Goal: Task Accomplishment & Management: Use online tool/utility

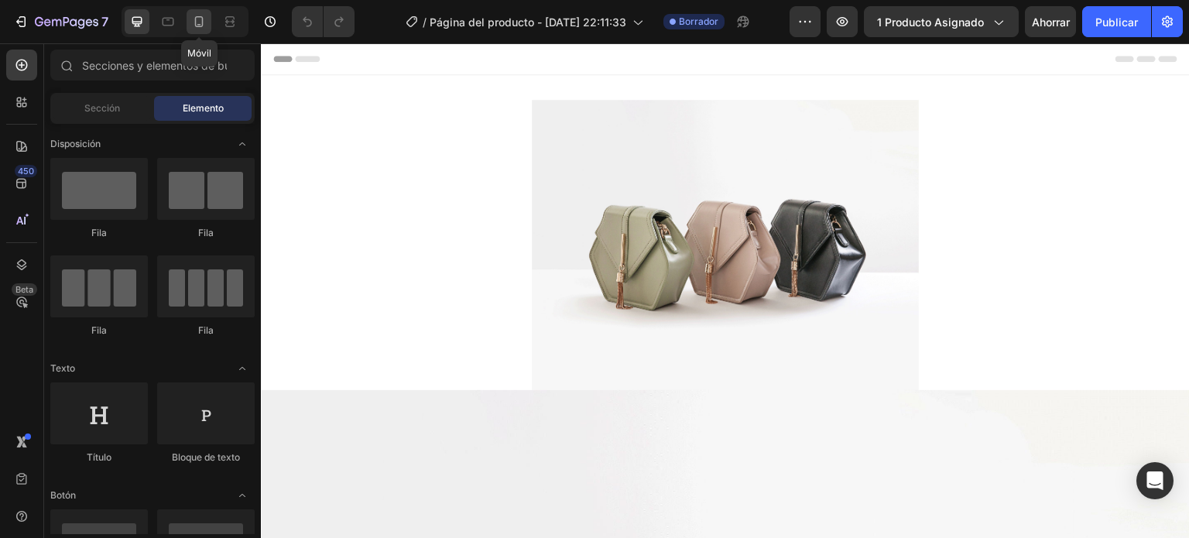
click at [200, 32] on div at bounding box center [199, 21] width 25 height 25
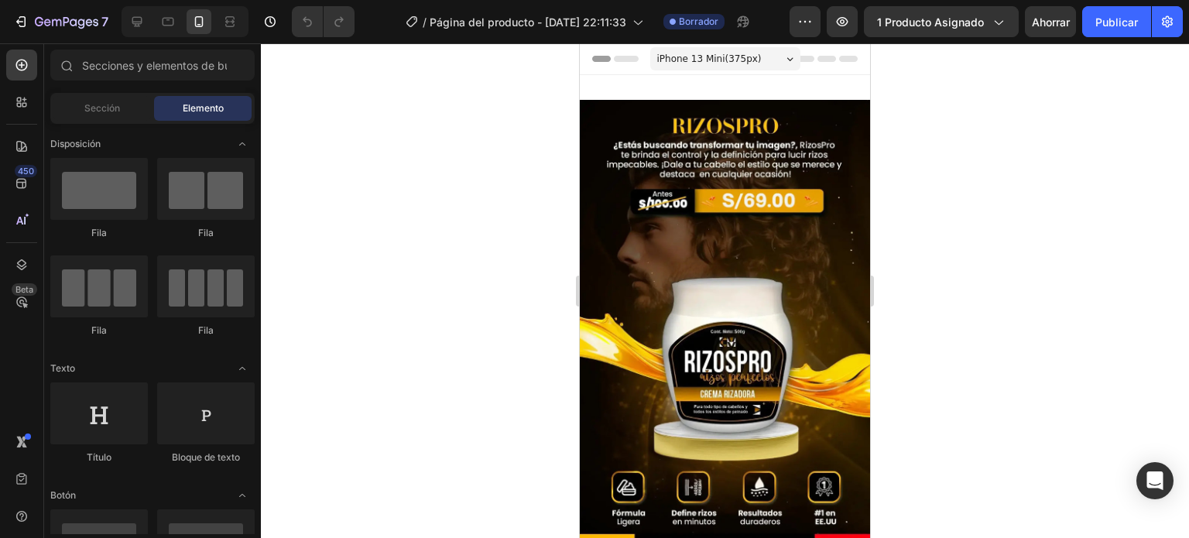
click at [30, 39] on div "7 Version history / Página del producto - 18 de septiembre, 22:11:33 Borrador A…" at bounding box center [594, 22] width 1189 height 44
click at [25, 30] on div "7" at bounding box center [60, 21] width 95 height 19
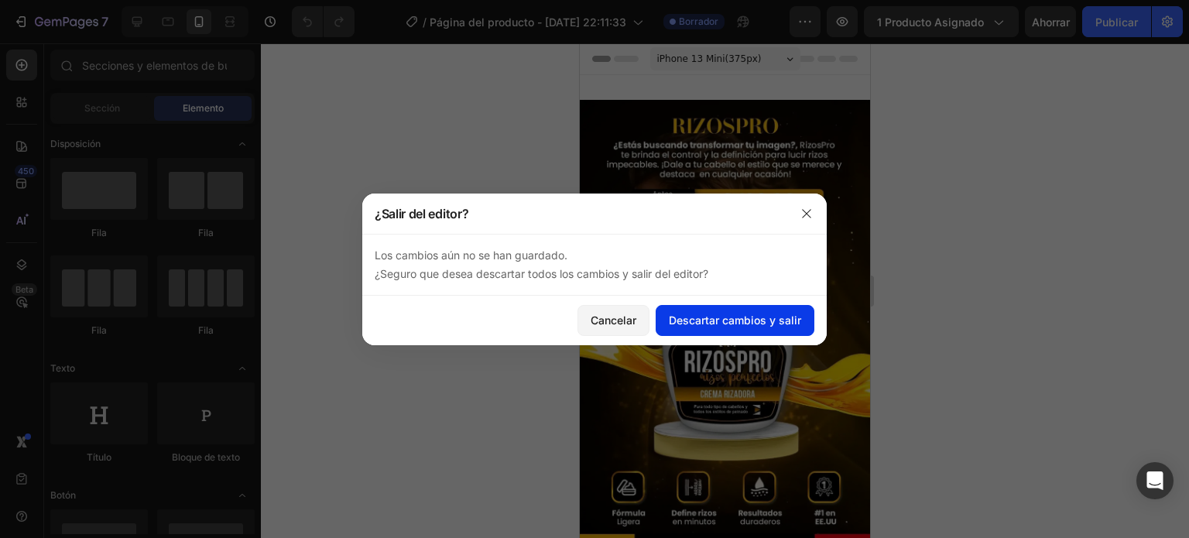
click at [674, 325] on font "Descartar cambios y salir" at bounding box center [735, 319] width 132 height 13
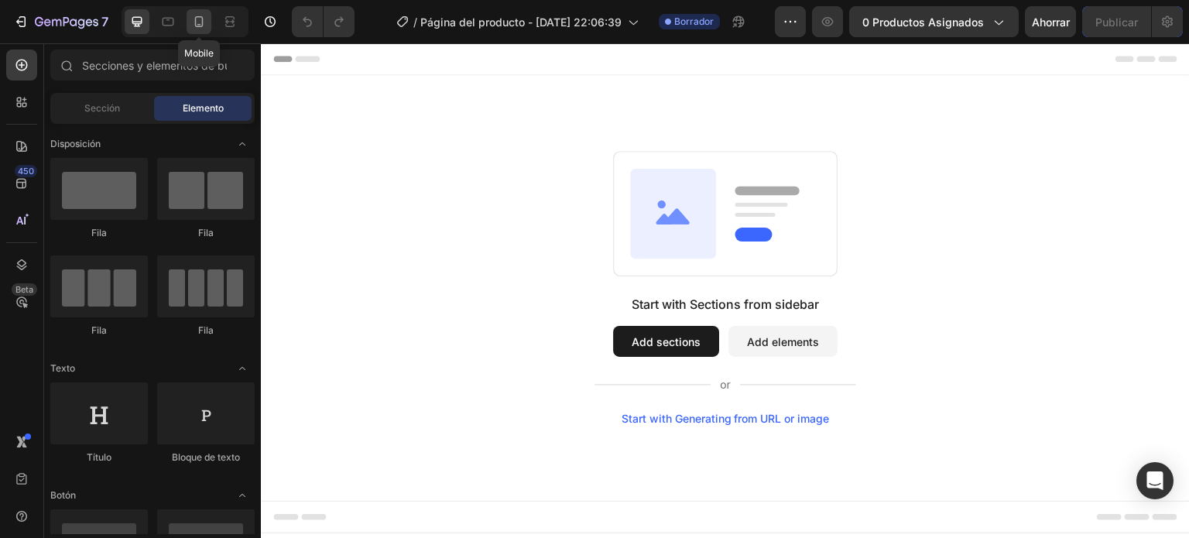
click at [204, 33] on div at bounding box center [199, 21] width 25 height 25
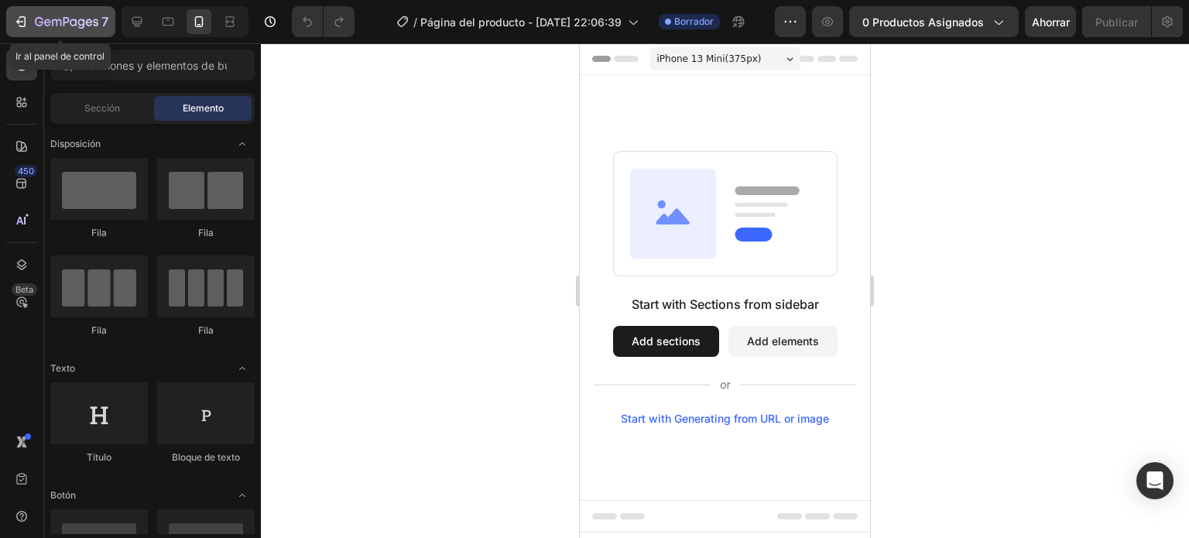
click at [50, 24] on icon "button" at bounding box center [47, 22] width 7 height 7
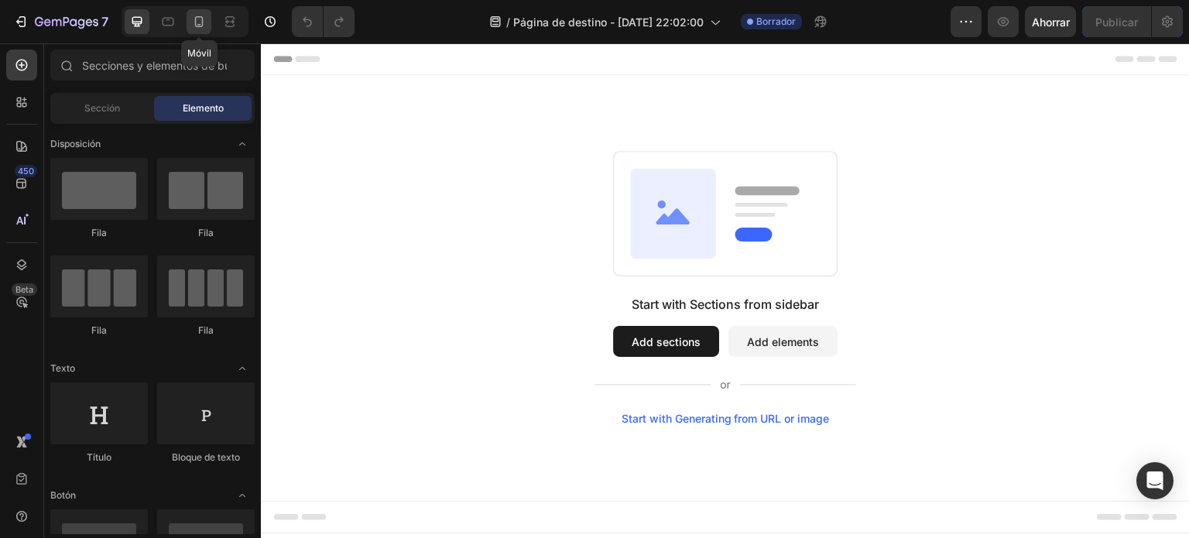
click at [200, 27] on icon at bounding box center [198, 21] width 15 height 15
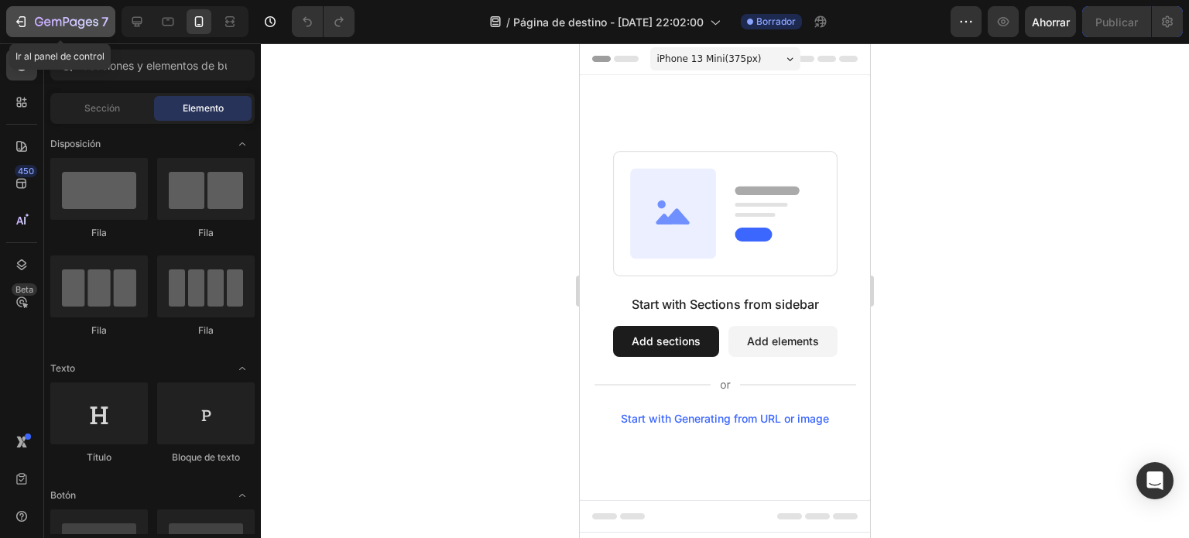
click at [76, 18] on icon "button" at bounding box center [66, 22] width 63 height 13
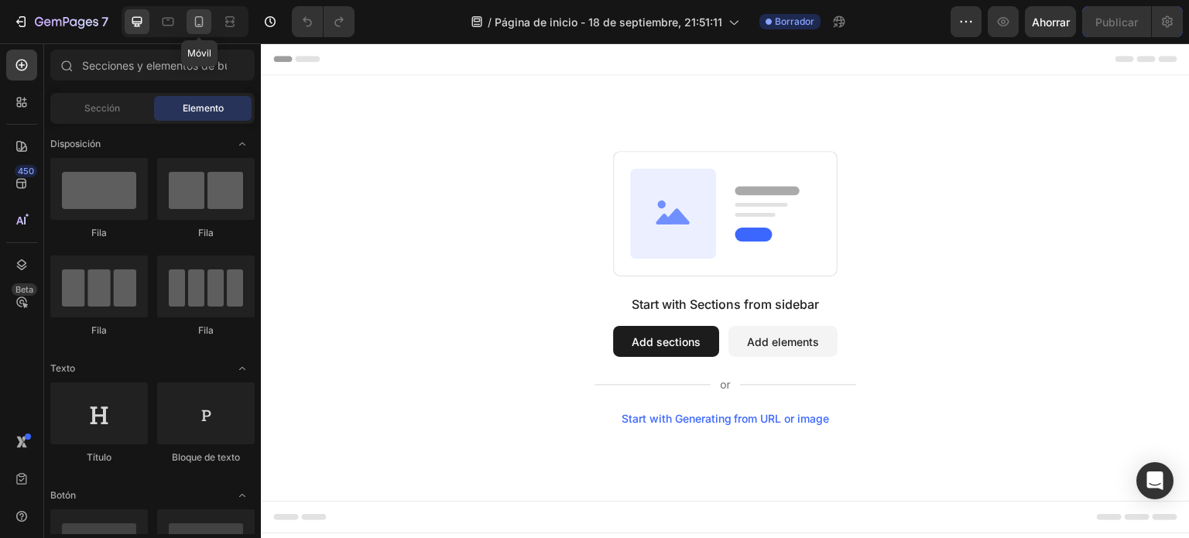
click at [194, 18] on icon at bounding box center [198, 21] width 15 height 15
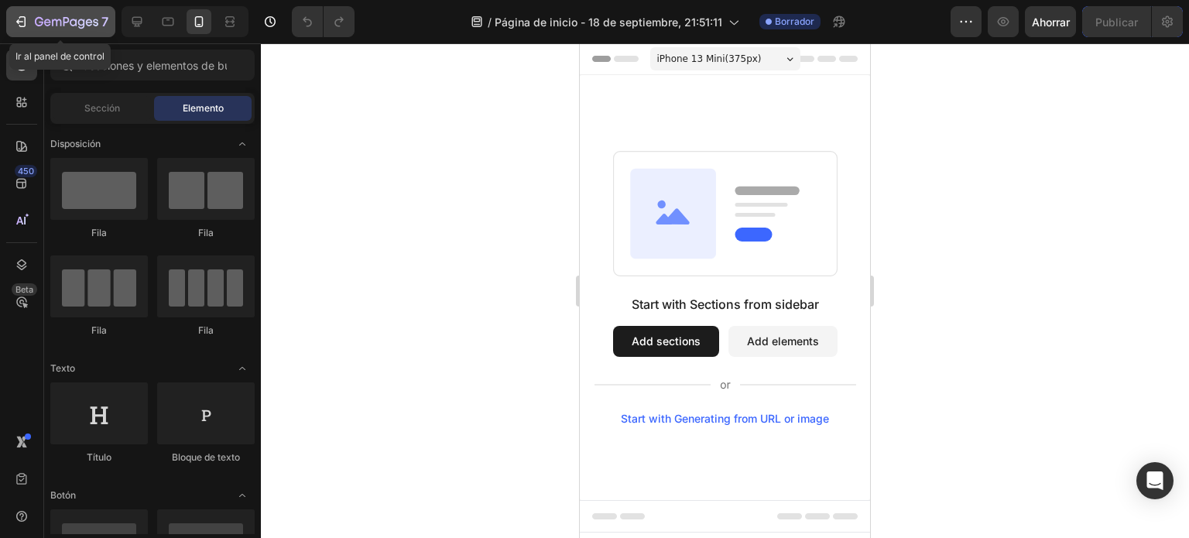
click at [48, 25] on icon "button" at bounding box center [47, 22] width 7 height 7
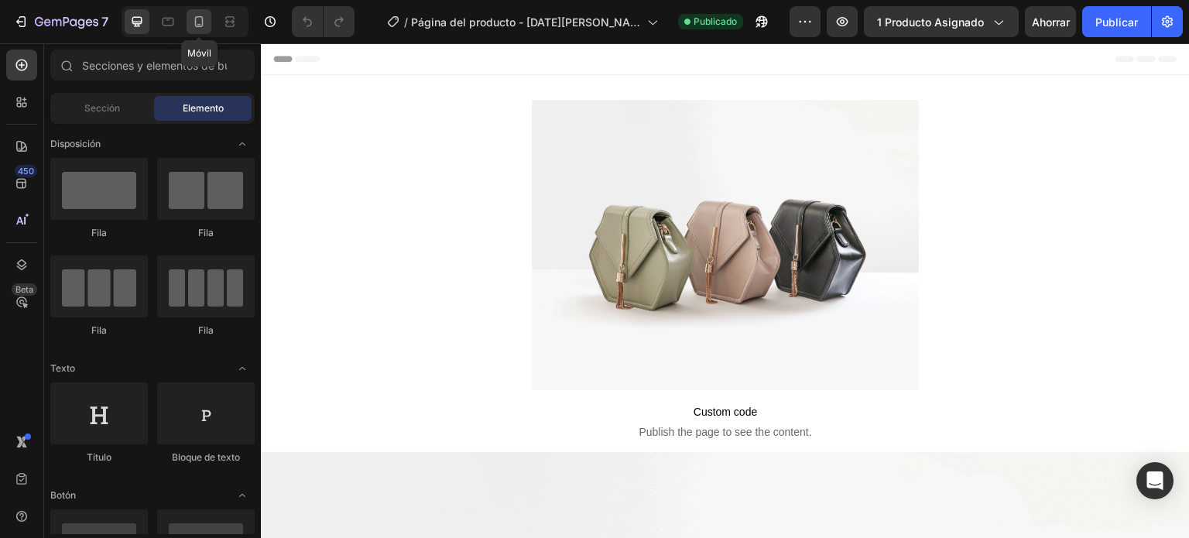
click at [197, 31] on div at bounding box center [199, 21] width 25 height 25
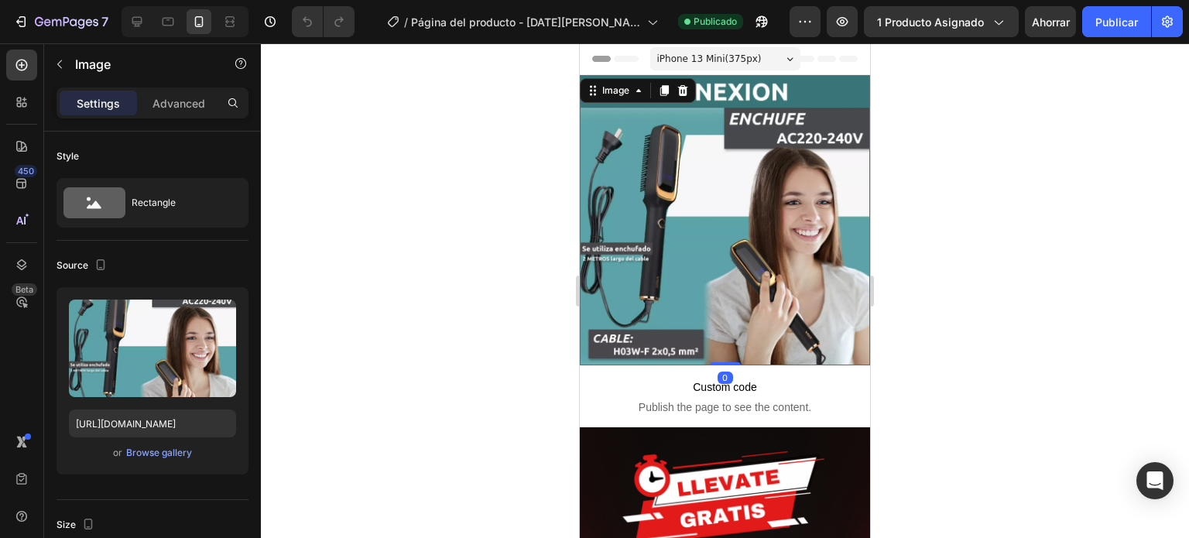
click at [650, 212] on img at bounding box center [725, 220] width 290 height 290
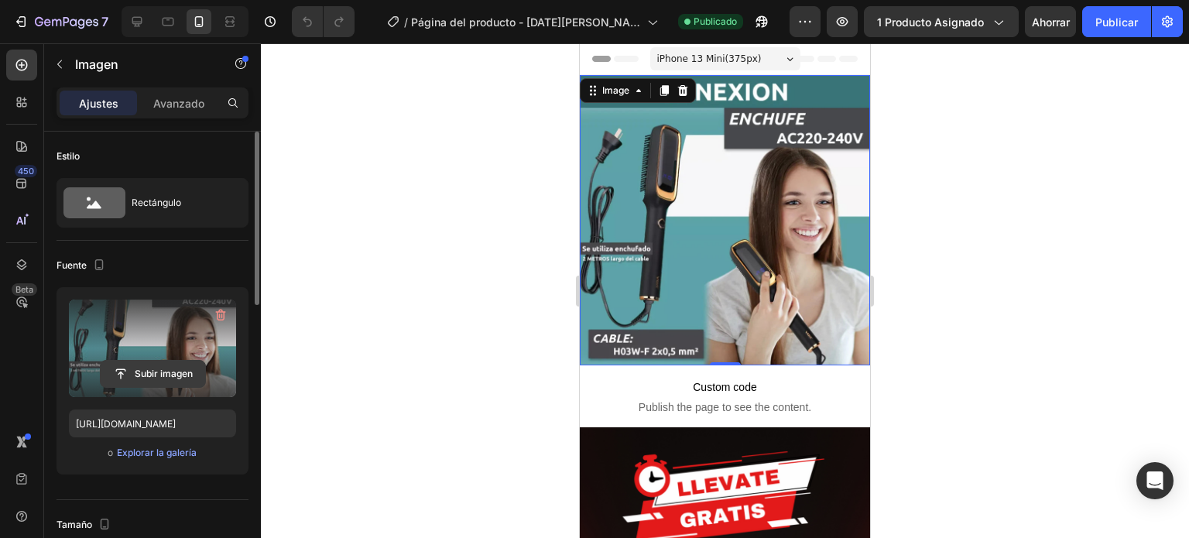
click at [149, 376] on input "file" at bounding box center [153, 374] width 104 height 26
click at [146, 375] on input "file" at bounding box center [153, 374] width 104 height 26
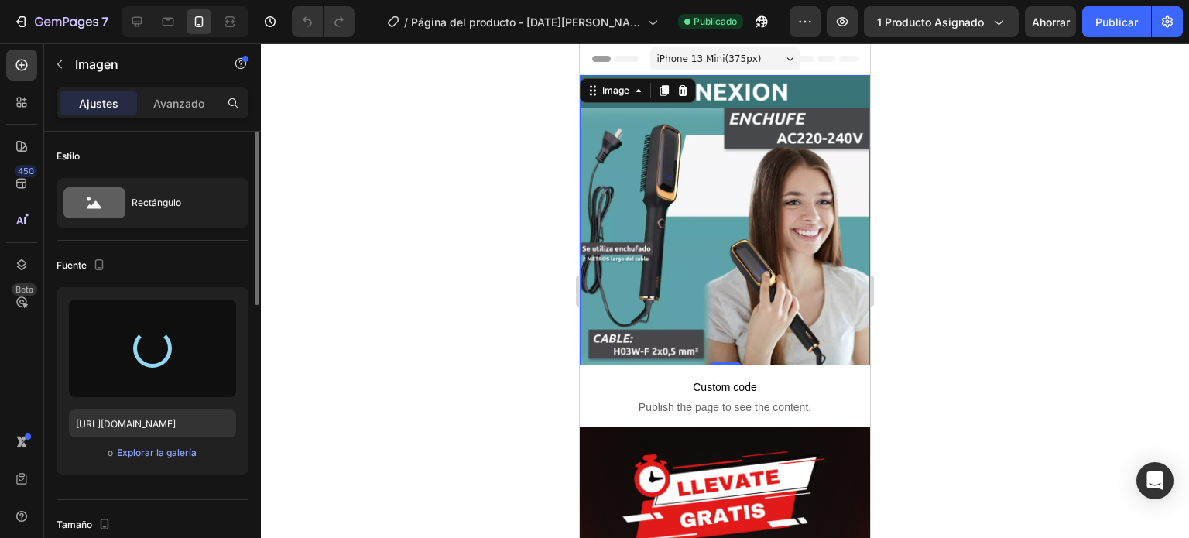
type input "[URL][DOMAIN_NAME]"
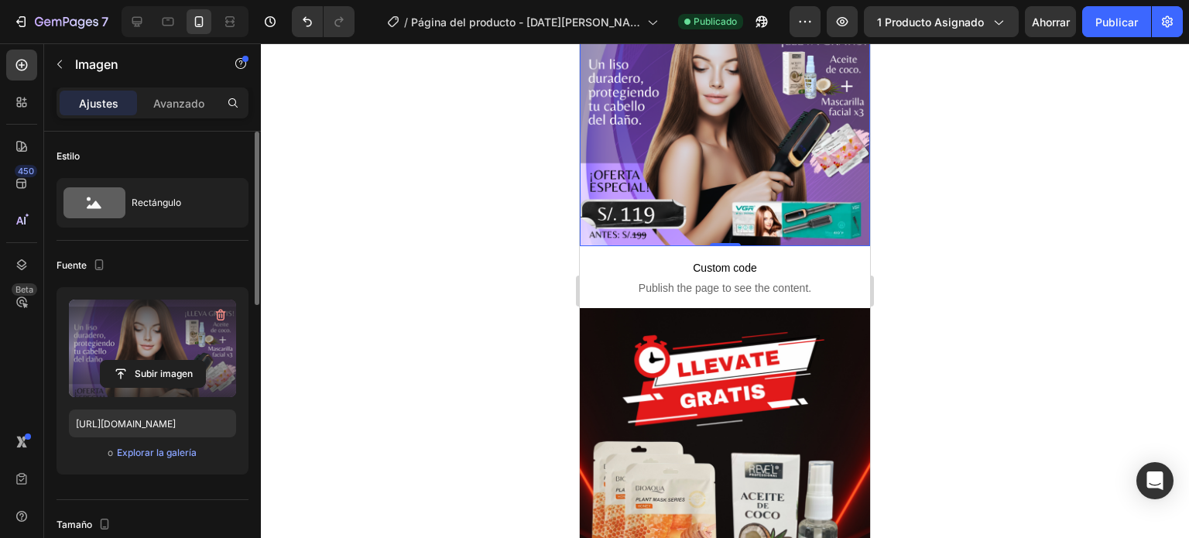
scroll to position [121, 0]
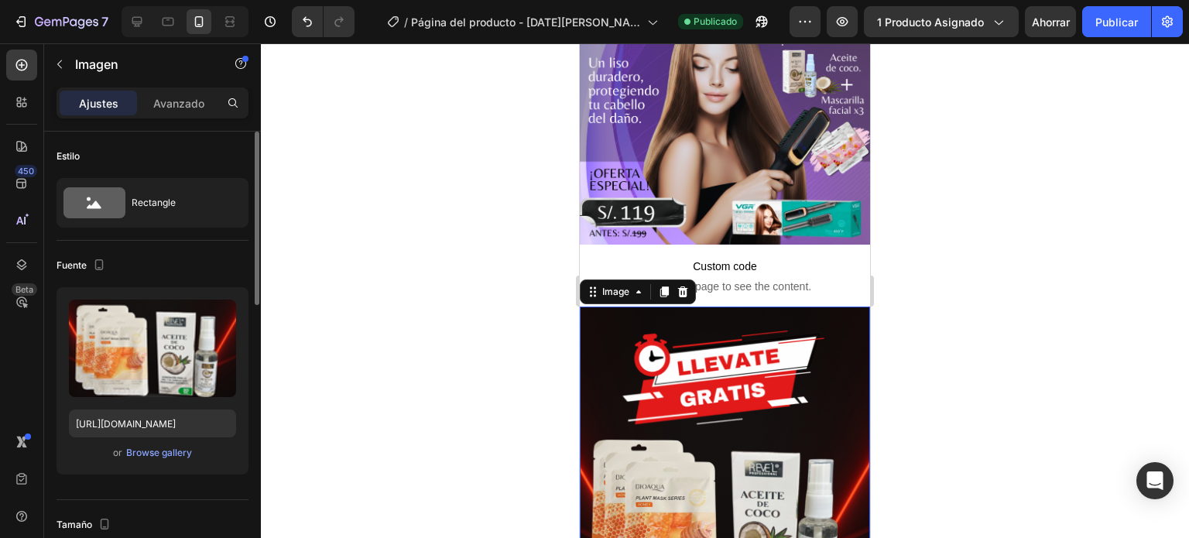
click at [686, 350] on img at bounding box center [725, 515] width 290 height 416
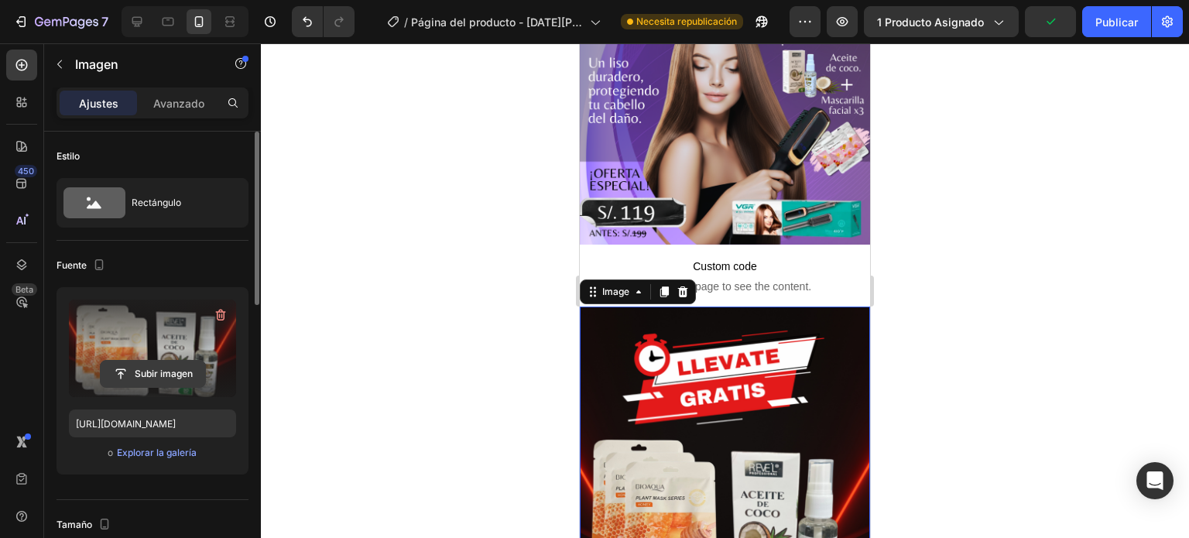
click at [146, 373] on input "file" at bounding box center [153, 374] width 104 height 26
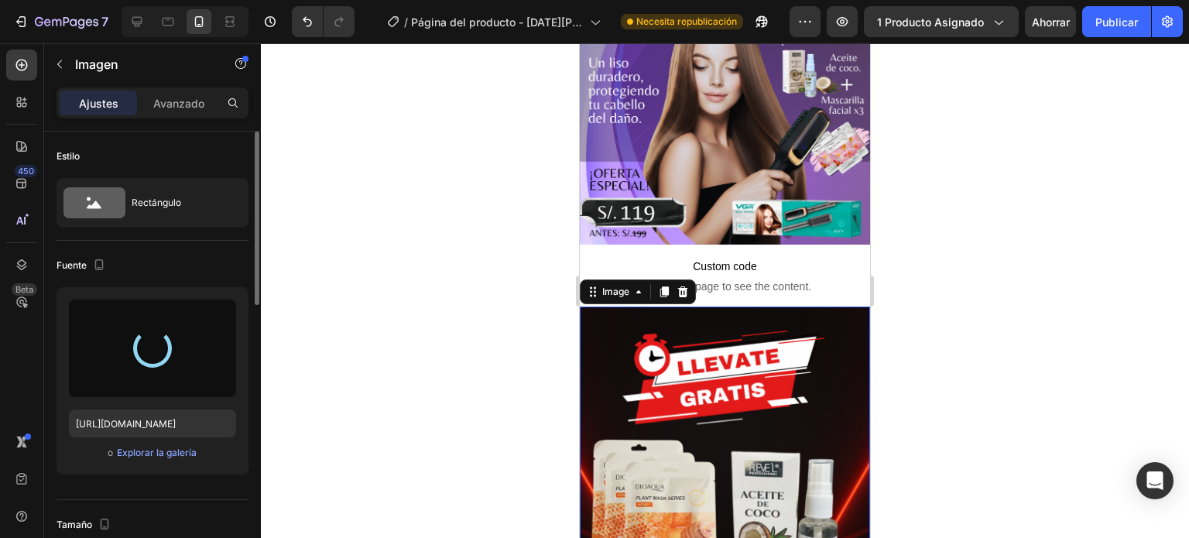
type input "[URL][DOMAIN_NAME]"
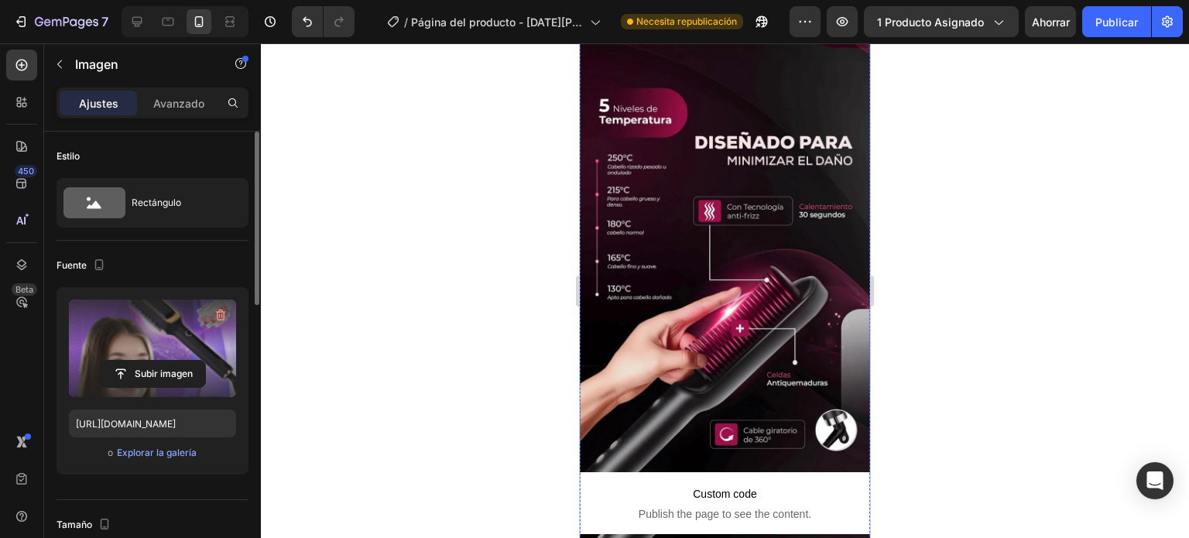
scroll to position [1568, 0]
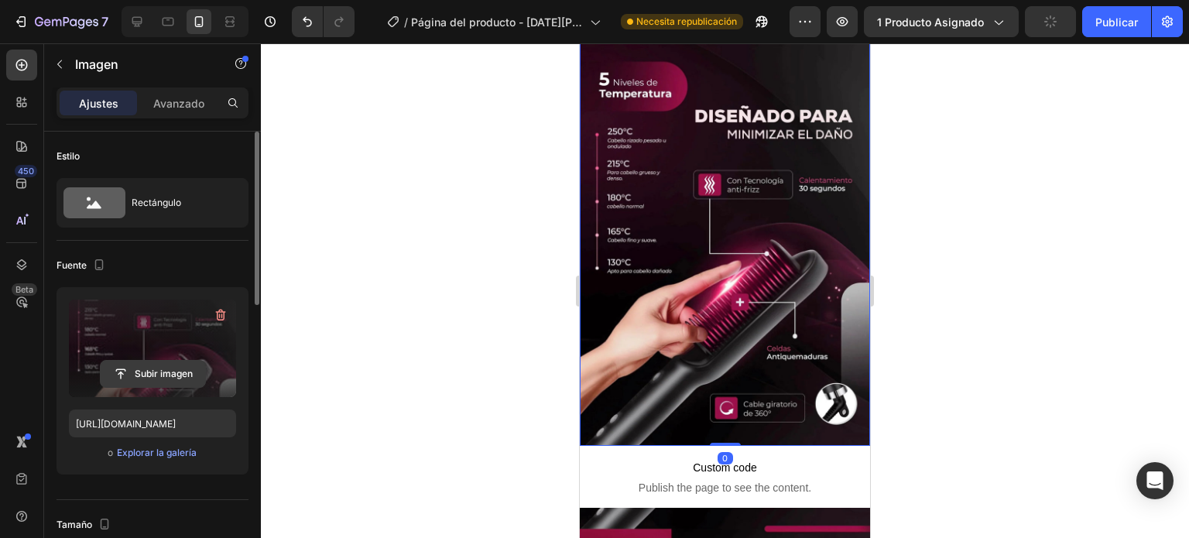
click at [140, 375] on input "file" at bounding box center [153, 374] width 104 height 26
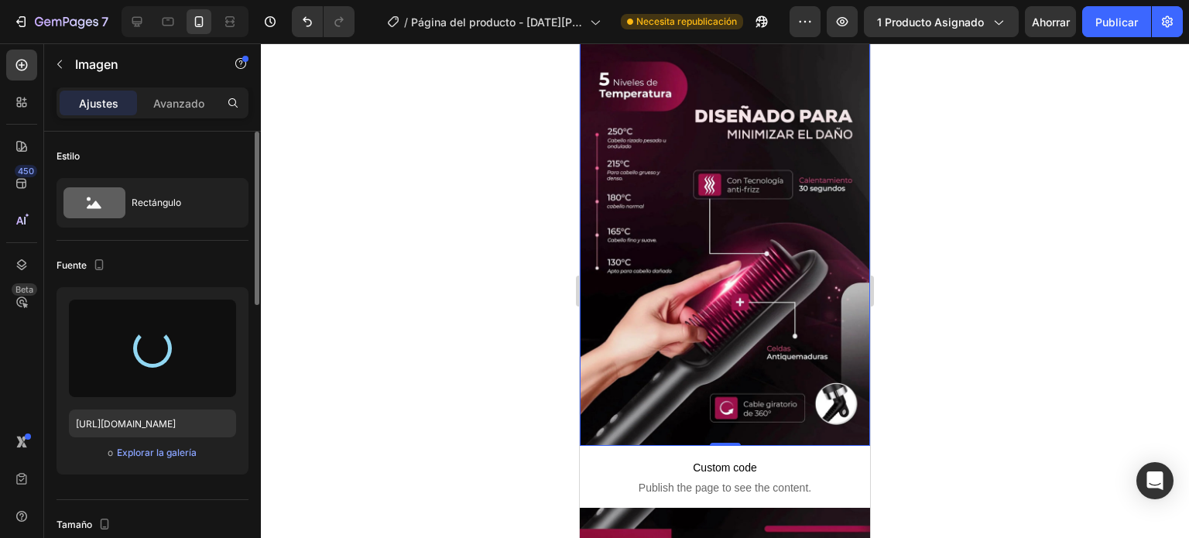
type input "[URL][DOMAIN_NAME]"
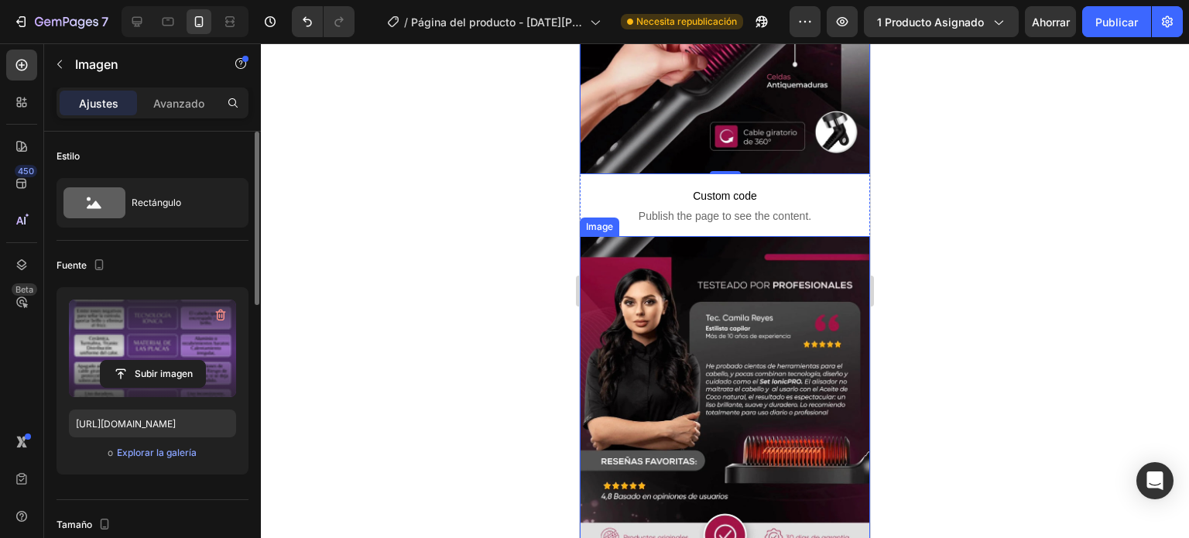
scroll to position [1842, 0]
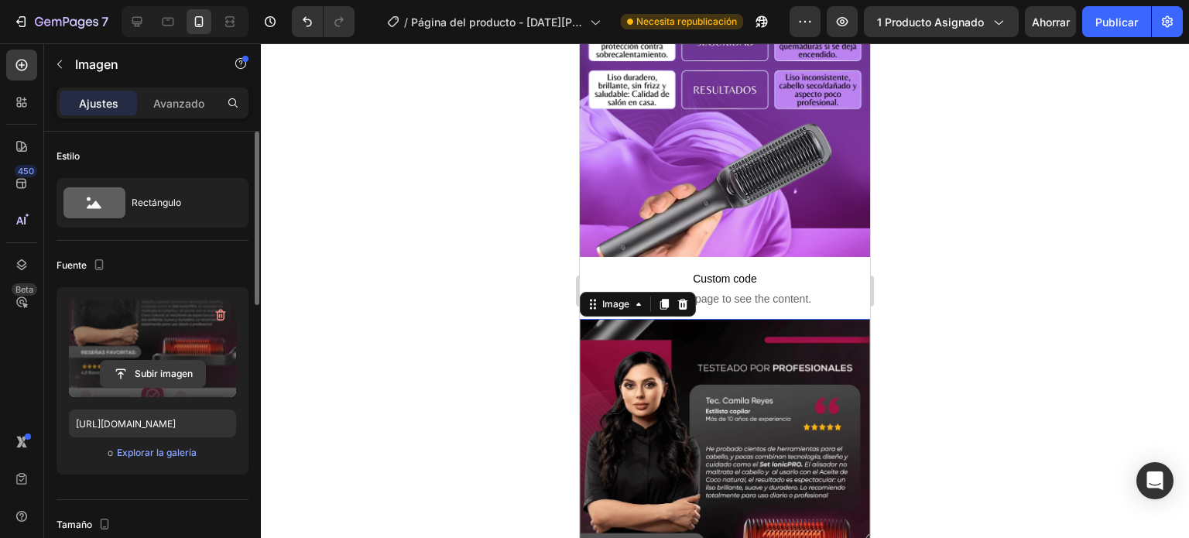
click at [165, 378] on input "file" at bounding box center [153, 374] width 104 height 26
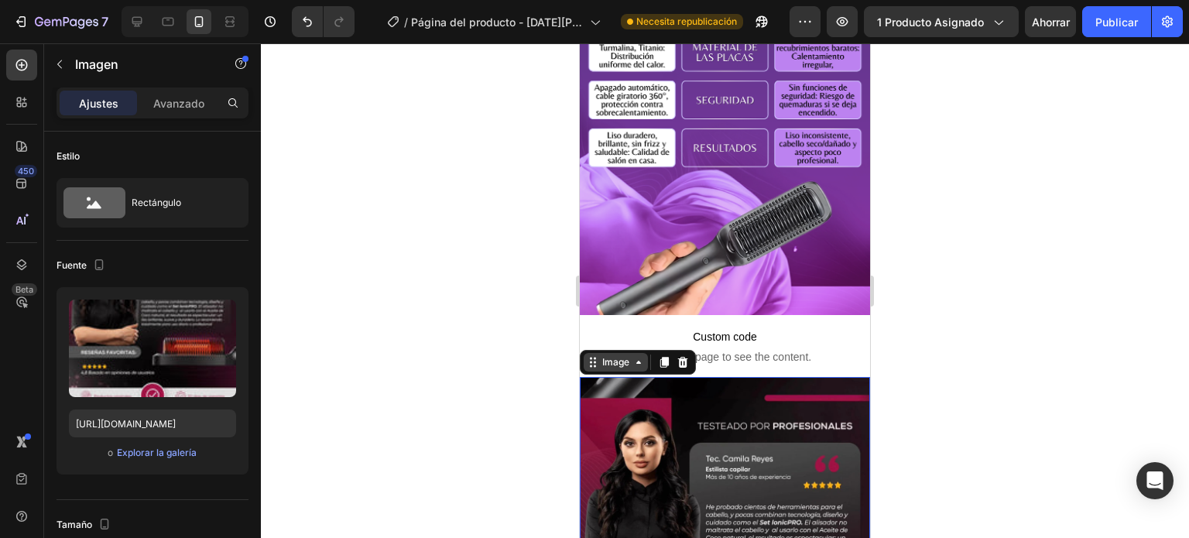
scroll to position [1796, 0]
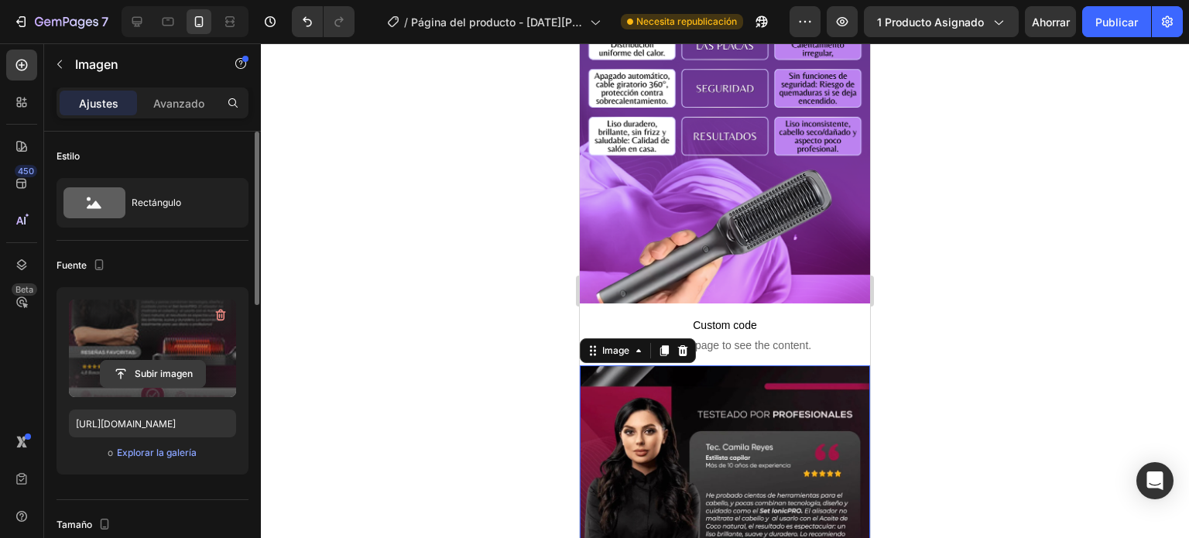
click at [151, 373] on input "file" at bounding box center [153, 374] width 104 height 26
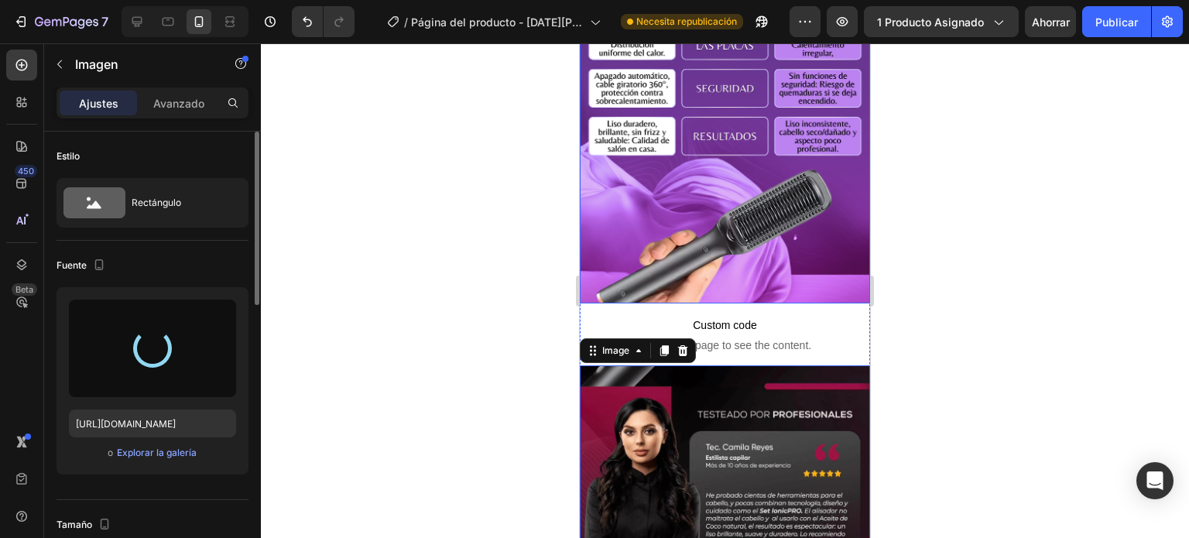
type input "[URL][DOMAIN_NAME]"
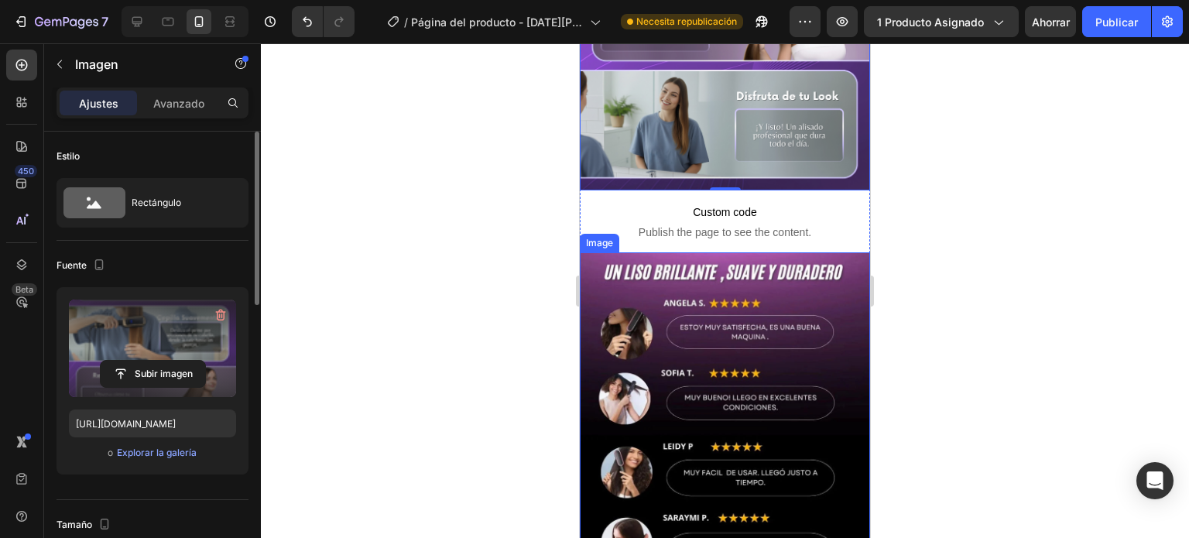
scroll to position [2489, 0]
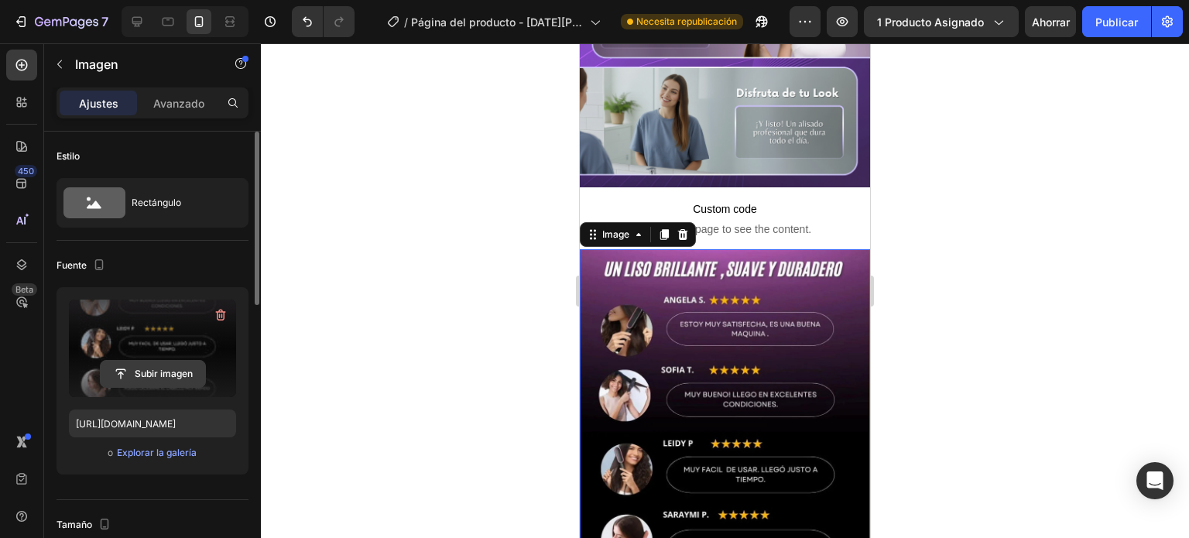
click at [143, 375] on input "file" at bounding box center [153, 374] width 104 height 26
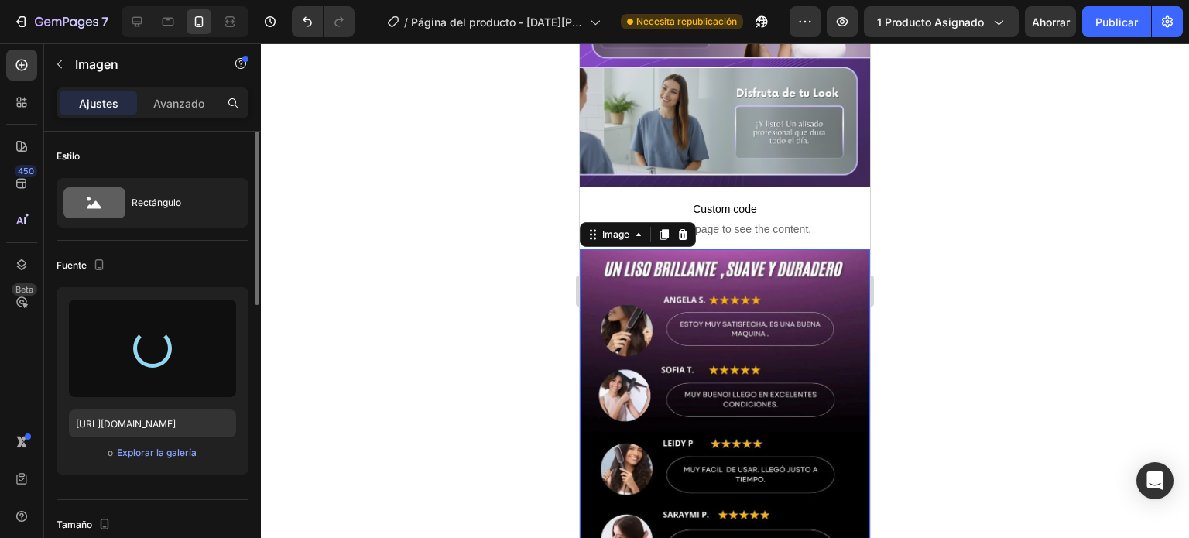
type input "[URL][DOMAIN_NAME]"
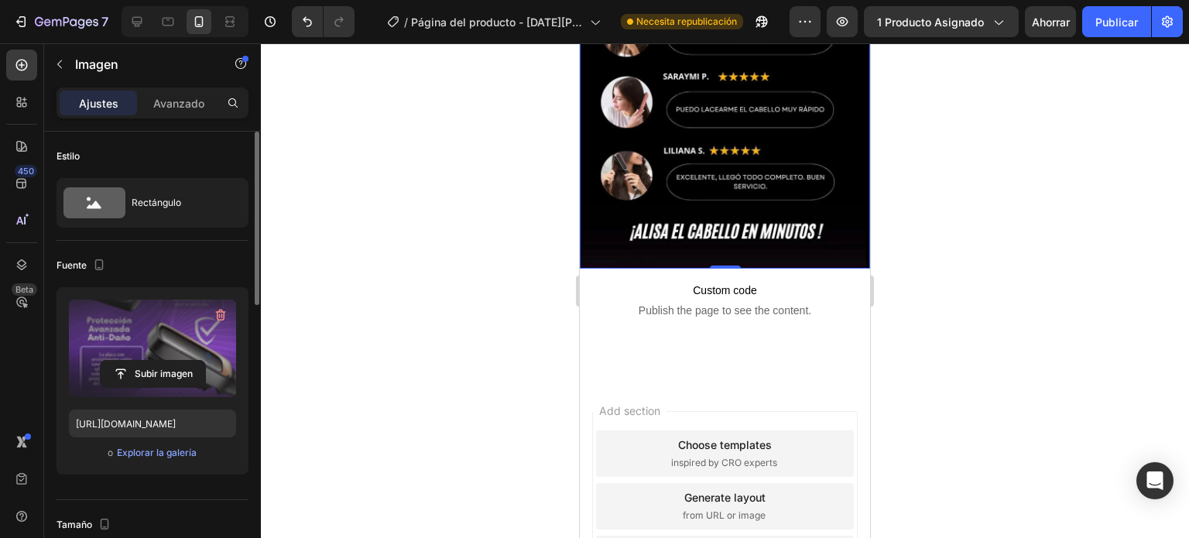
scroll to position [2878, 0]
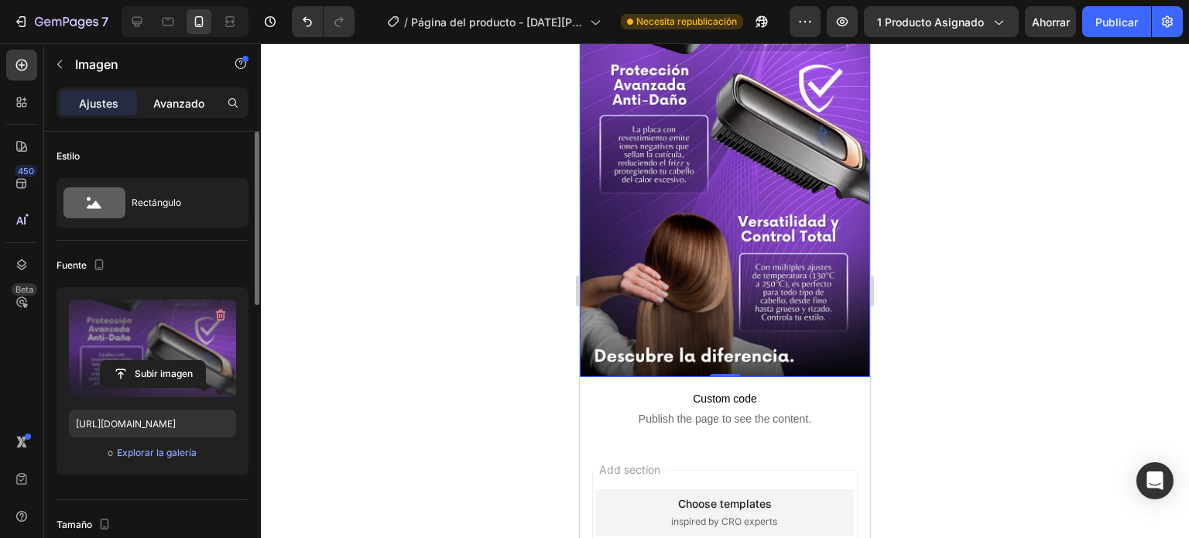
click at [164, 101] on font "Avanzado" at bounding box center [178, 103] width 51 height 13
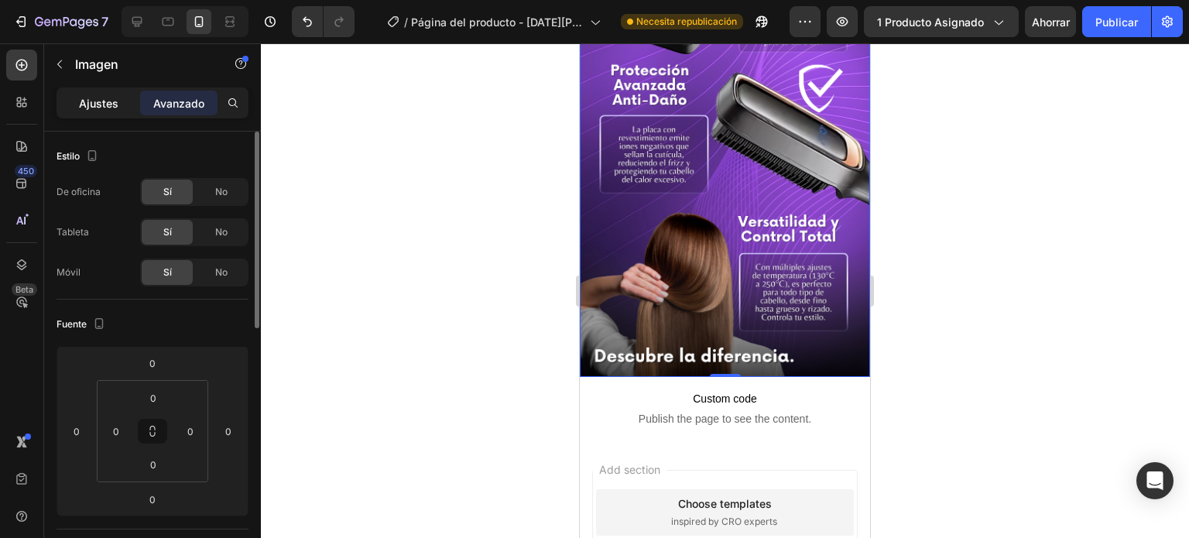
click at [105, 101] on font "Ajustes" at bounding box center [98, 103] width 39 height 13
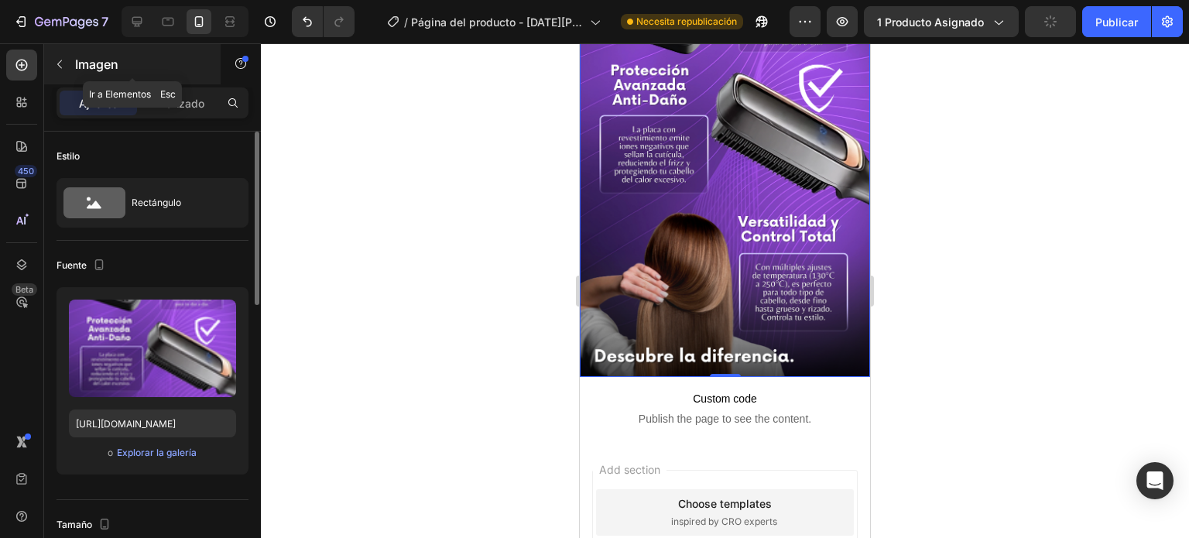
click at [59, 63] on icon "button" at bounding box center [59, 64] width 12 height 12
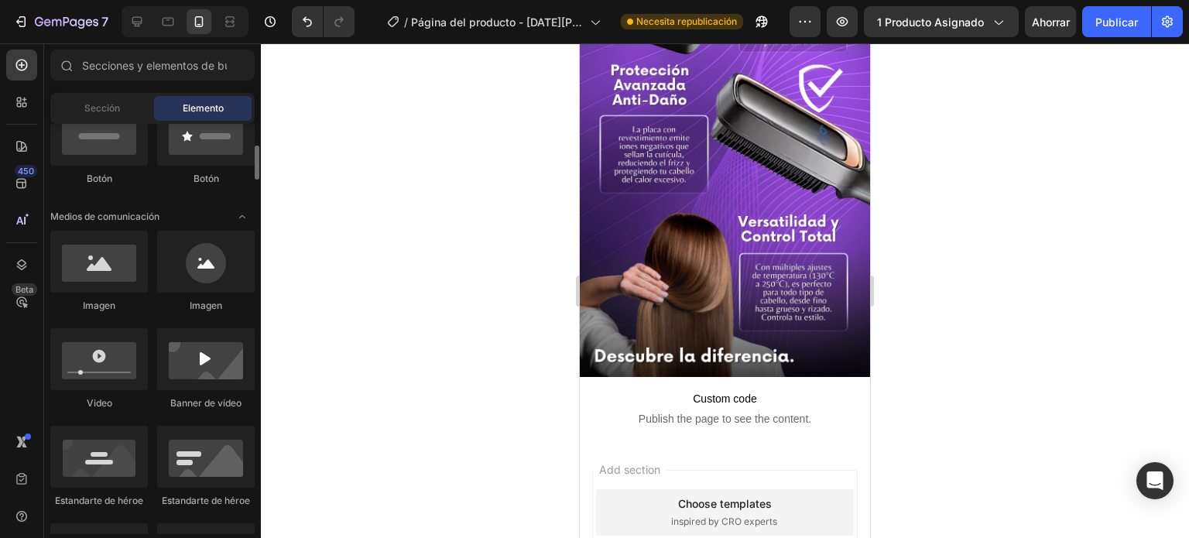
scroll to position [410, 0]
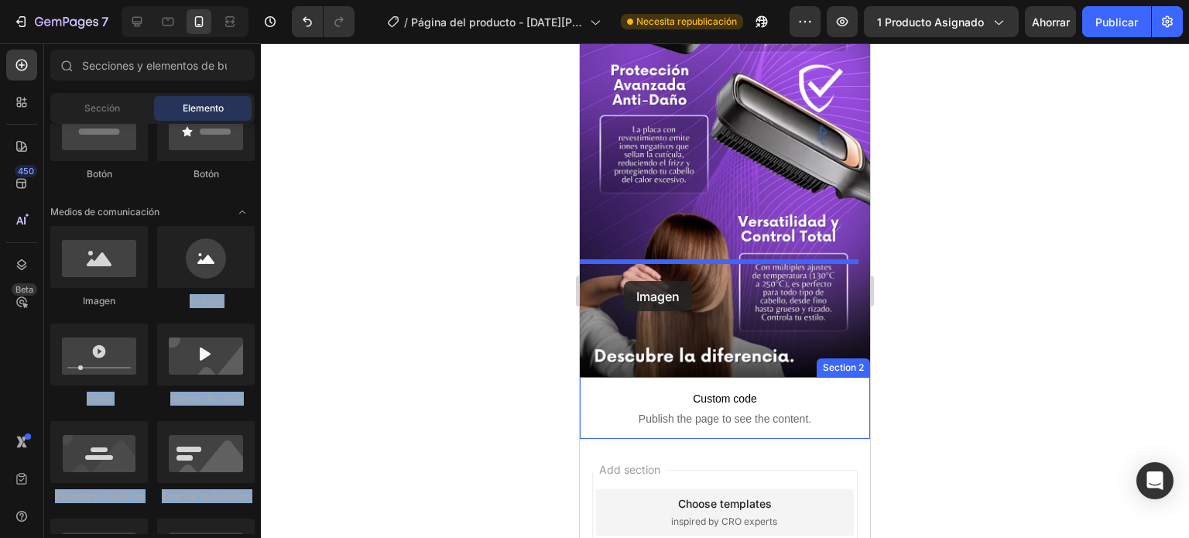
drag, startPoint x: 776, startPoint y: 317, endPoint x: 617, endPoint y: 285, distance: 162.6
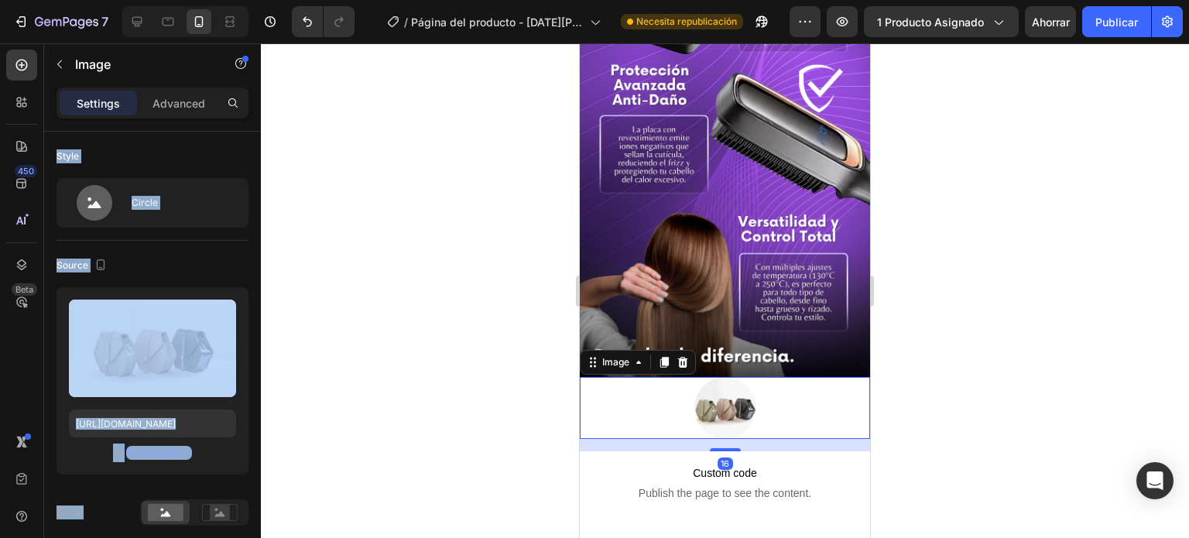
scroll to position [2927, 0]
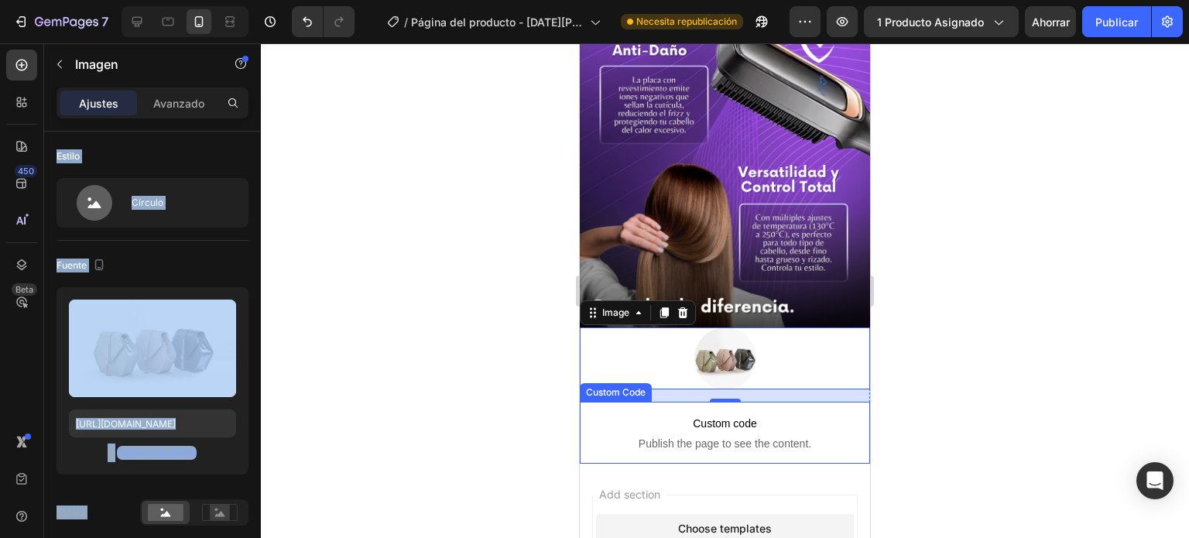
click at [510, 318] on div at bounding box center [725, 290] width 928 height 495
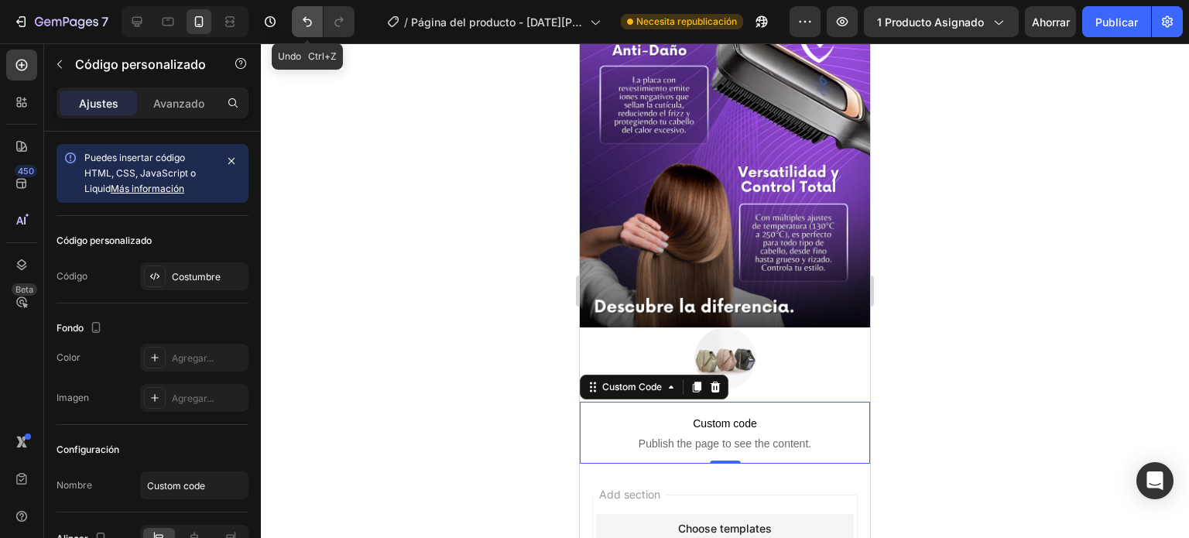
click at [305, 20] on icon "Deshacer/Rehacer" at bounding box center [307, 21] width 15 height 15
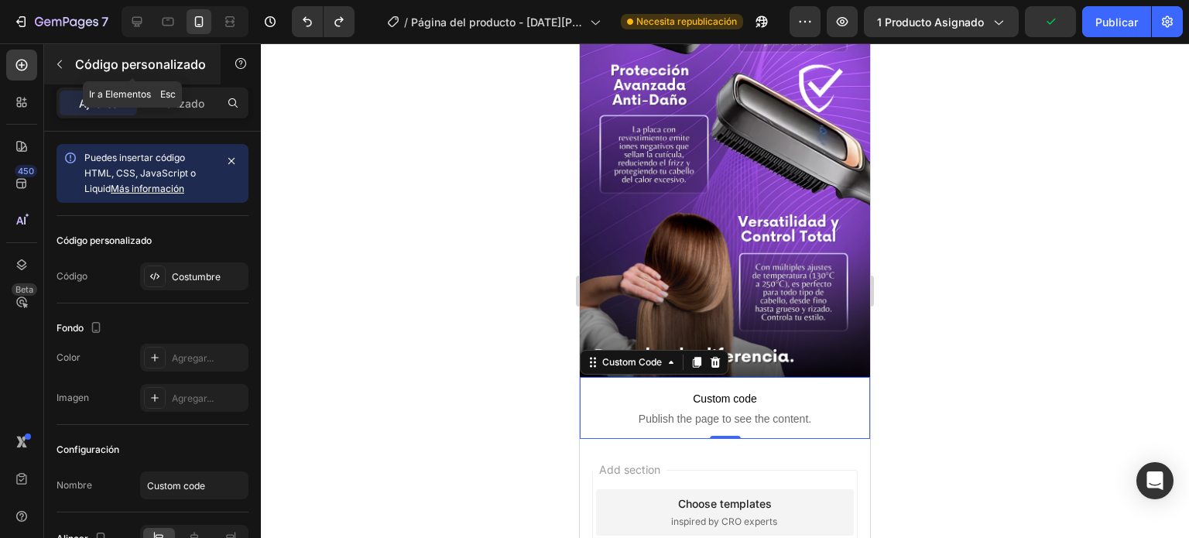
click at [67, 74] on button "button" at bounding box center [59, 64] width 25 height 25
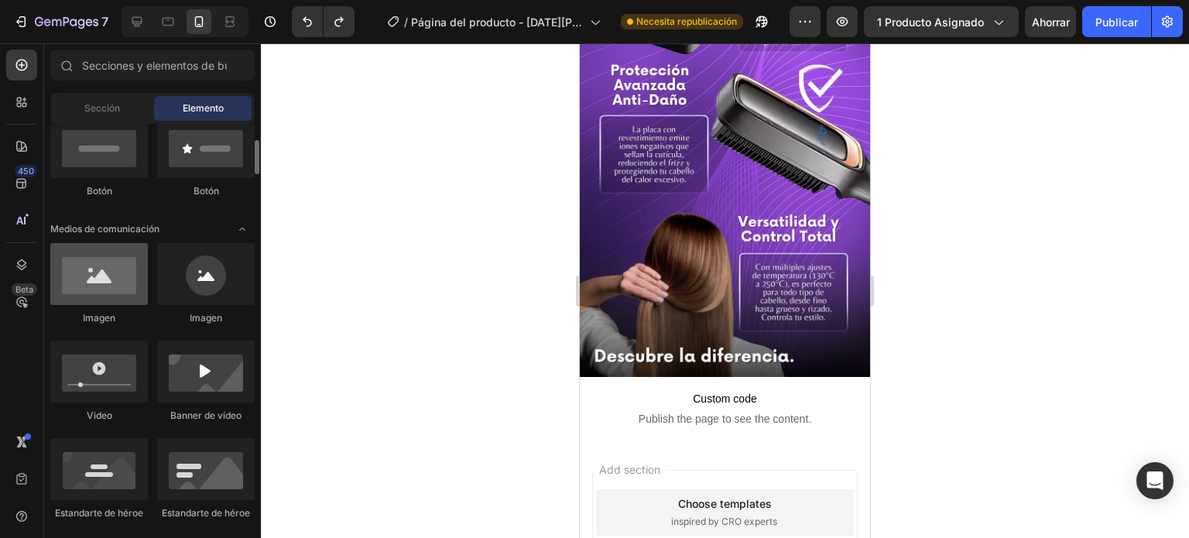
scroll to position [403, 0]
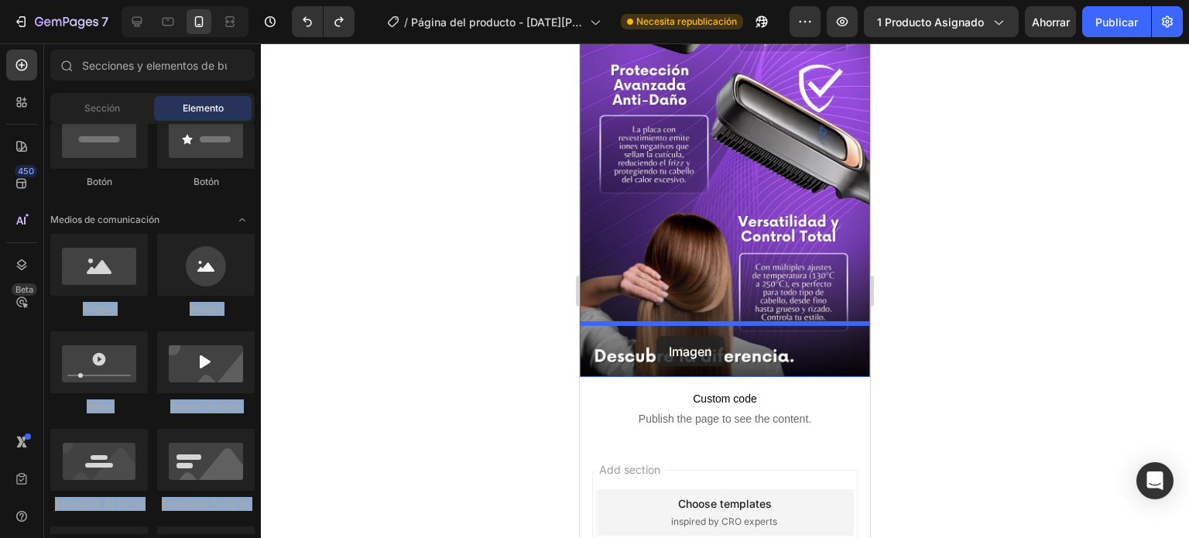
drag, startPoint x: 670, startPoint y: 320, endPoint x: 656, endPoint y: 336, distance: 21.4
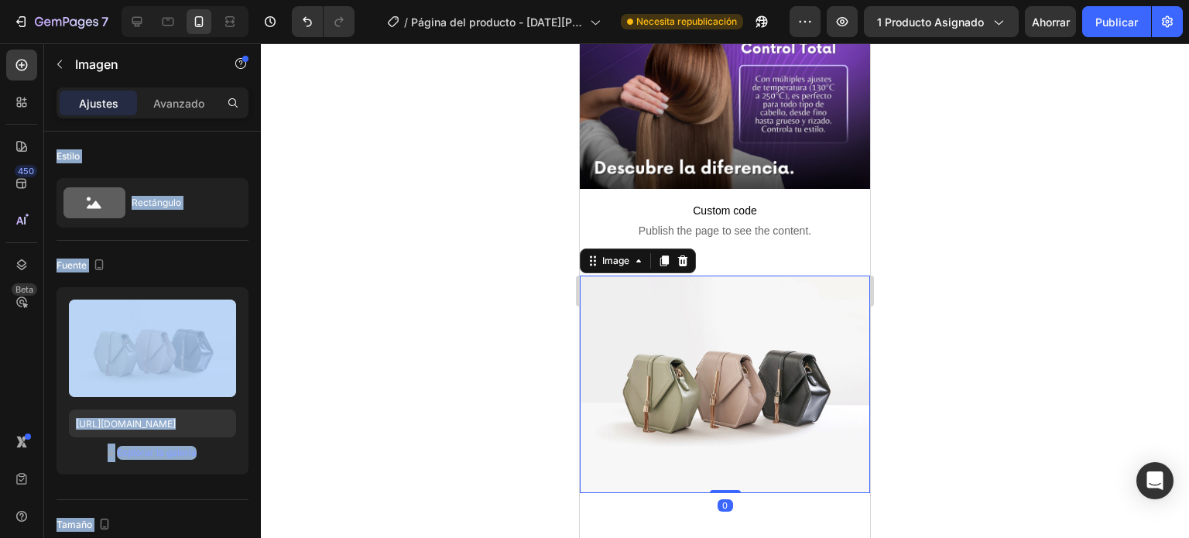
scroll to position [3068, 0]
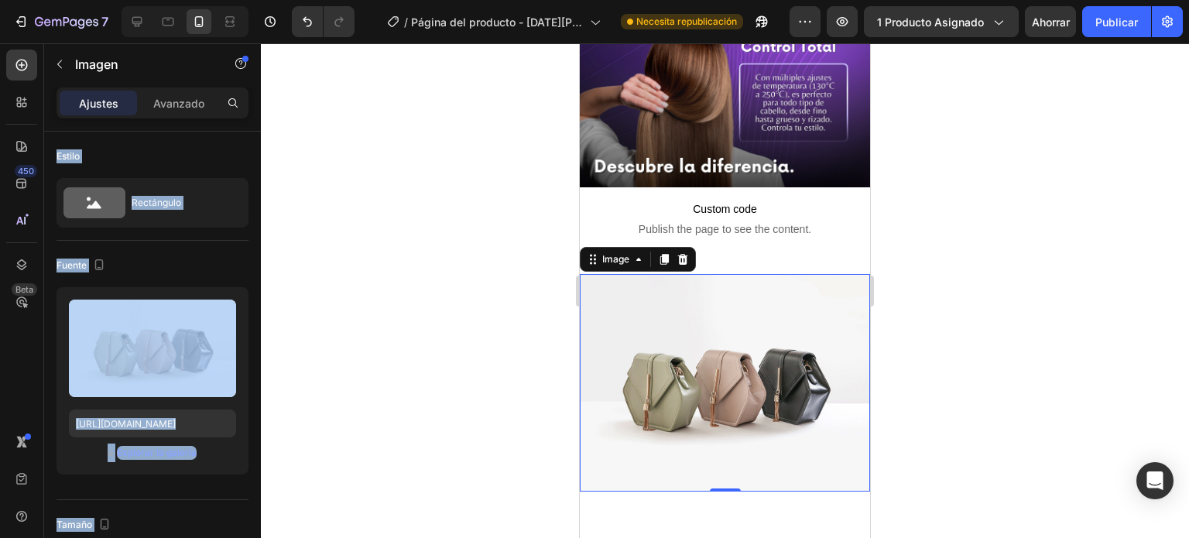
click at [440, 324] on div at bounding box center [725, 290] width 928 height 495
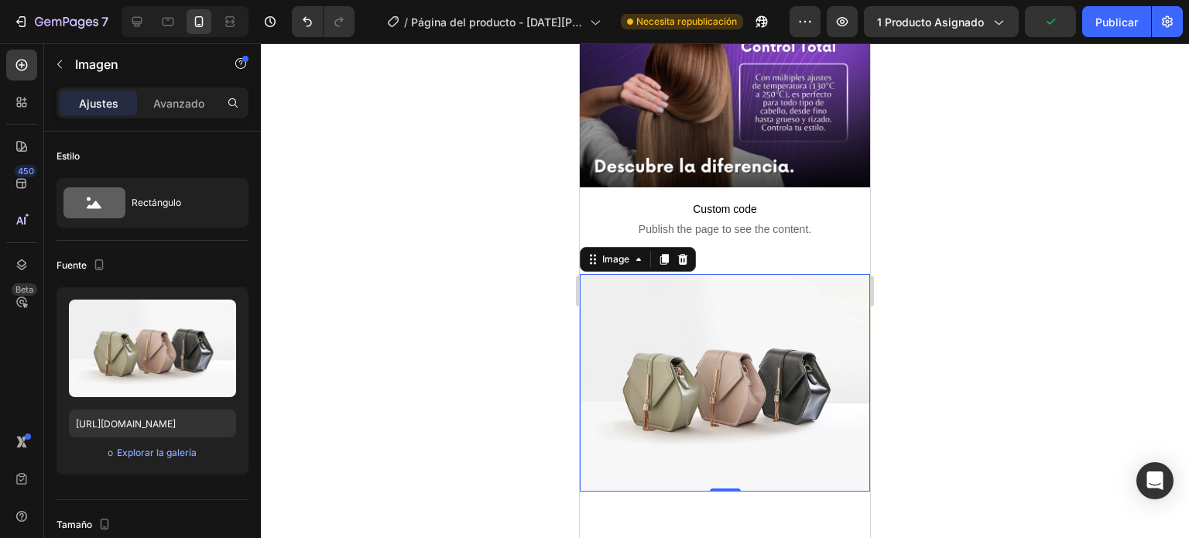
click at [538, 264] on div at bounding box center [725, 290] width 928 height 495
click at [677, 253] on icon at bounding box center [683, 259] width 12 height 12
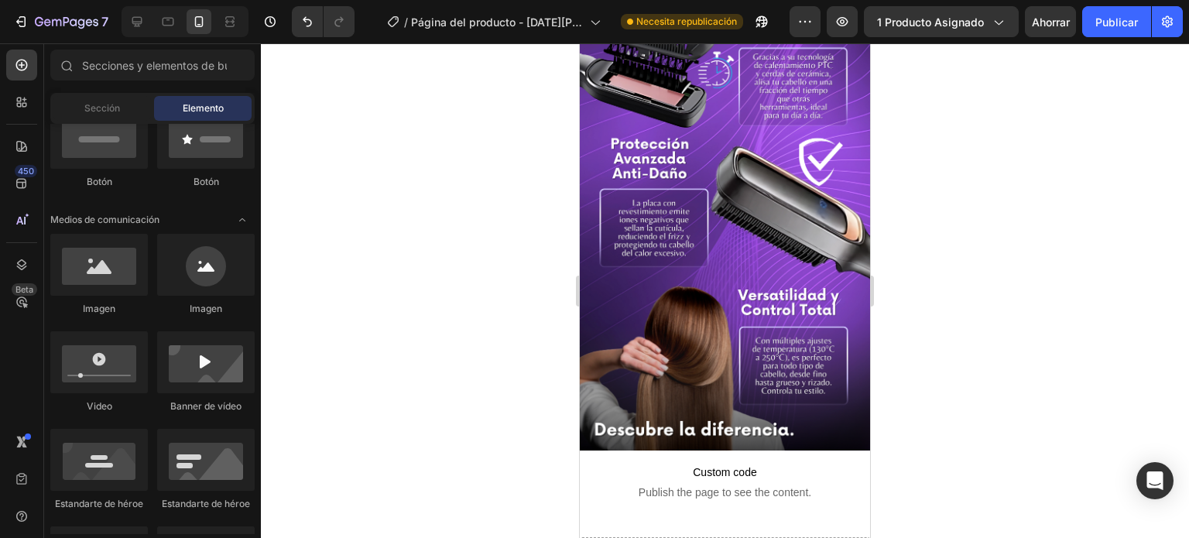
scroll to position [2974, 0]
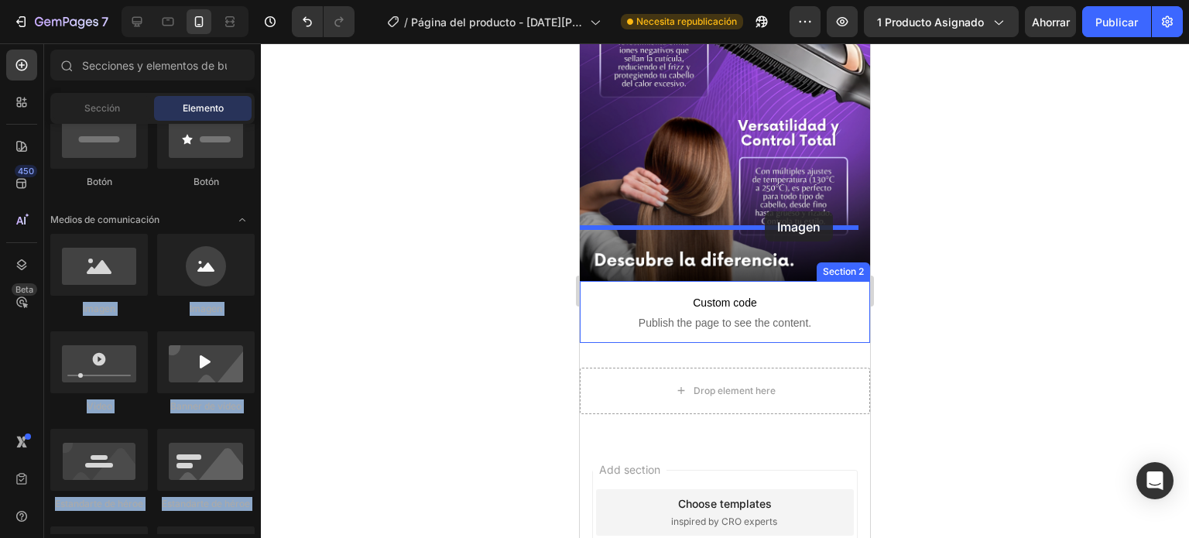
drag, startPoint x: 694, startPoint y: 320, endPoint x: 764, endPoint y: 211, distance: 128.8
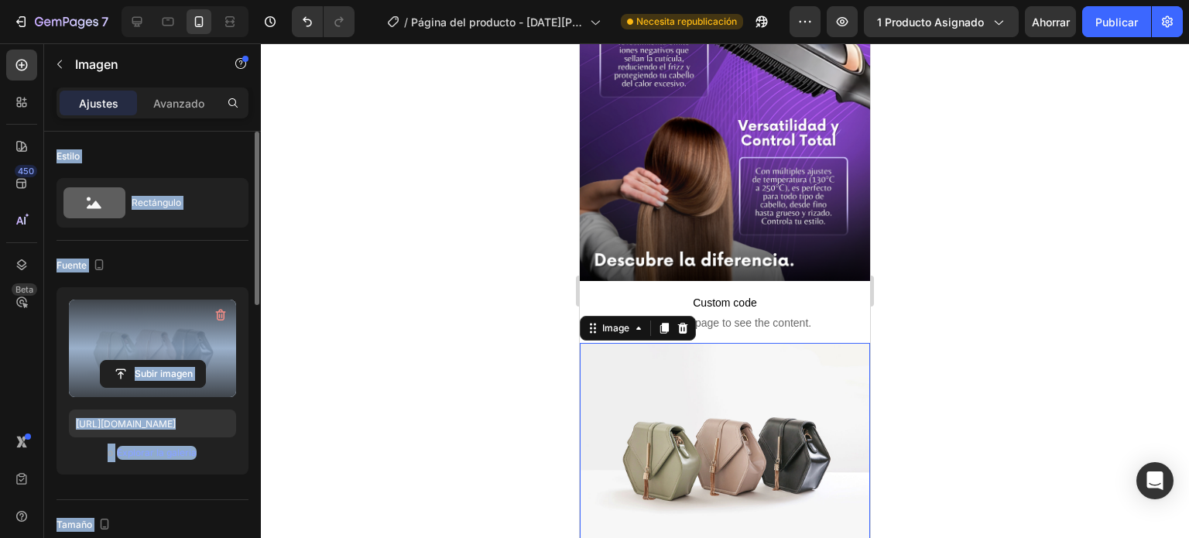
click at [231, 336] on label at bounding box center [152, 349] width 167 height 98
click at [205, 361] on input "file" at bounding box center [153, 374] width 104 height 26
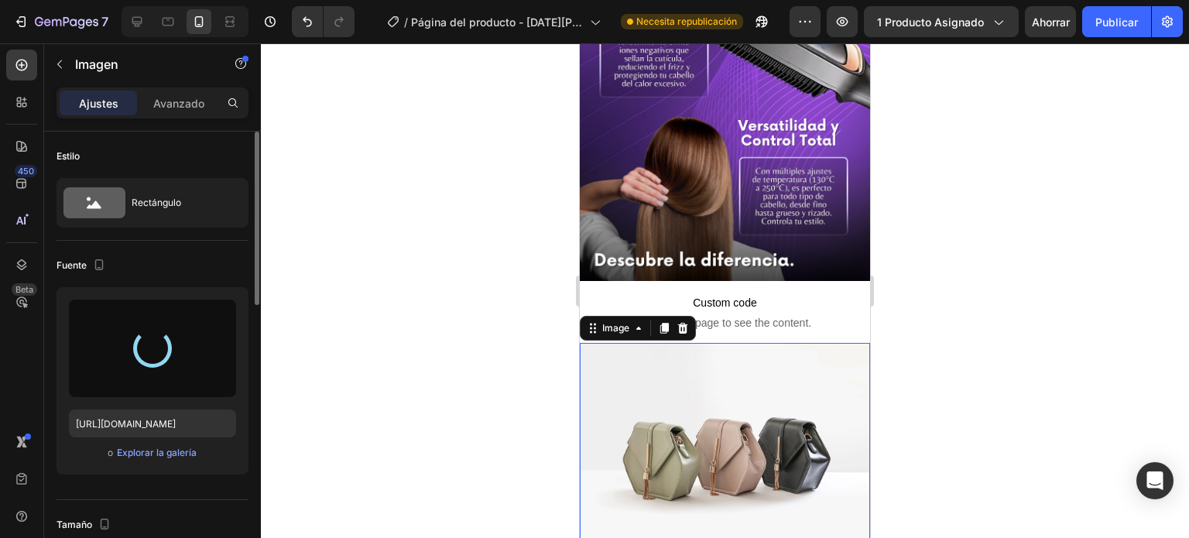
type input "[URL][DOMAIN_NAME]"
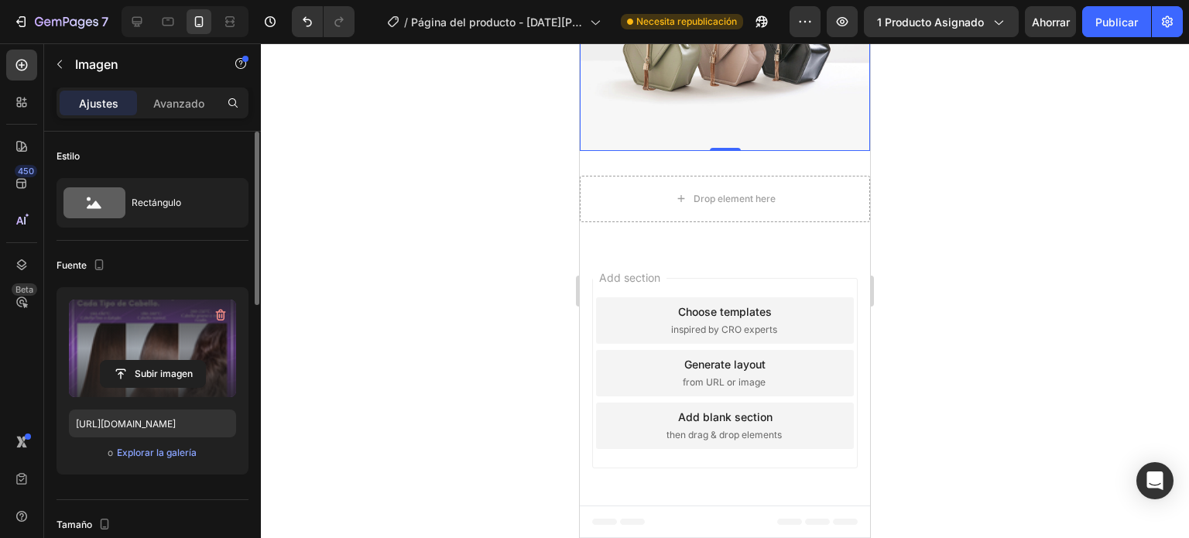
scroll to position [3448, 0]
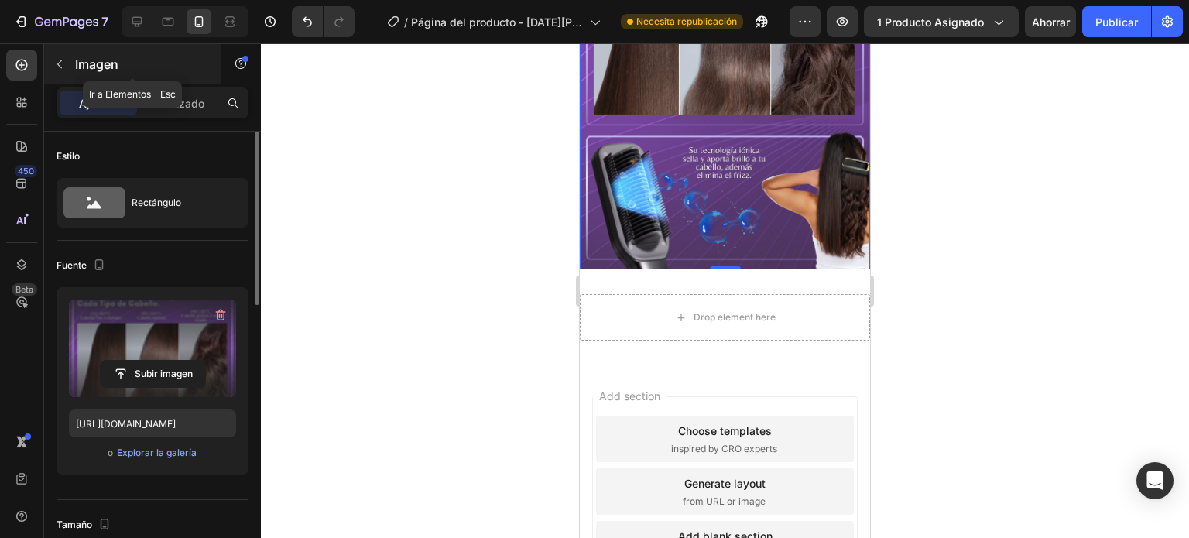
click at [62, 71] on button "button" at bounding box center [59, 64] width 25 height 25
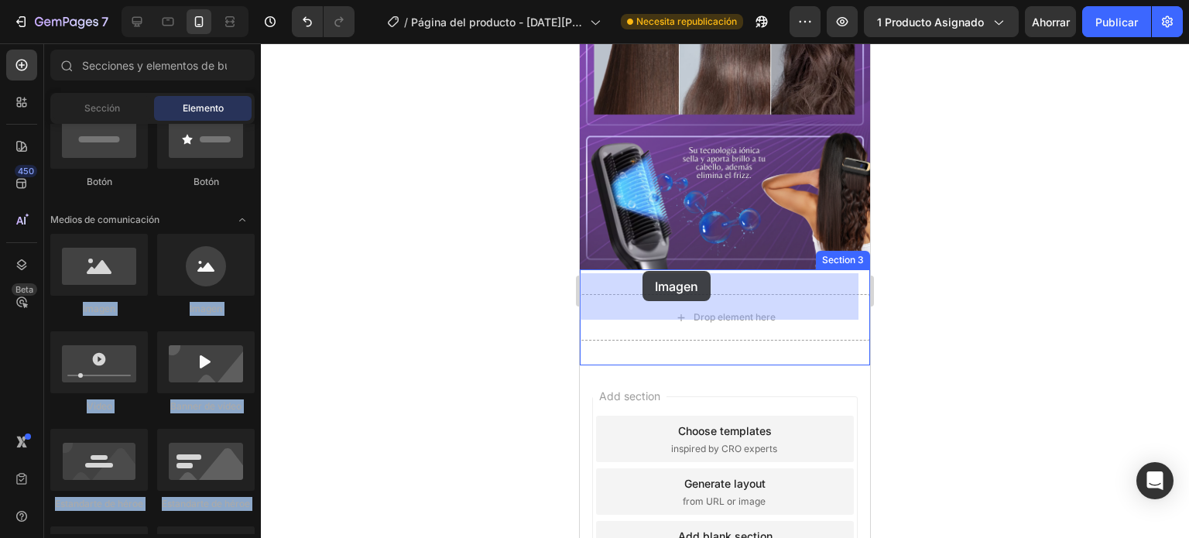
drag, startPoint x: 678, startPoint y: 296, endPoint x: 642, endPoint y: 271, distance: 43.8
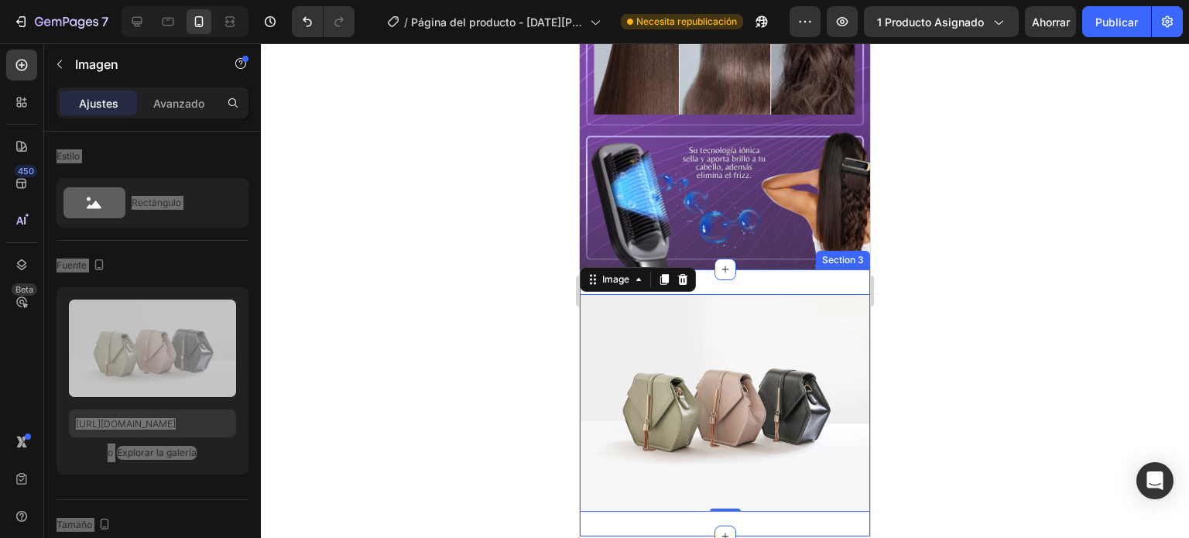
click at [735, 269] on div "Image 0 Section 3" at bounding box center [725, 402] width 290 height 267
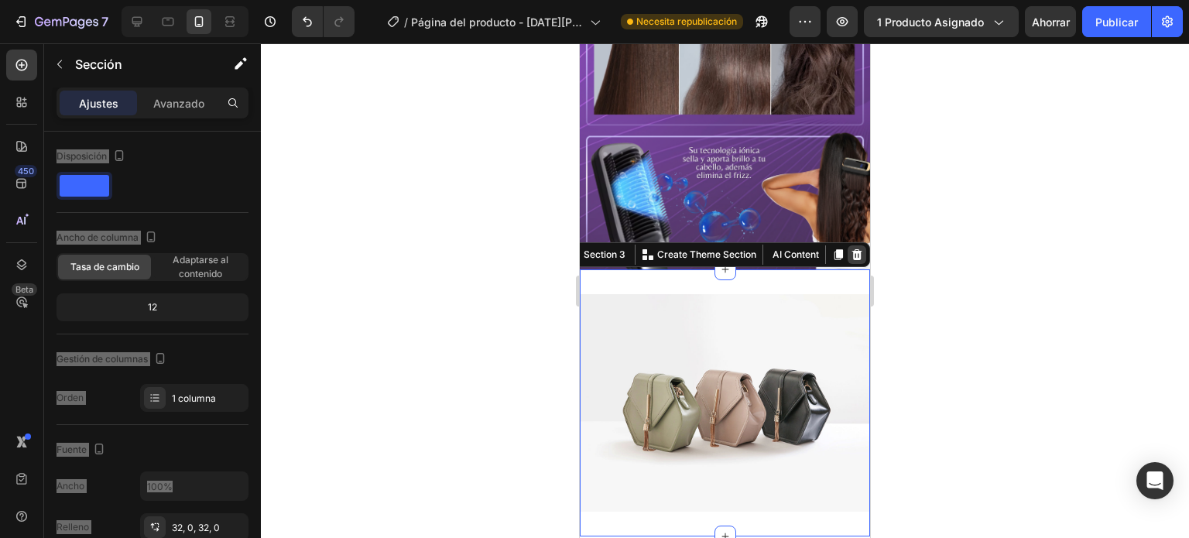
click at [852, 249] on icon at bounding box center [857, 254] width 10 height 11
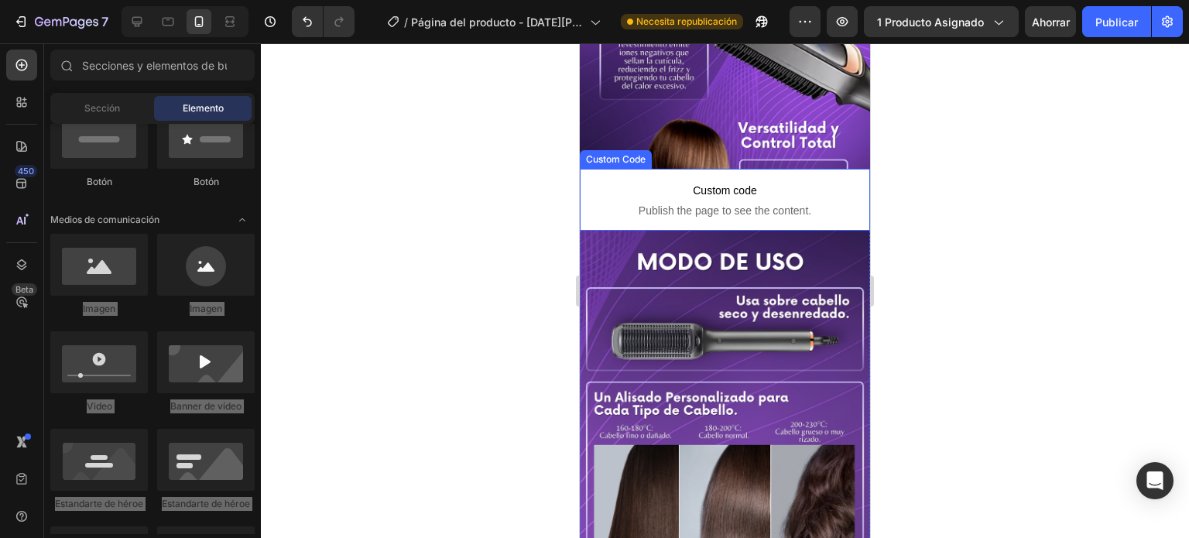
scroll to position [3373, 0]
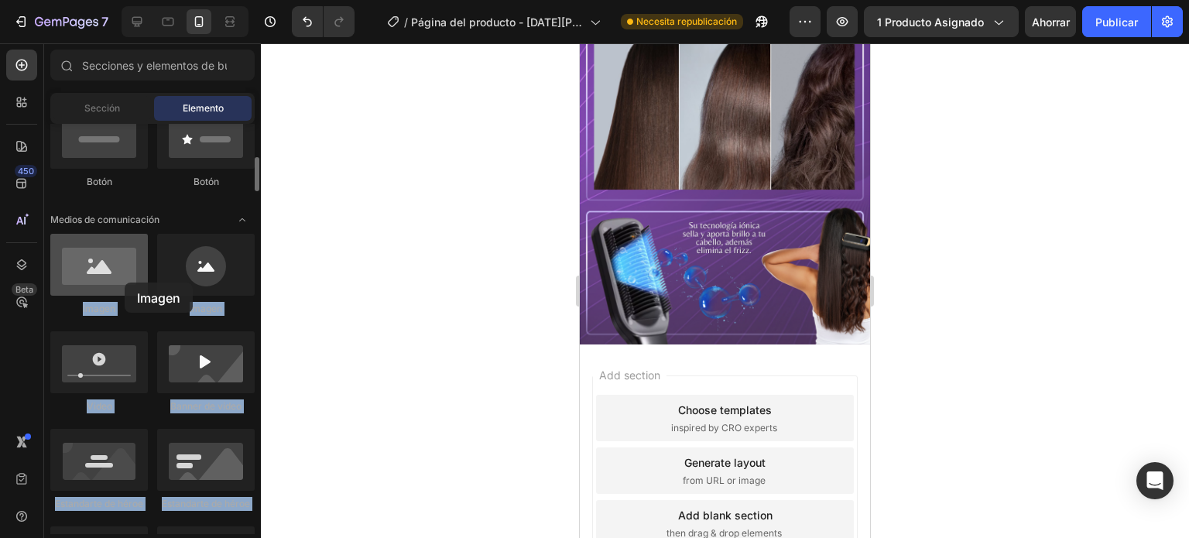
click at [125, 283] on div at bounding box center [99, 265] width 98 height 62
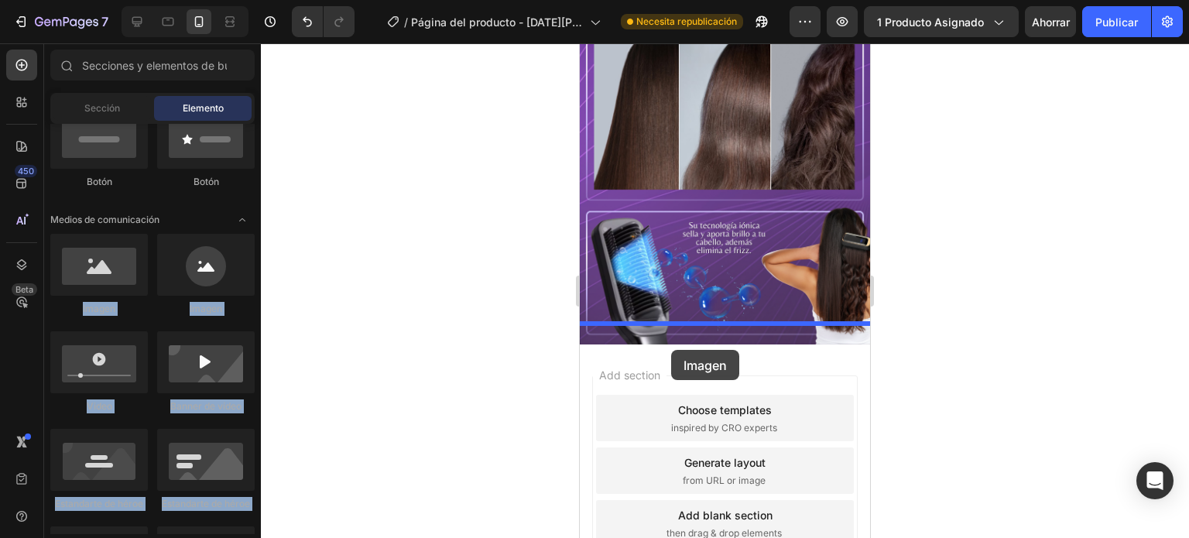
drag, startPoint x: 694, startPoint y: 326, endPoint x: 671, endPoint y: 350, distance: 33.4
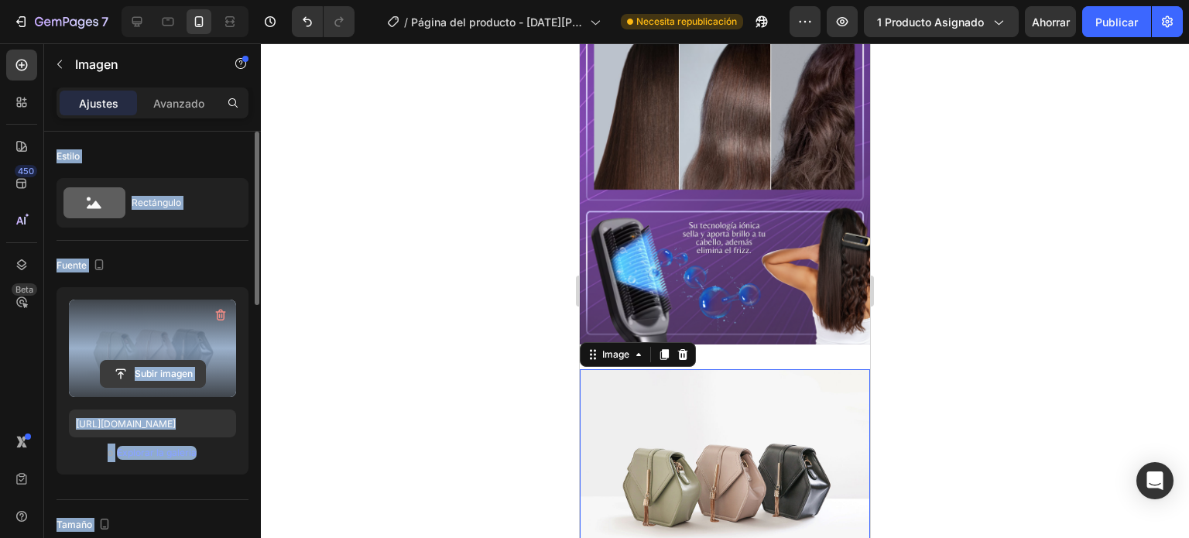
click at [155, 371] on input "file" at bounding box center [153, 374] width 104 height 26
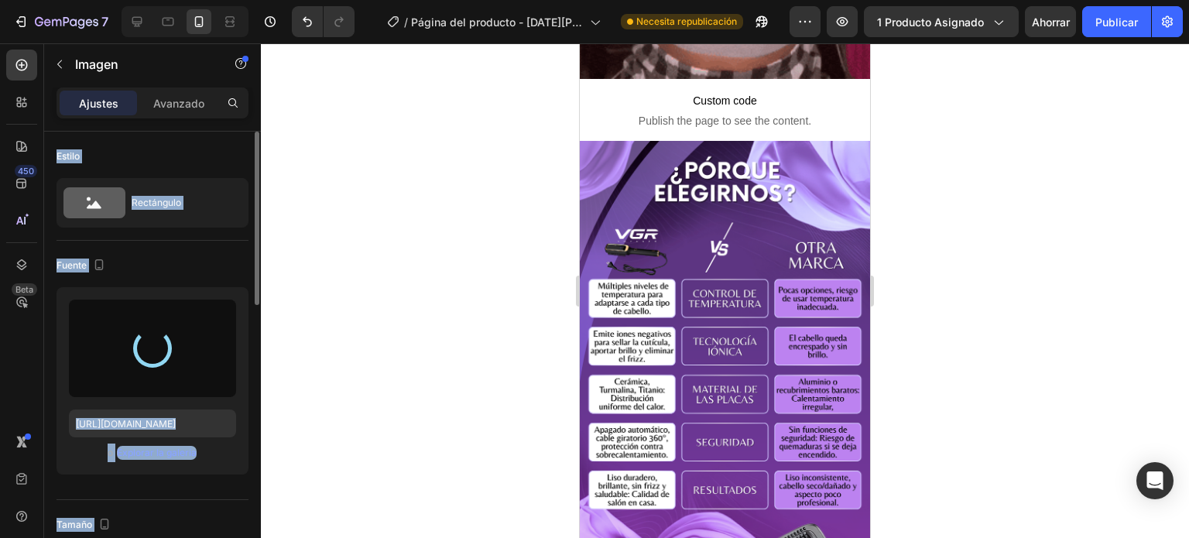
type input "[URL][DOMAIN_NAME]"
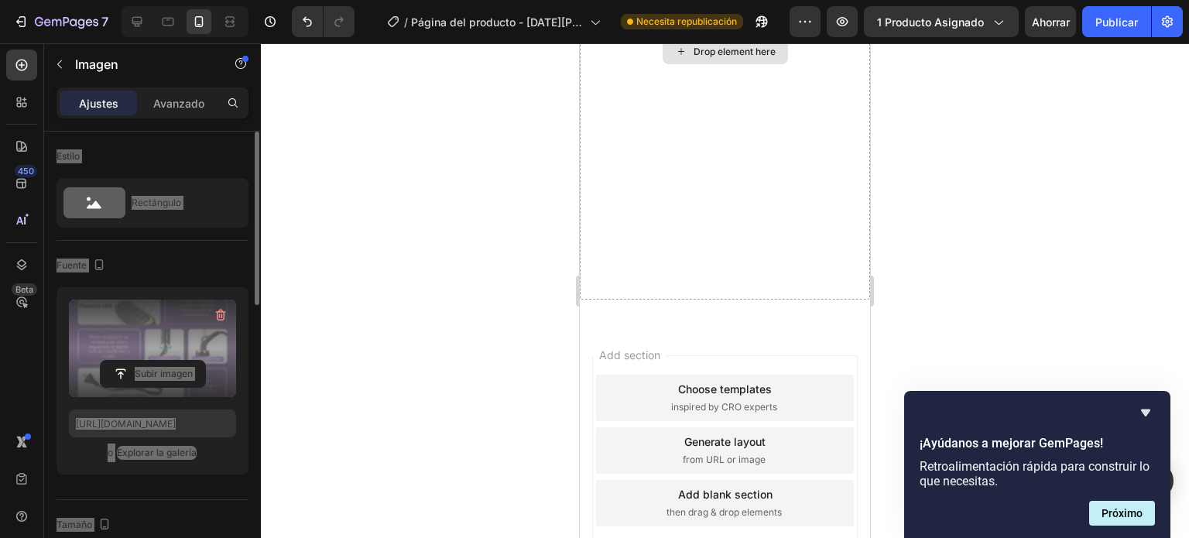
scroll to position [714, 0]
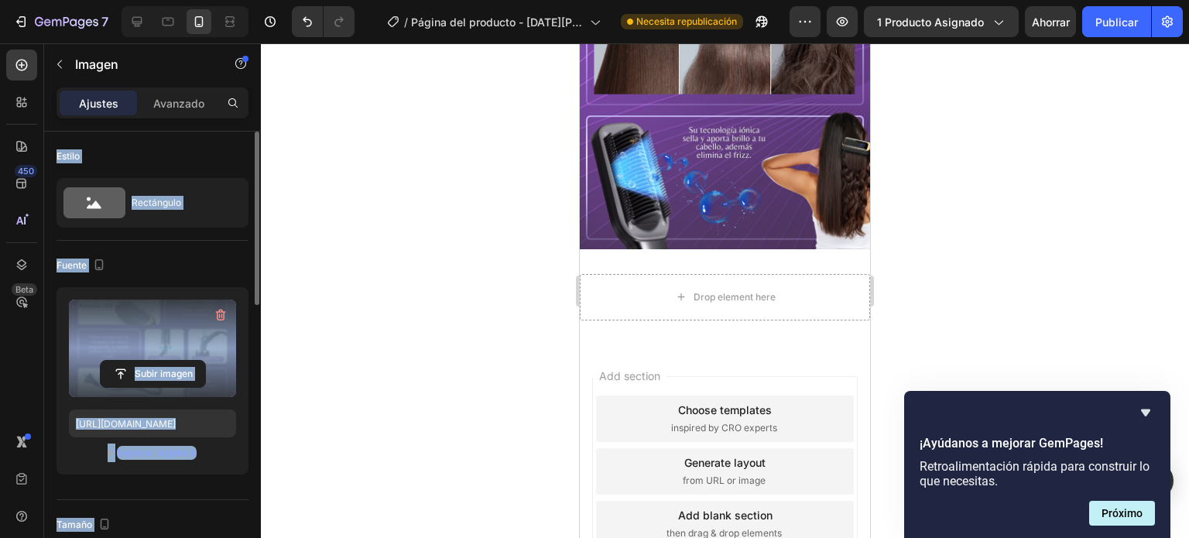
click at [1020, 368] on div at bounding box center [725, 290] width 928 height 495
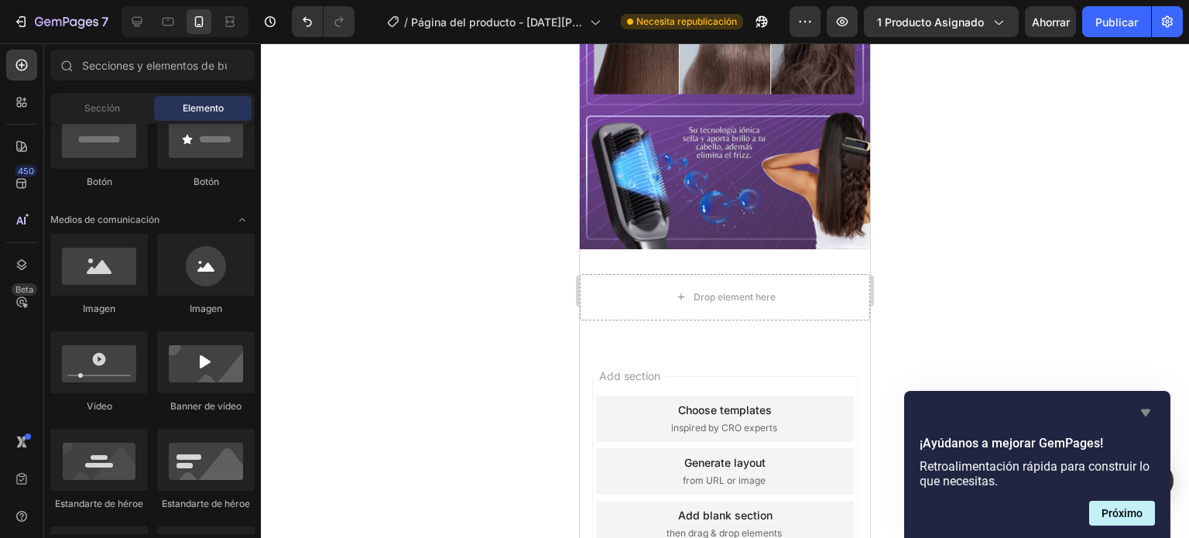
click at [1139, 410] on icon "Ocultar encuesta" at bounding box center [1145, 412] width 19 height 19
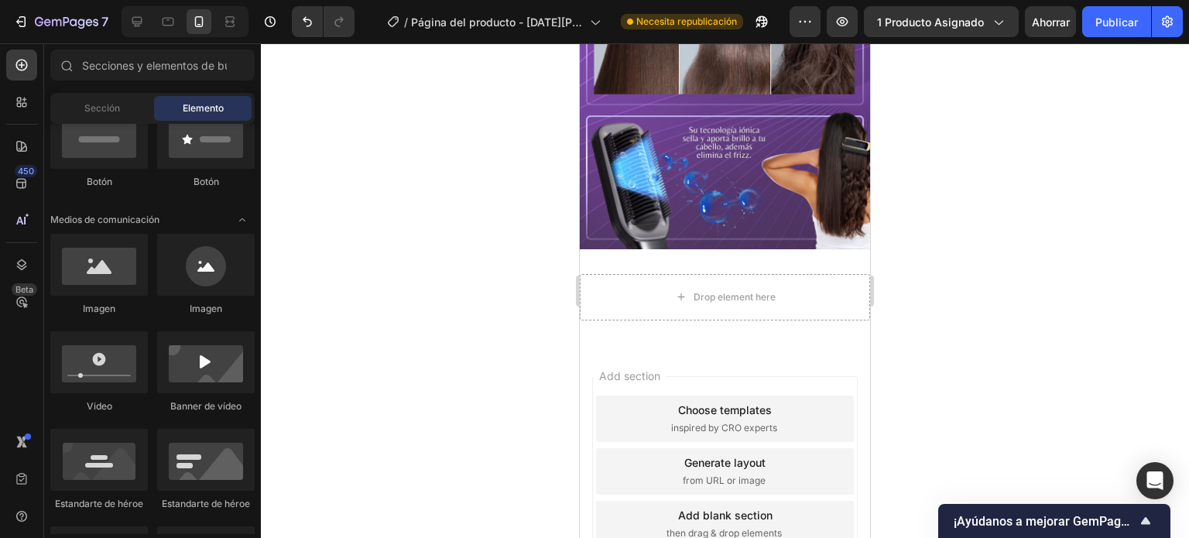
scroll to position [0, 0]
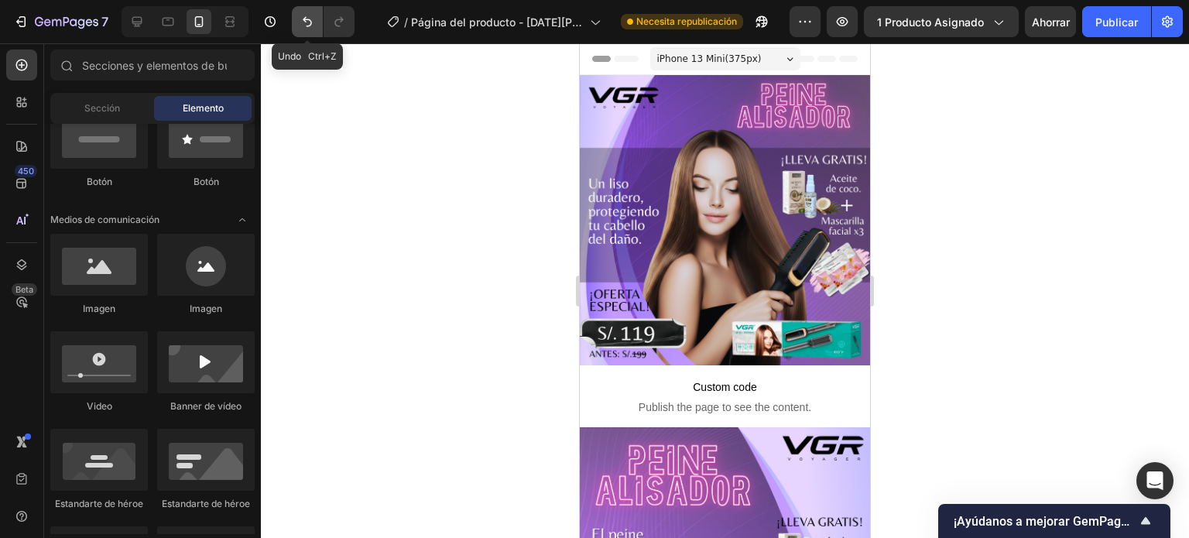
click at [306, 36] on button "Deshacer/Rehacer" at bounding box center [307, 21] width 31 height 31
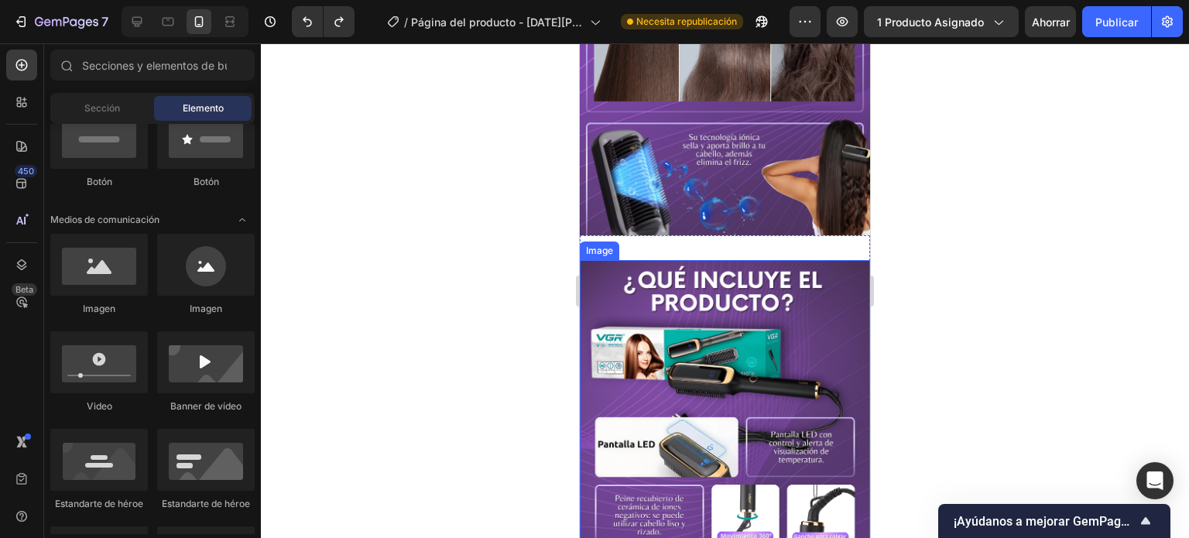
scroll to position [3462, 0]
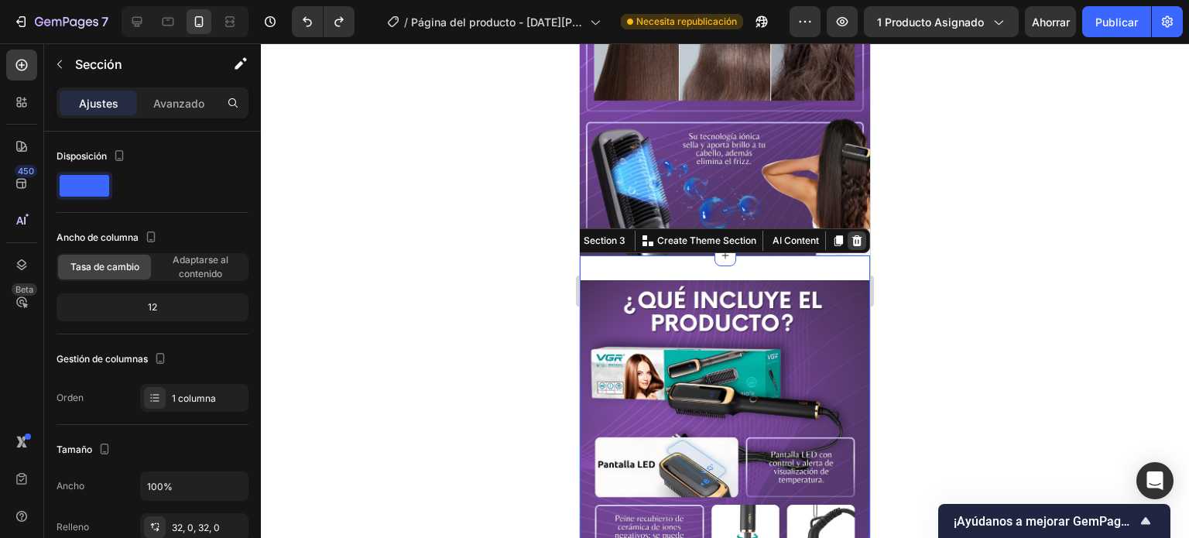
click at [851, 235] on icon at bounding box center [857, 241] width 12 height 12
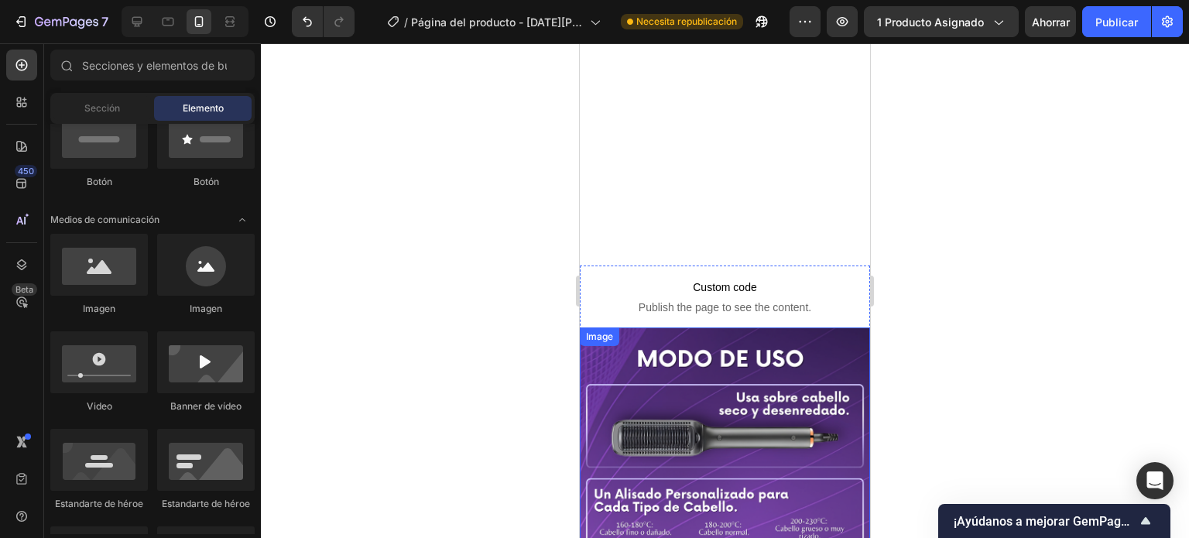
scroll to position [3373, 0]
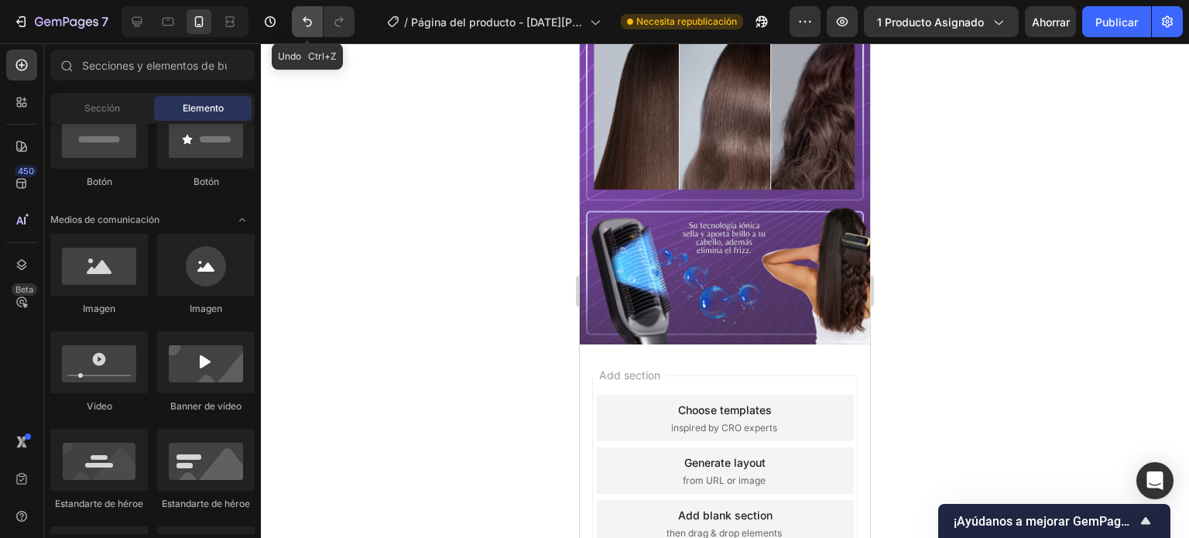
click at [297, 20] on button "Deshacer/Rehacer" at bounding box center [307, 21] width 31 height 31
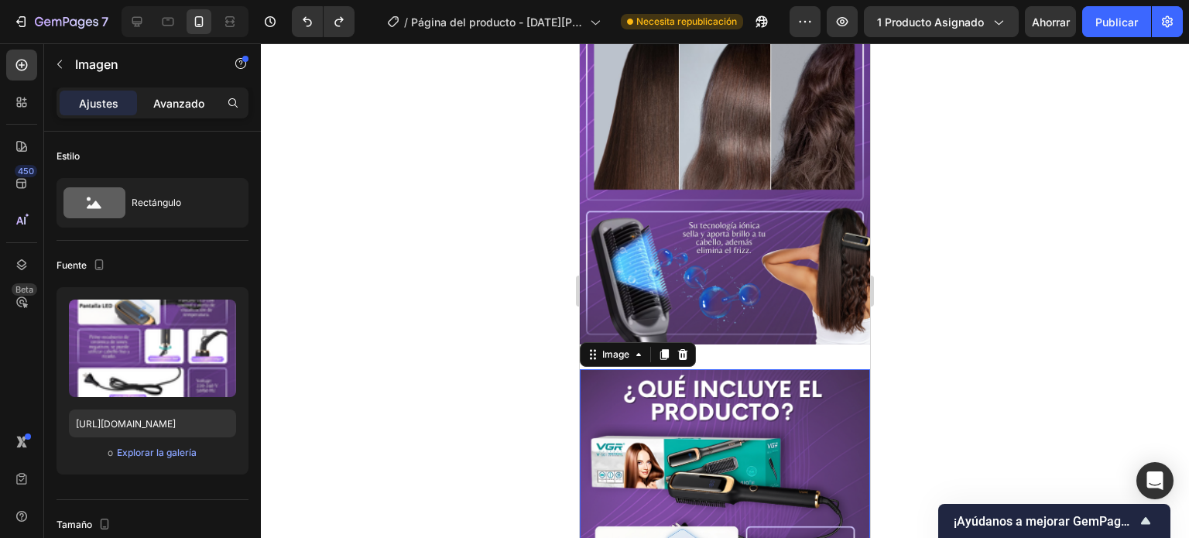
click at [176, 101] on font "Avanzado" at bounding box center [178, 103] width 51 height 13
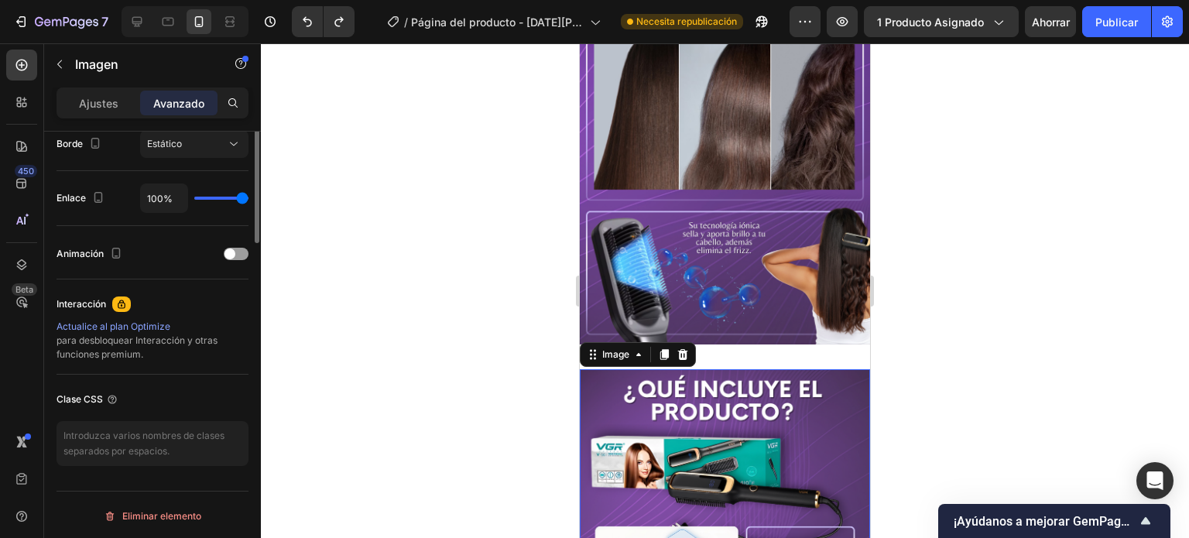
scroll to position [334, 0]
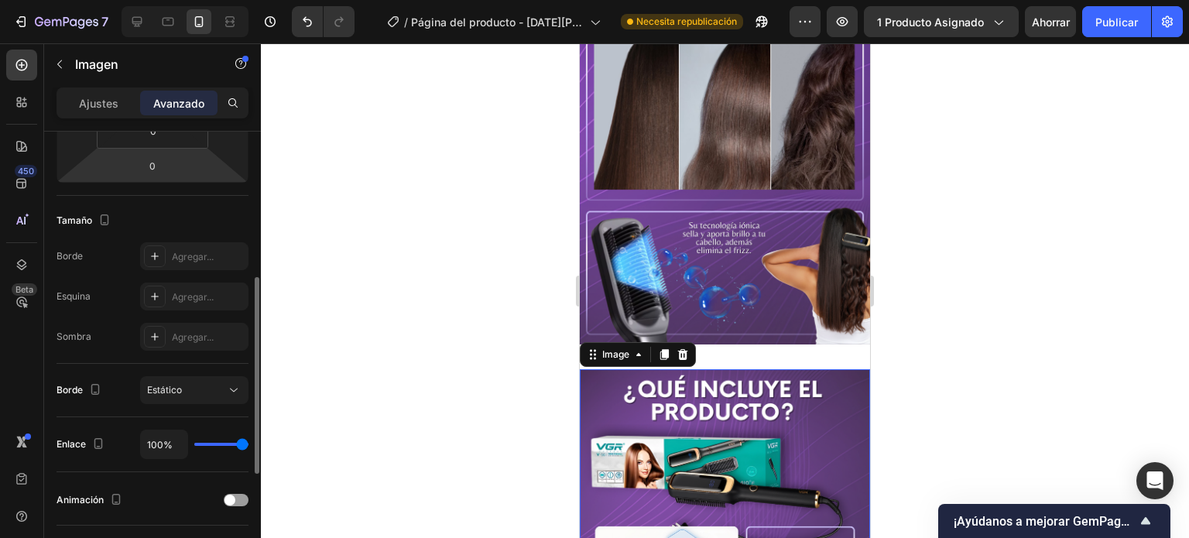
click at [480, 436] on div at bounding box center [725, 290] width 928 height 495
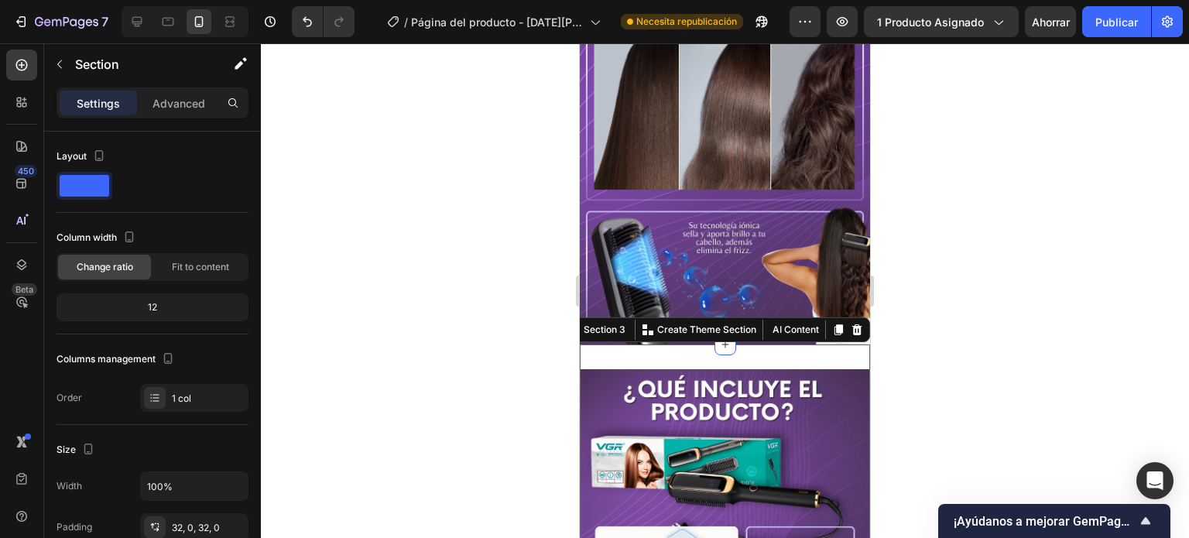
click at [159, 110] on p "Avanzado" at bounding box center [178, 103] width 51 height 16
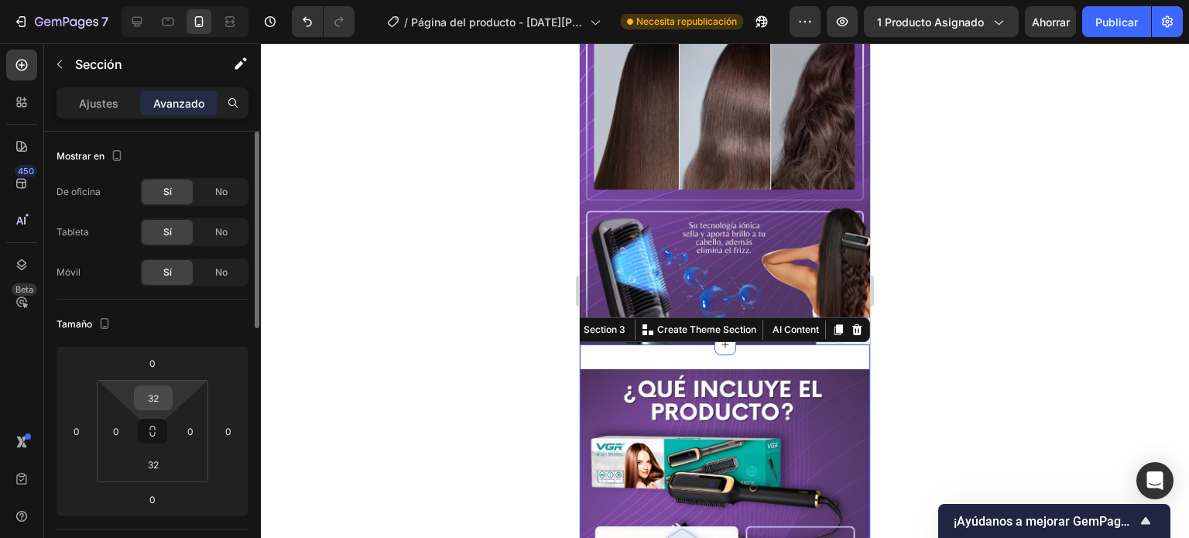
click at [153, 393] on input "32" at bounding box center [153, 397] width 31 height 23
click at [160, 400] on input "32" at bounding box center [153, 397] width 31 height 23
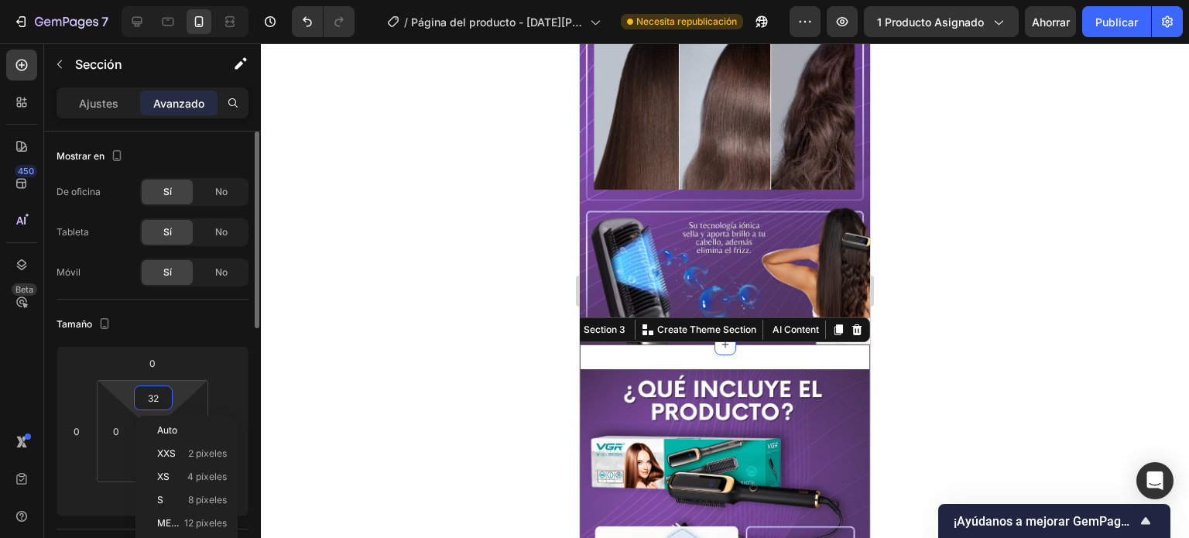
type input "3"
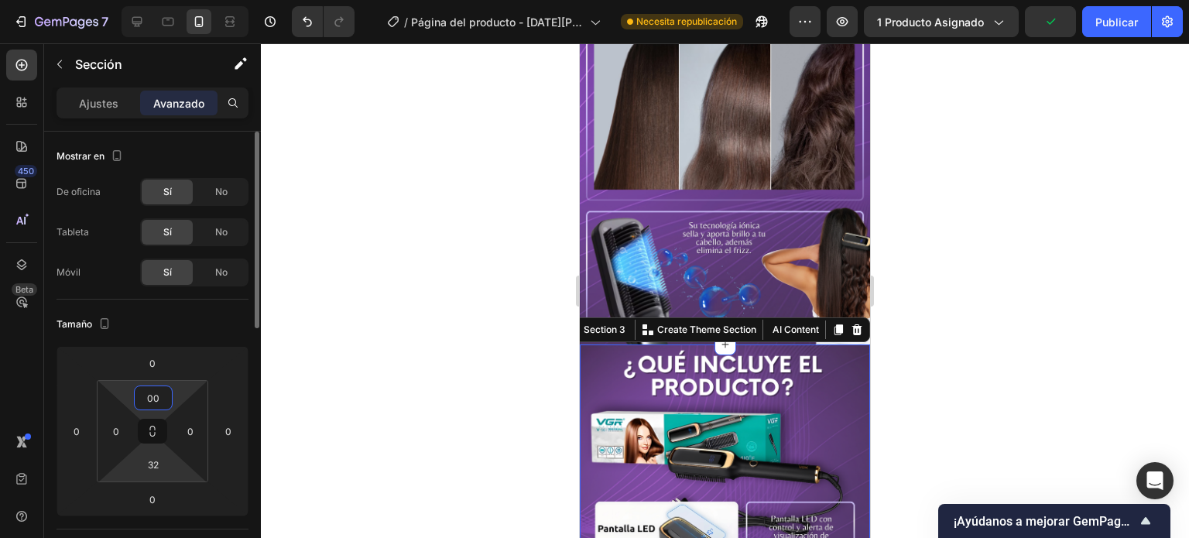
type input "0"
click at [147, 0] on html "7 Version history / Página del producto - [DATE][PERSON_NAME] 12:50:45 Necesita…" at bounding box center [594, 0] width 1189 height 0
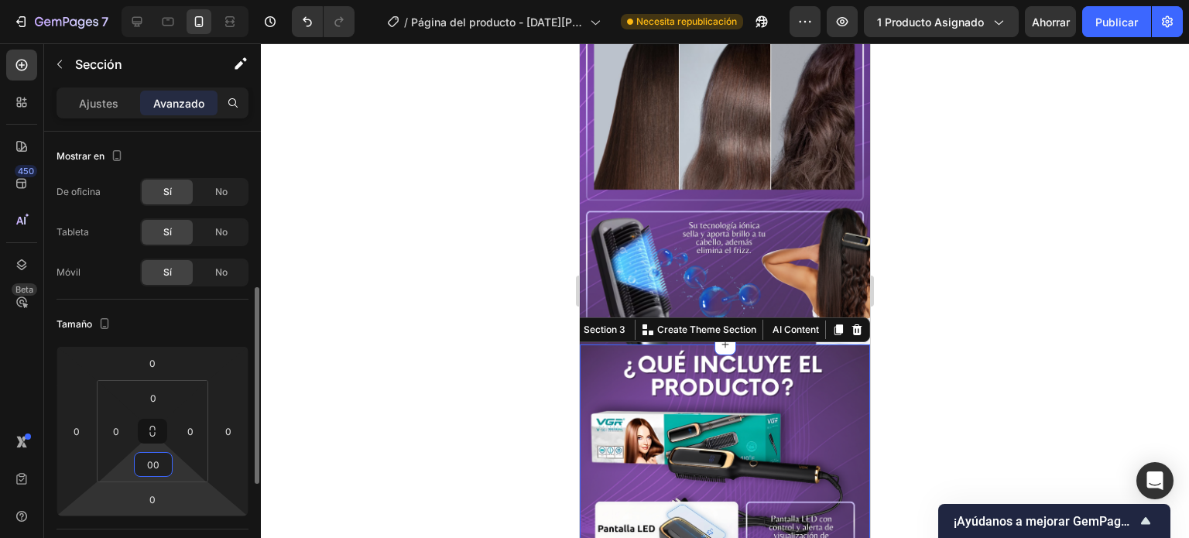
scroll to position [114, 0]
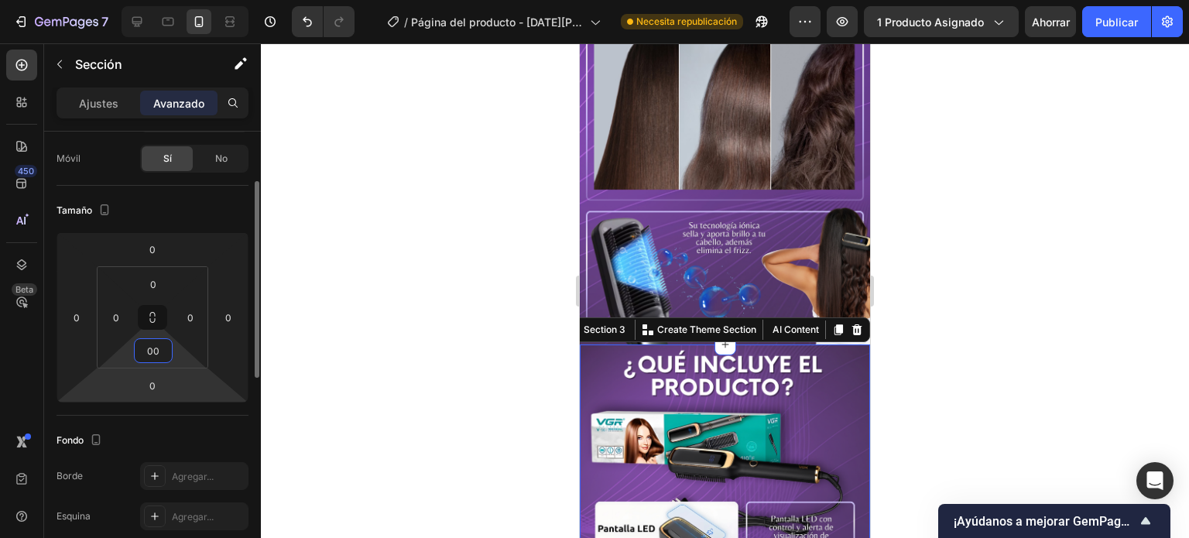
type input "0"
click at [395, 427] on div at bounding box center [725, 290] width 928 height 495
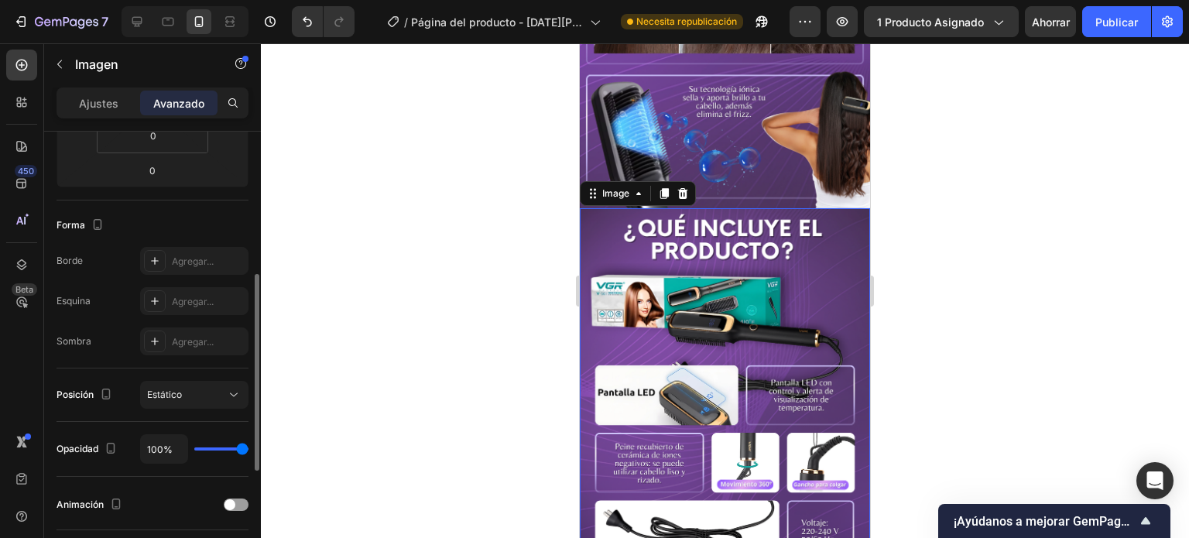
scroll to position [328, 0]
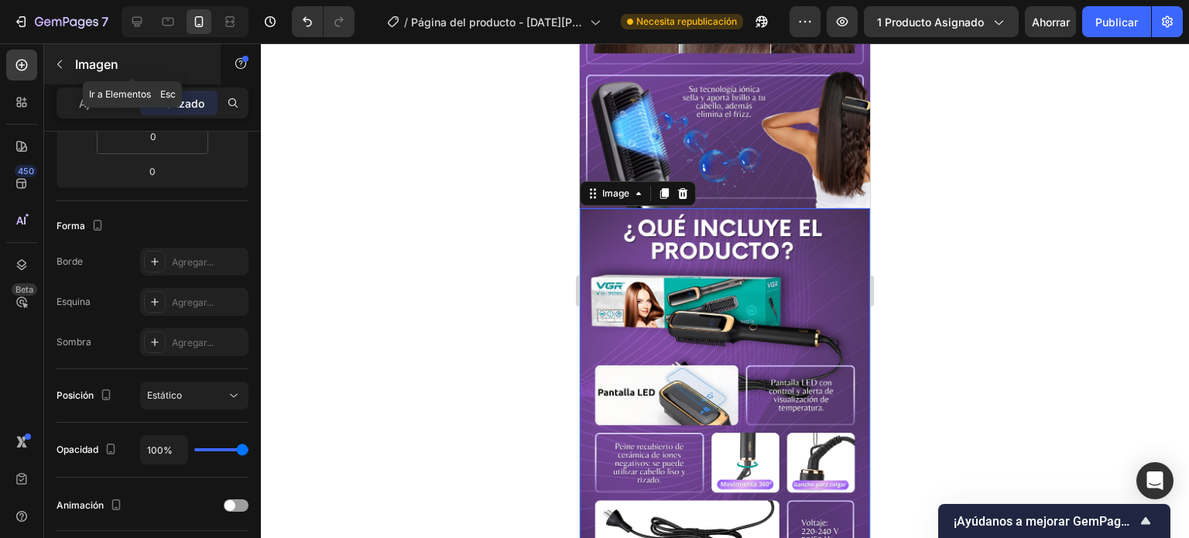
click at [60, 68] on icon "button" at bounding box center [59, 64] width 12 height 12
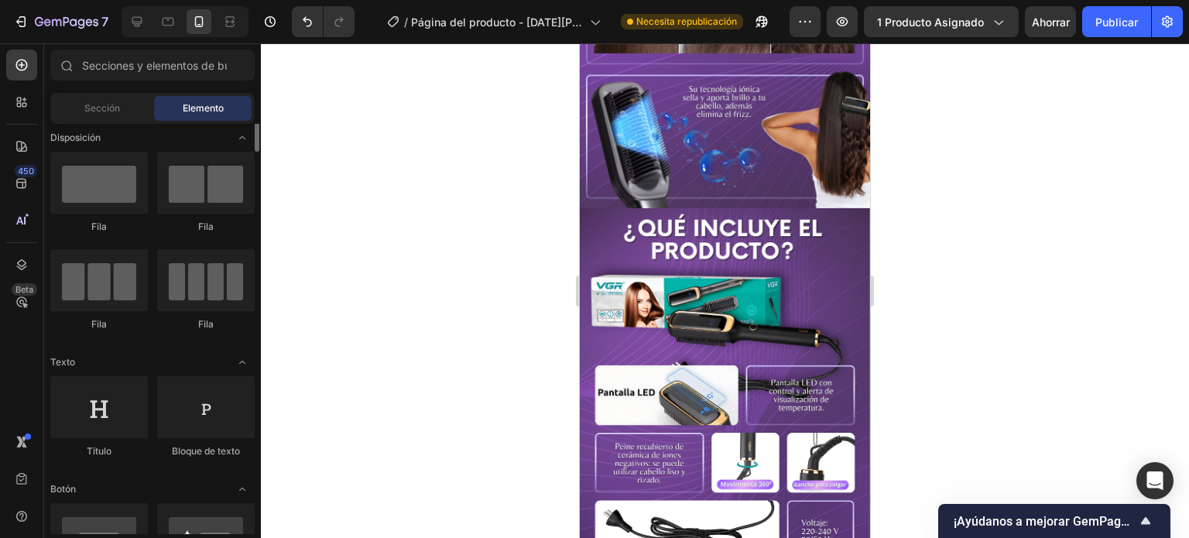
scroll to position [0, 0]
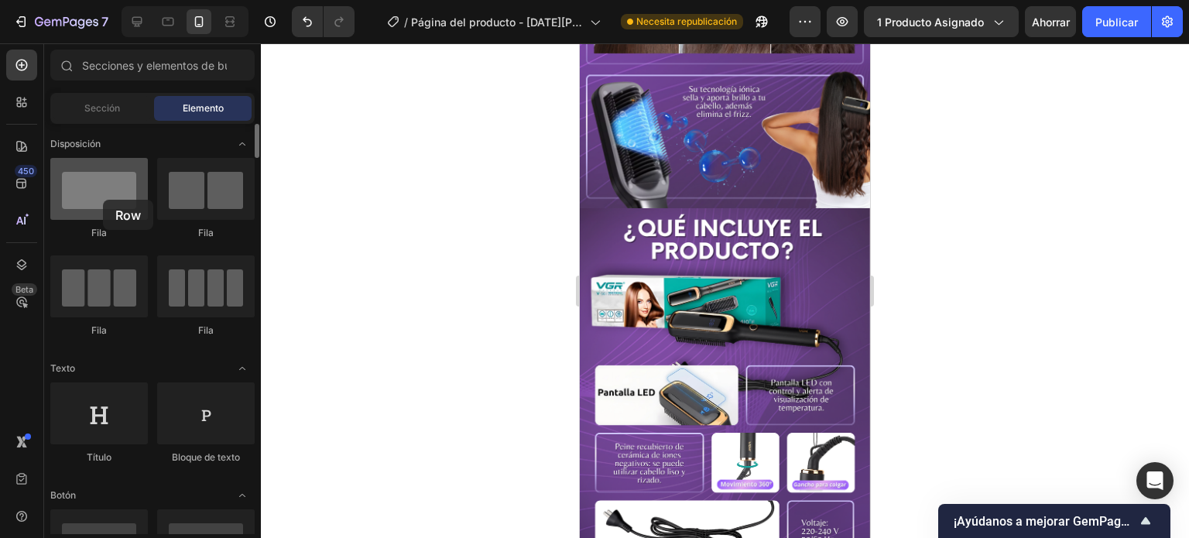
click at [103, 200] on div at bounding box center [99, 189] width 98 height 62
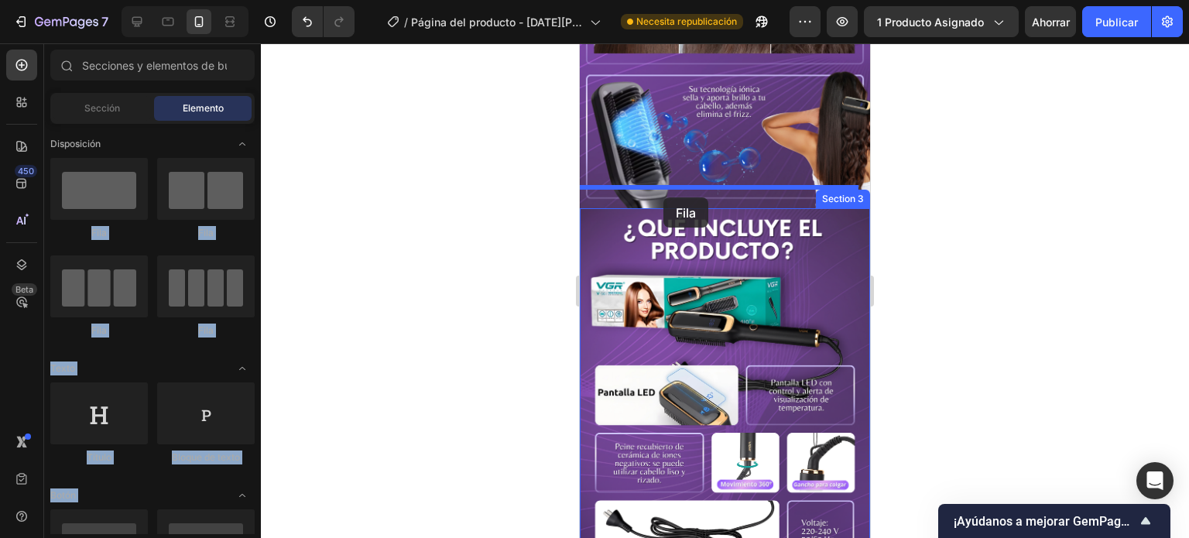
drag, startPoint x: 658, startPoint y: 232, endPoint x: 659, endPoint y: 190, distance: 41.8
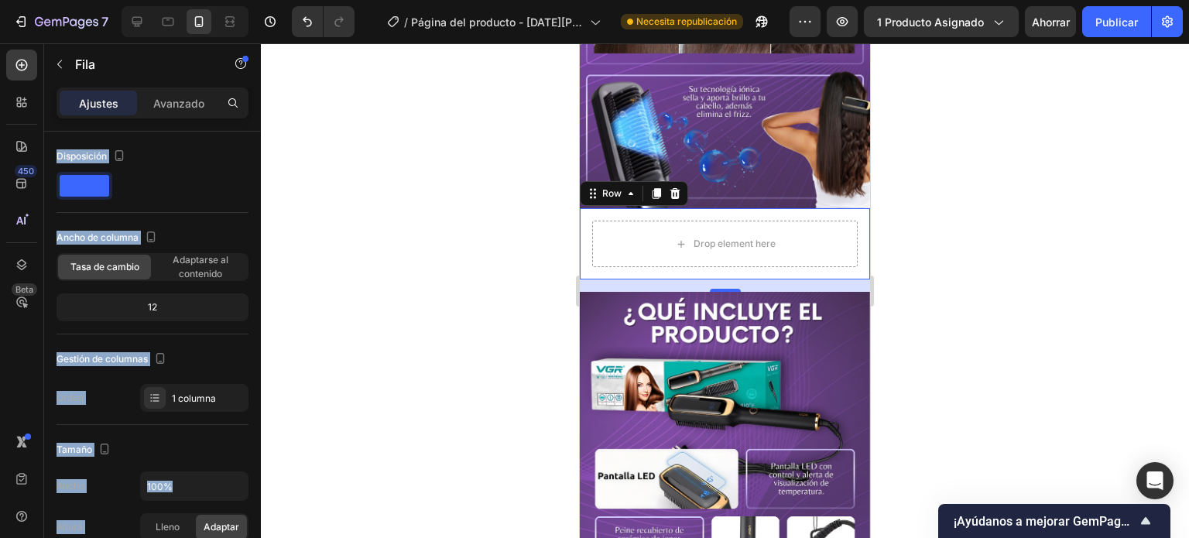
click at [340, 250] on div at bounding box center [725, 290] width 928 height 495
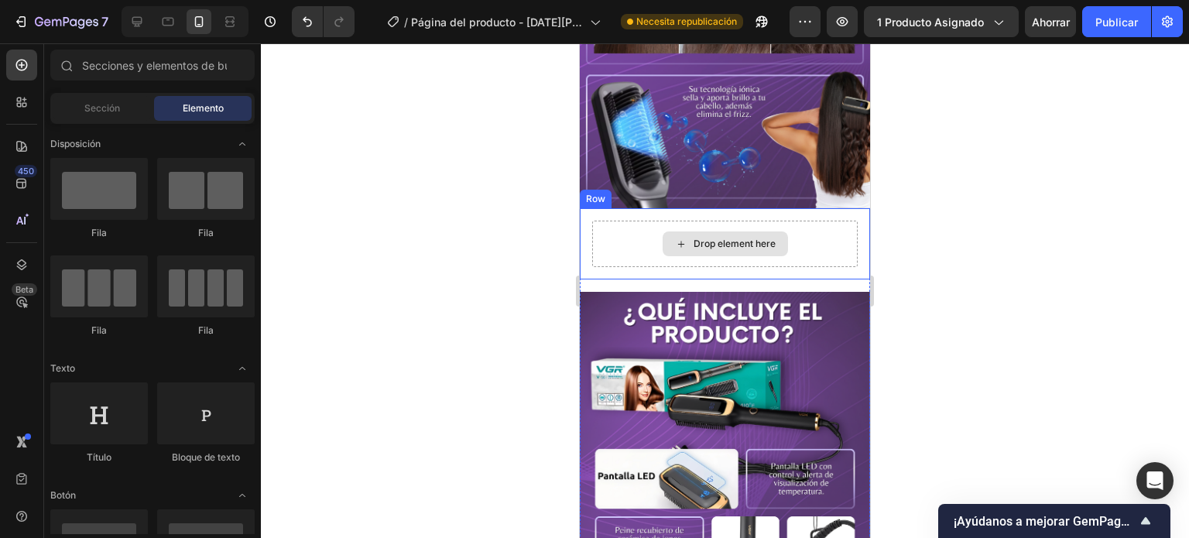
click at [666, 231] on div "Drop element here" at bounding box center [725, 243] width 125 height 25
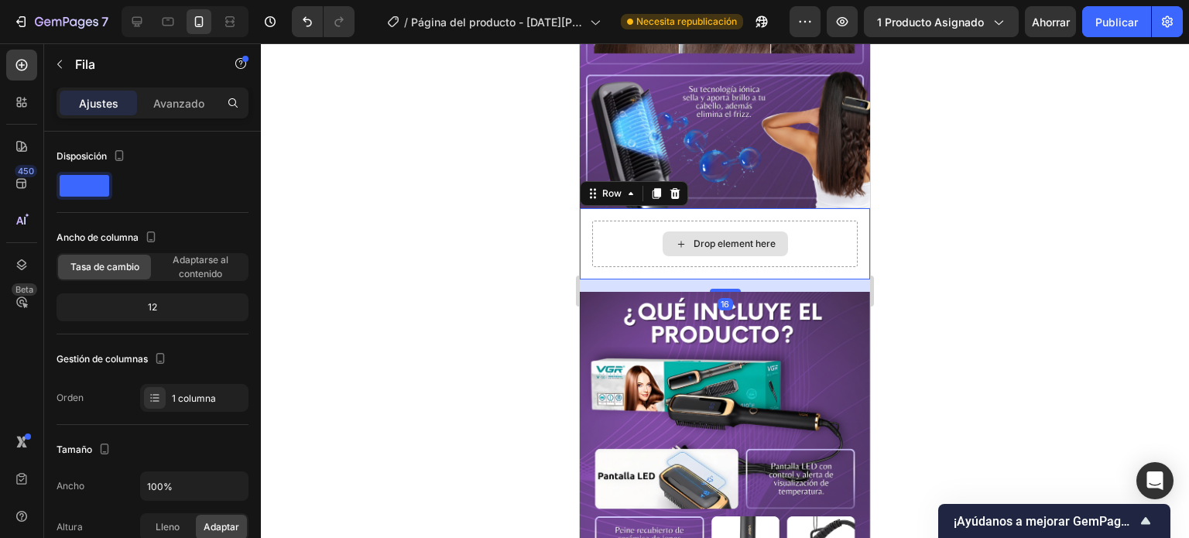
click at [646, 231] on div "Drop element here" at bounding box center [724, 244] width 265 height 46
click at [675, 238] on icon at bounding box center [681, 244] width 12 height 13
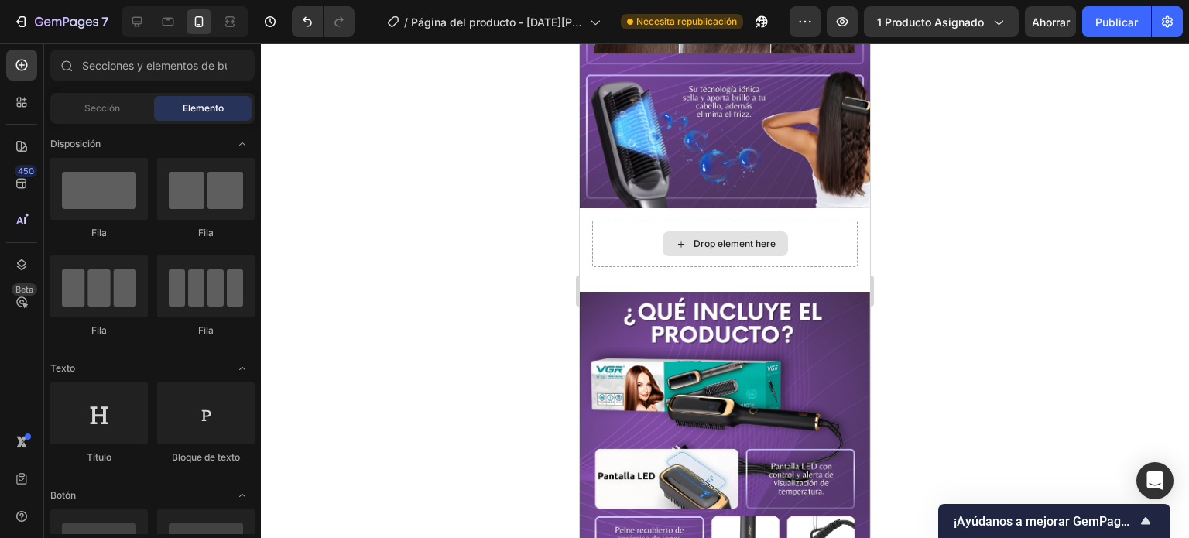
click at [675, 238] on icon at bounding box center [681, 244] width 12 height 13
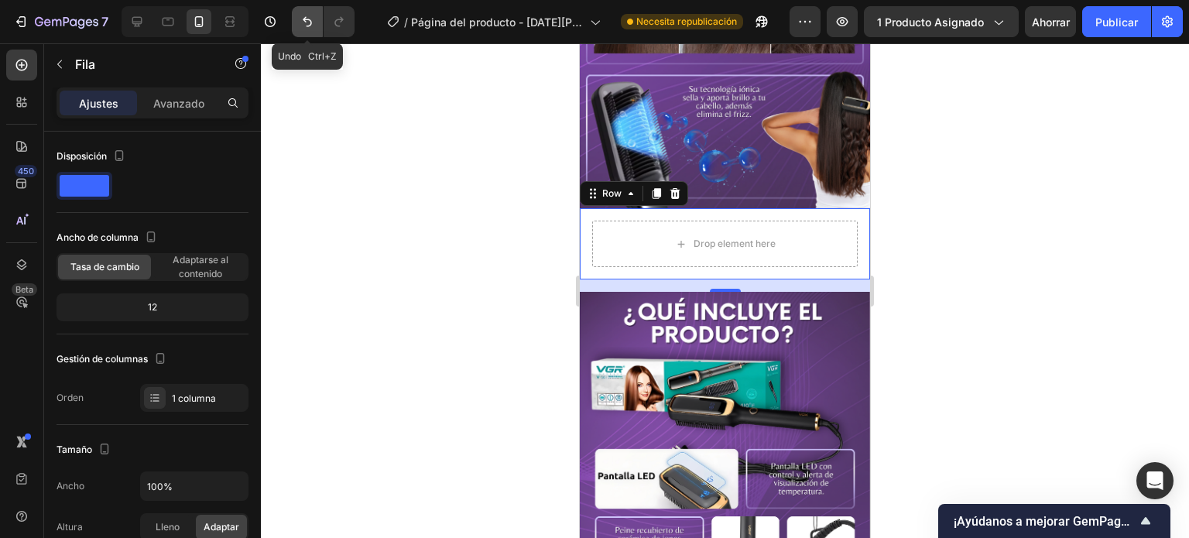
click at [297, 29] on button "Deshacer/Rehacer" at bounding box center [307, 21] width 31 height 31
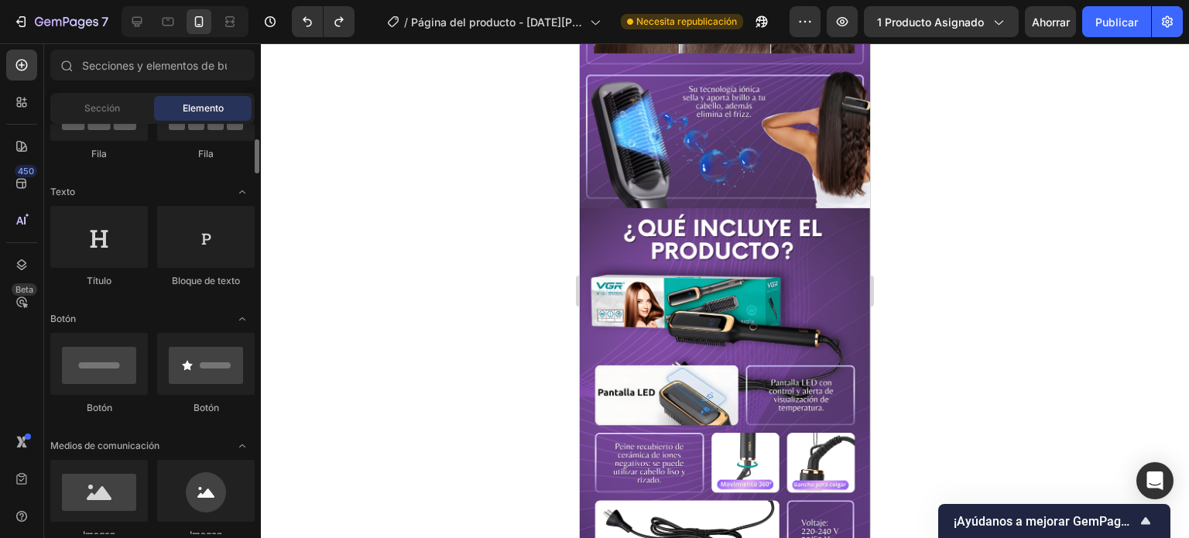
scroll to position [177, 0]
click at [101, 101] on div "Sección" at bounding box center [102, 108] width 98 height 25
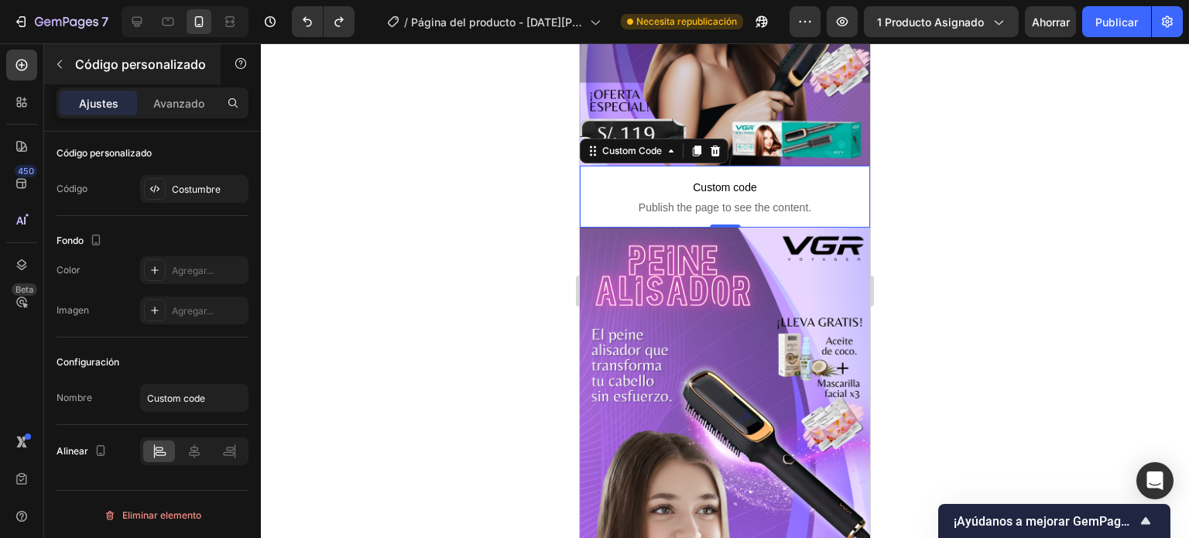
scroll to position [87, 0]
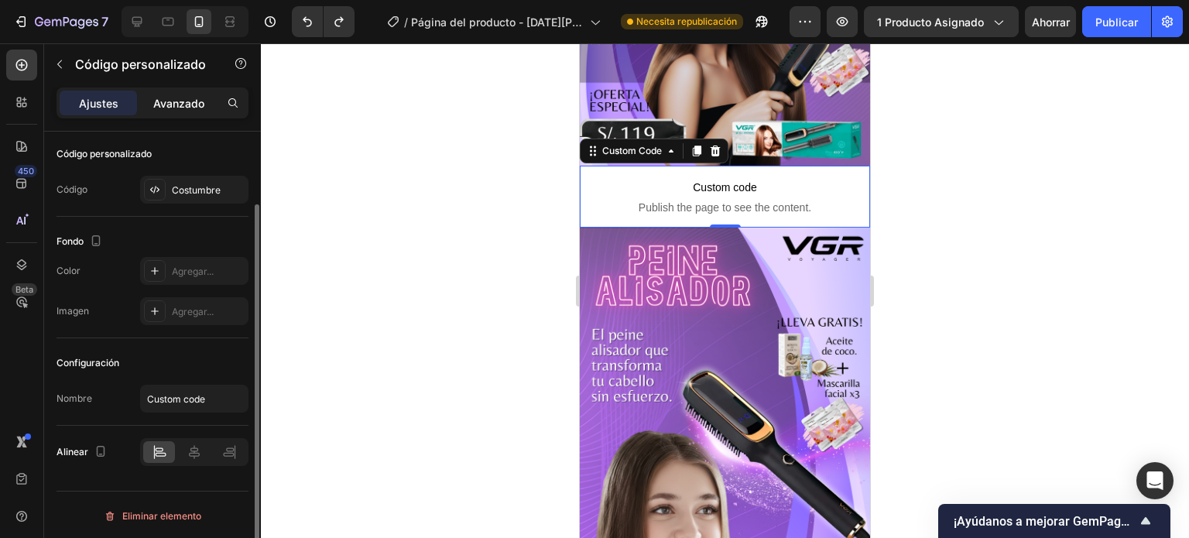
click at [184, 111] on p "Avanzado" at bounding box center [178, 103] width 51 height 16
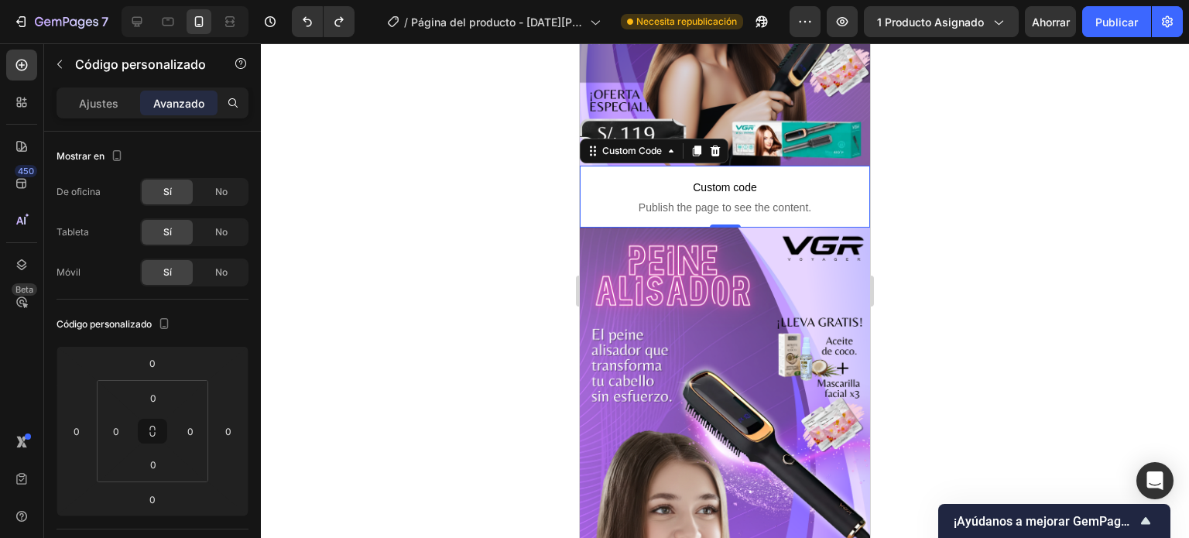
scroll to position [580, 0]
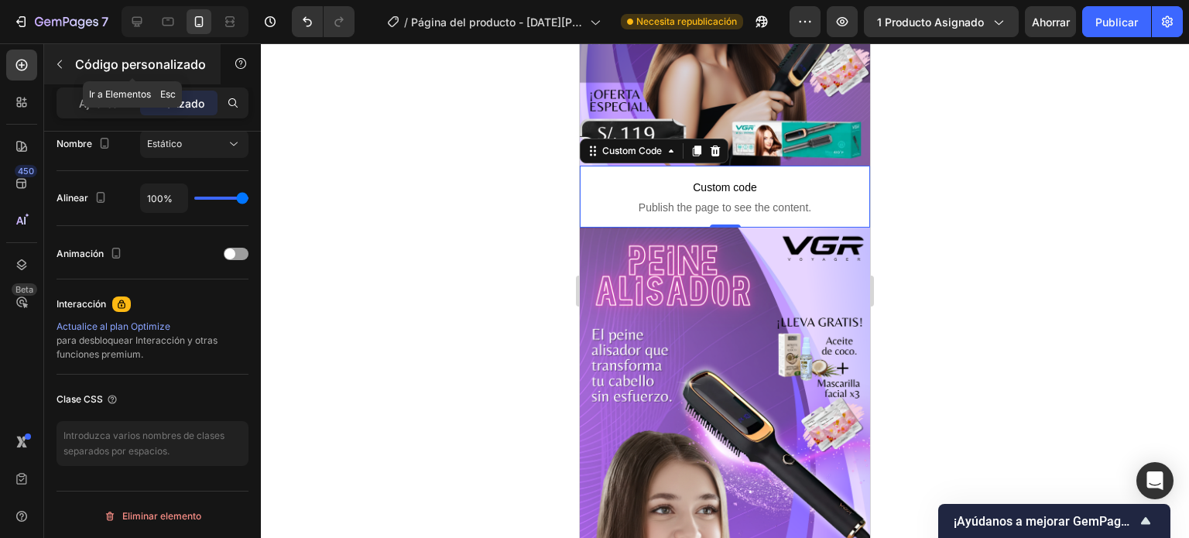
click at [59, 72] on button "button" at bounding box center [59, 64] width 25 height 25
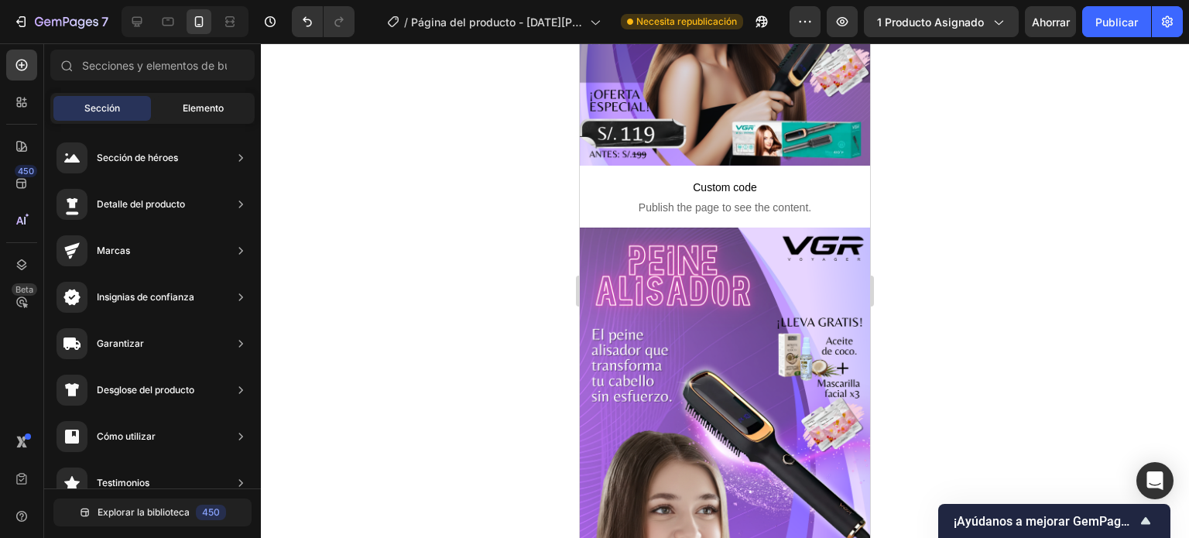
click at [188, 114] on span "Elemento" at bounding box center [203, 108] width 41 height 14
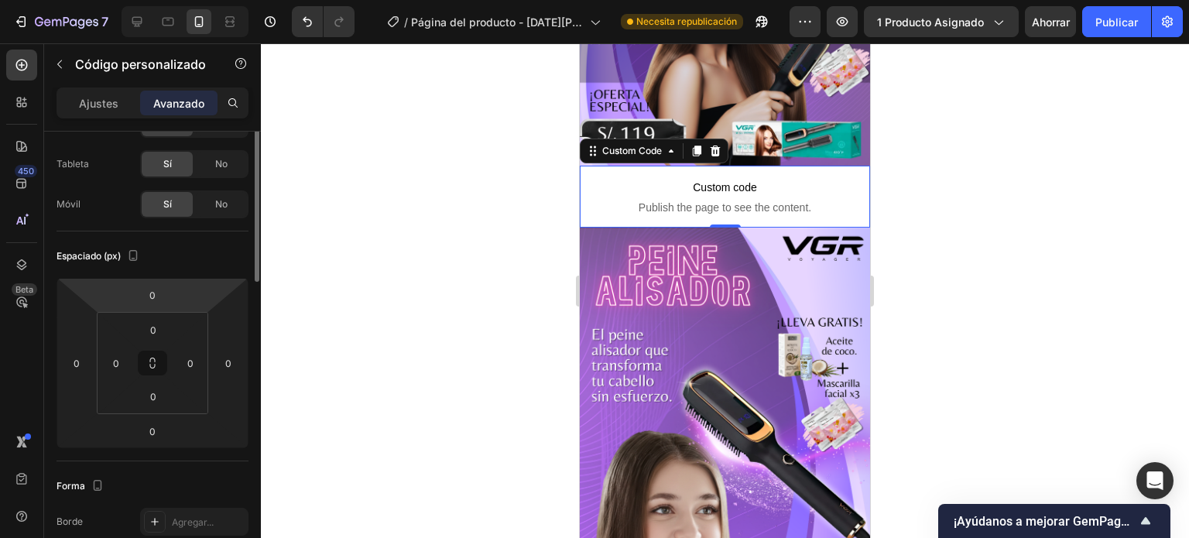
scroll to position [9, 0]
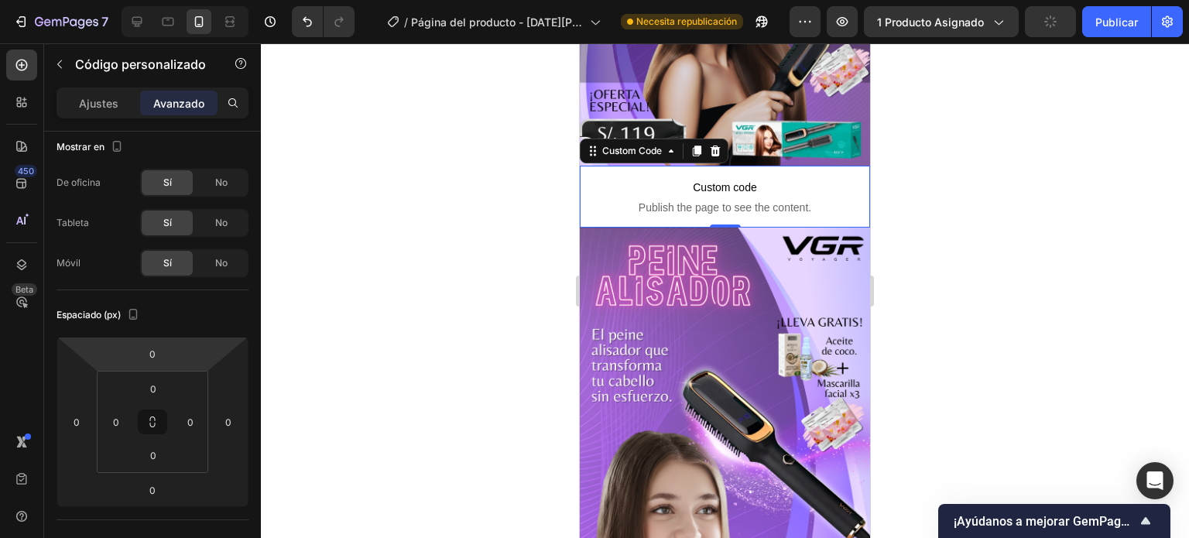
click at [702, 182] on span "Custom code" at bounding box center [725, 187] width 290 height 19
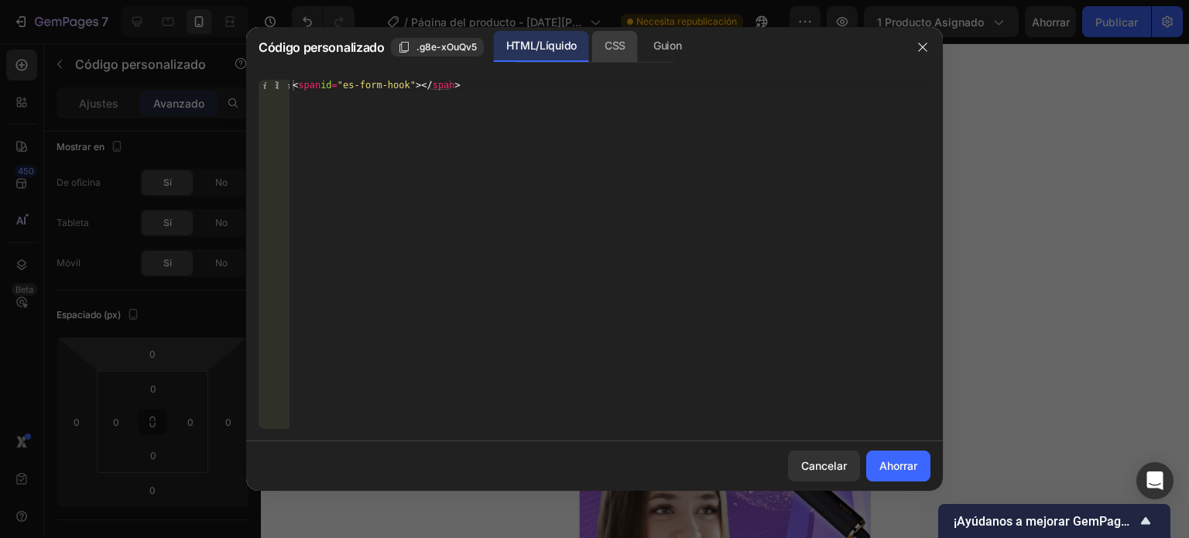
click at [614, 51] on font "CSS" at bounding box center [615, 45] width 21 height 13
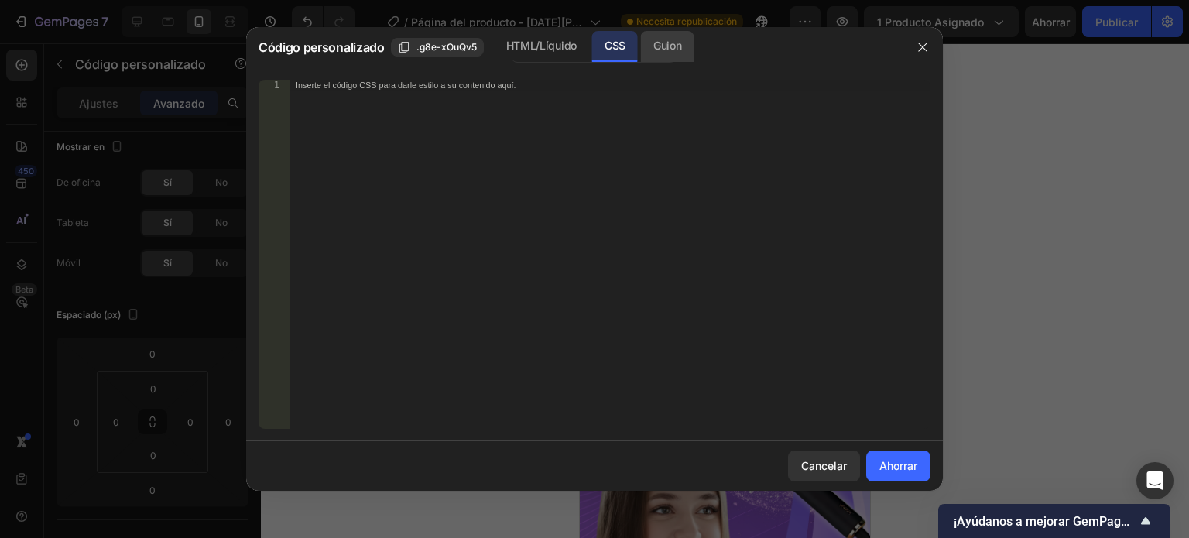
click at [677, 49] on font "Guion" at bounding box center [667, 45] width 28 height 13
click at [919, 45] on icon "button" at bounding box center [922, 47] width 12 height 12
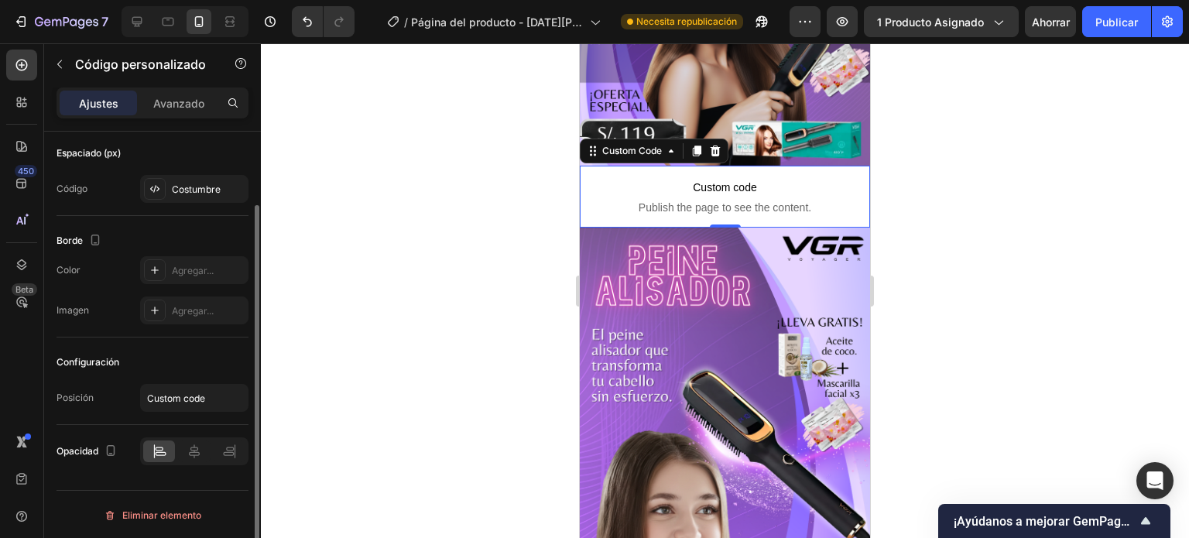
scroll to position [0, 0]
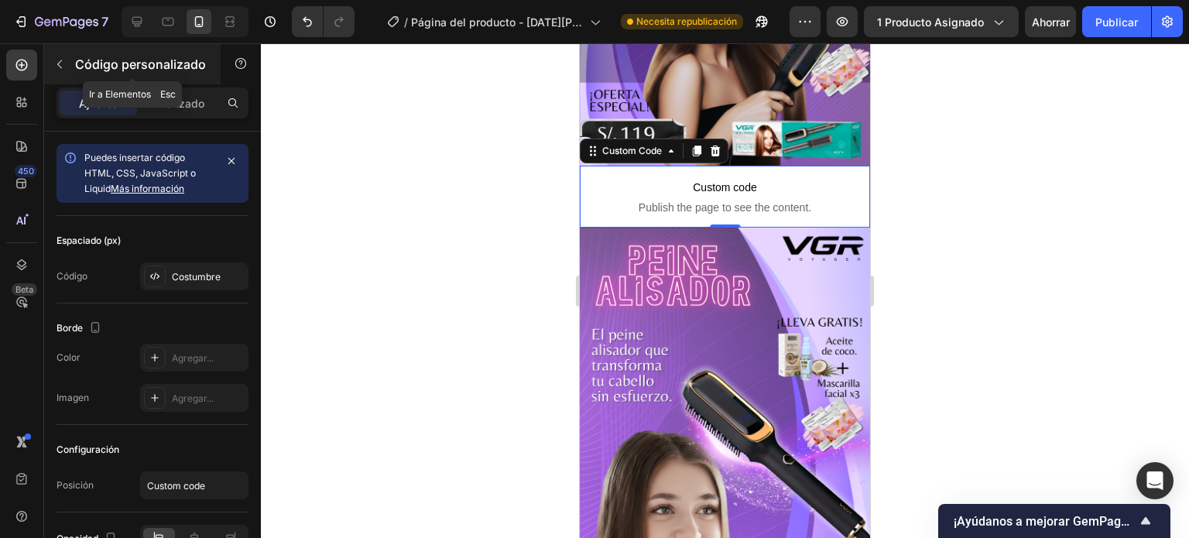
click at [62, 67] on icon "button" at bounding box center [59, 64] width 5 height 9
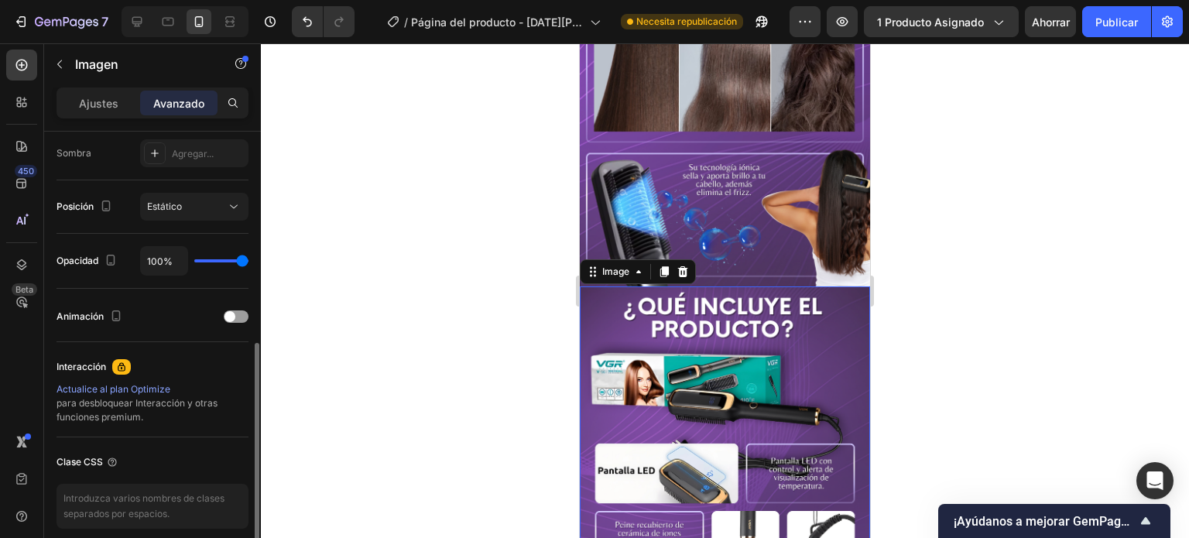
scroll to position [580, 0]
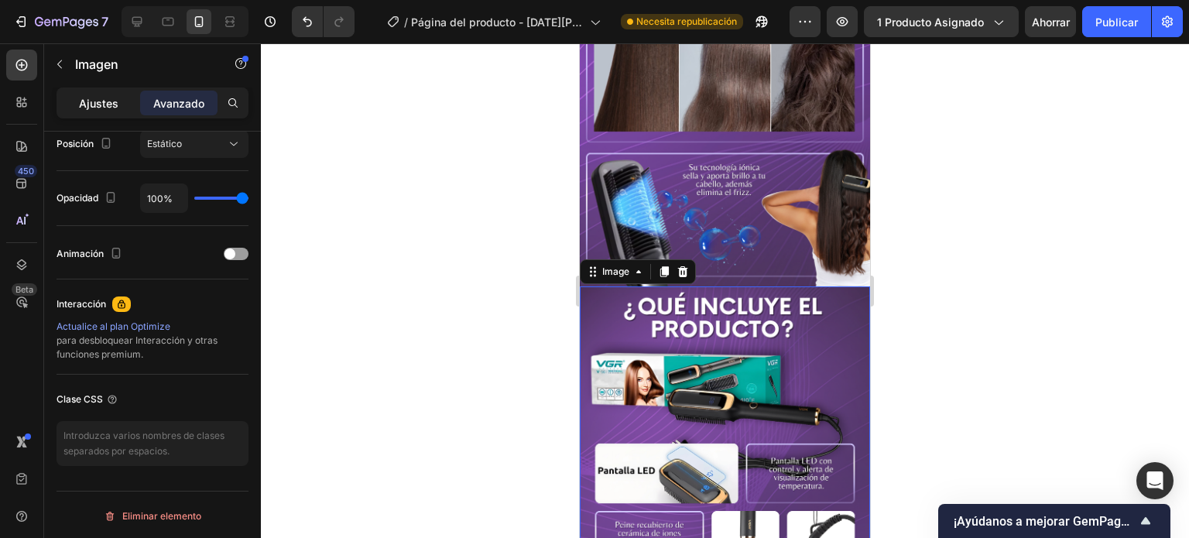
click at [73, 104] on div "Ajustes" at bounding box center [98, 103] width 77 height 25
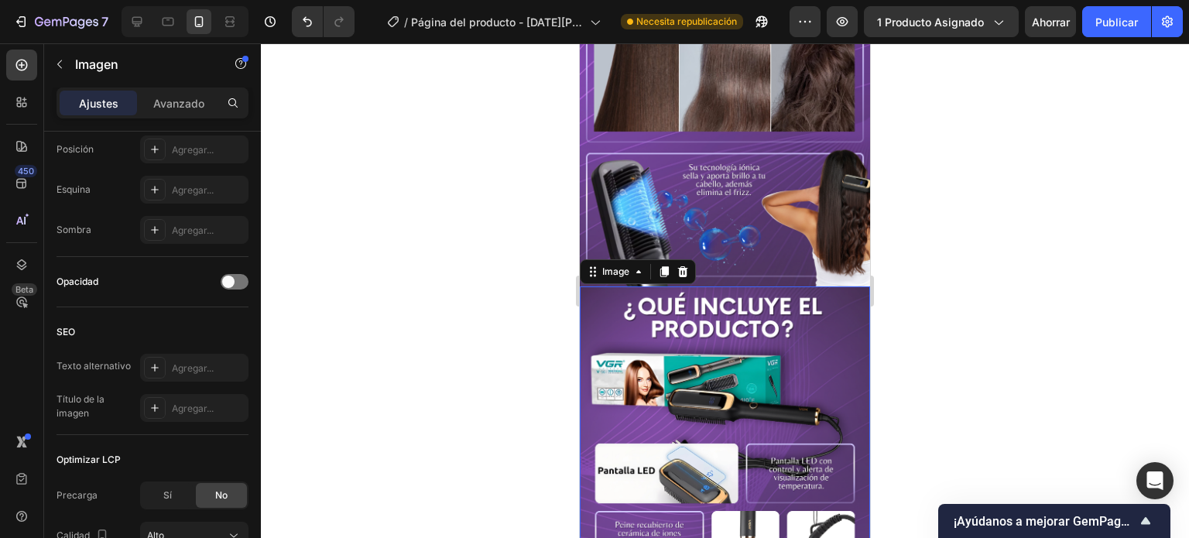
scroll to position [717, 0]
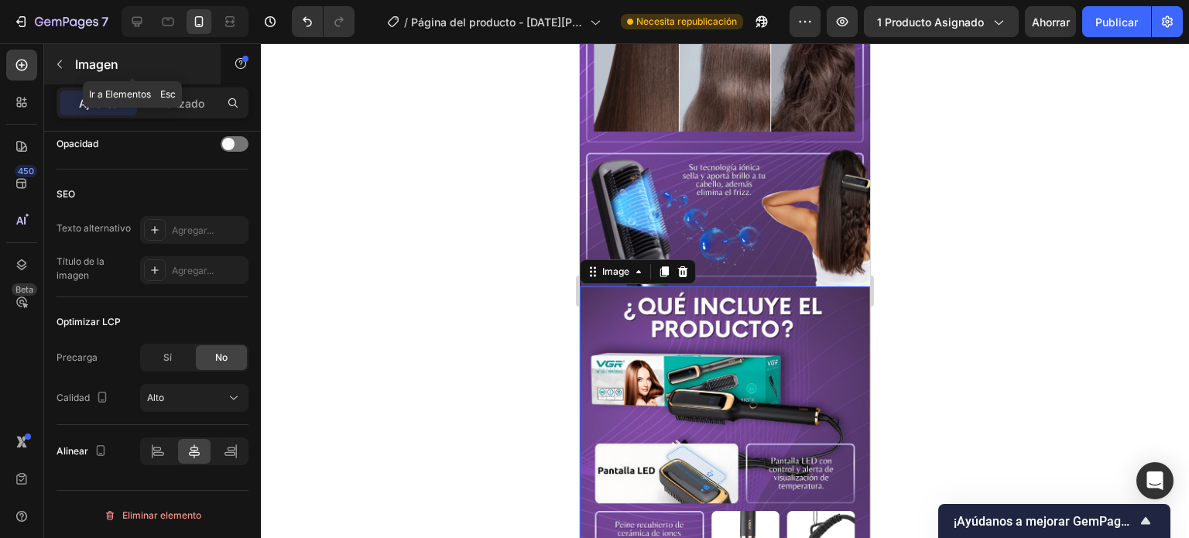
click at [59, 69] on icon "button" at bounding box center [59, 64] width 12 height 12
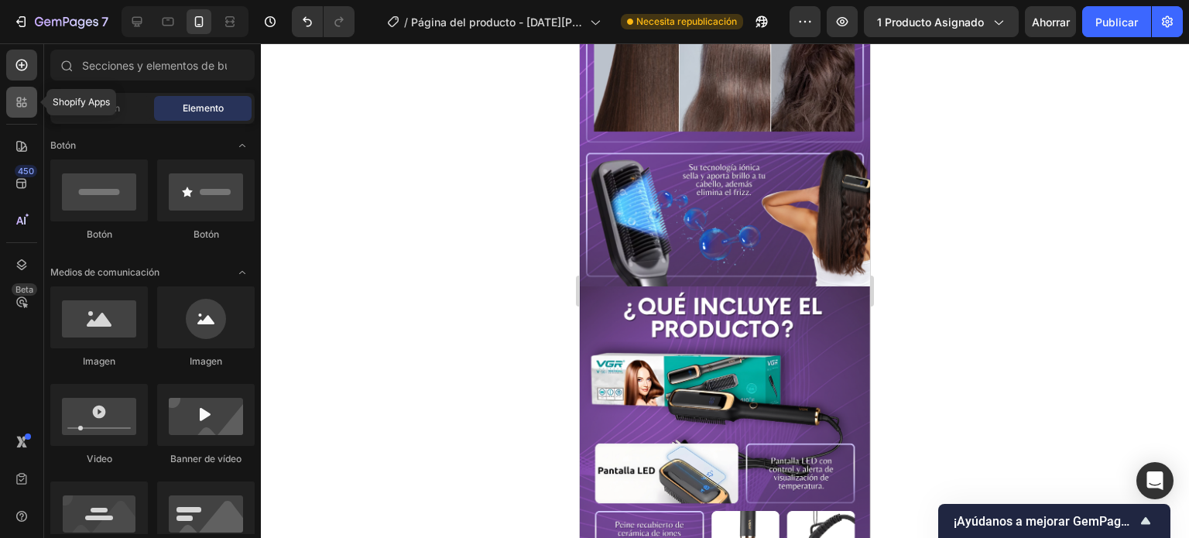
click at [24, 112] on div at bounding box center [21, 102] width 31 height 31
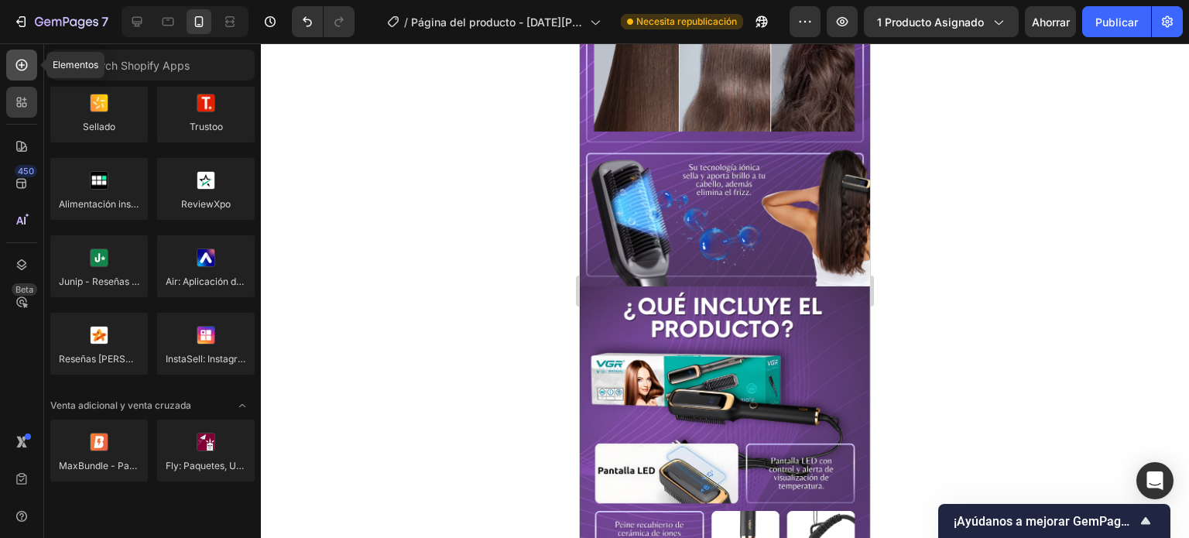
click at [22, 59] on icon at bounding box center [21, 64] width 15 height 15
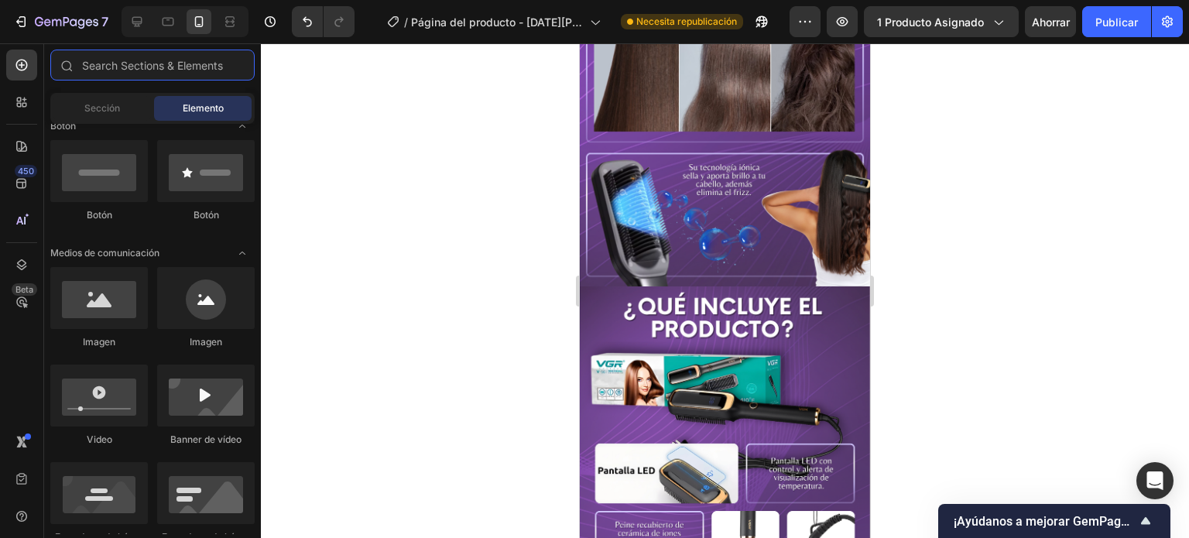
scroll to position [238, 0]
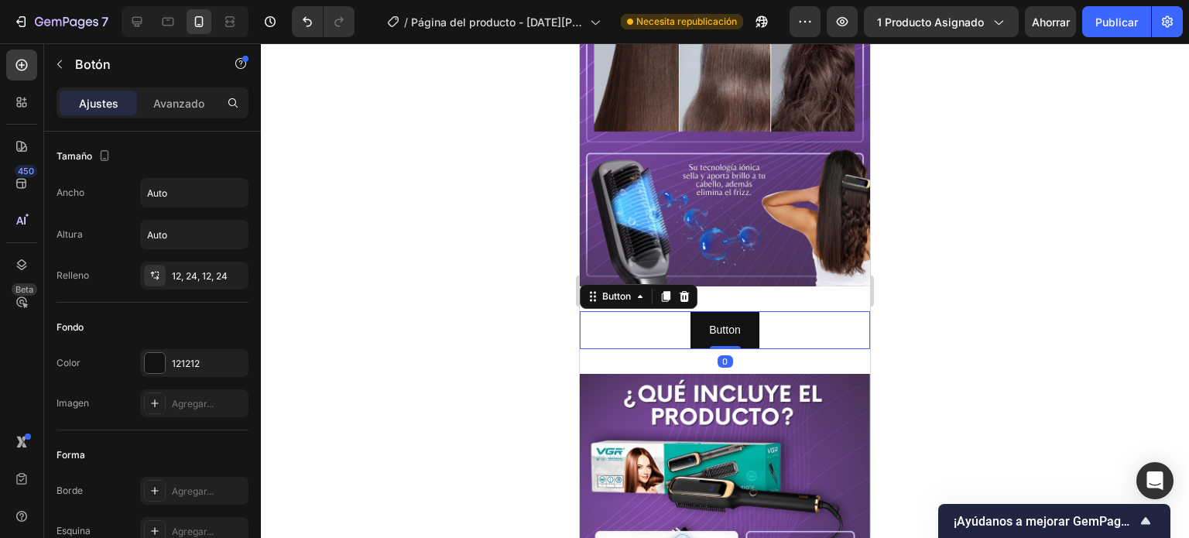
click at [511, 315] on div at bounding box center [725, 290] width 928 height 495
click at [723, 320] on p "Button" at bounding box center [724, 329] width 31 height 19
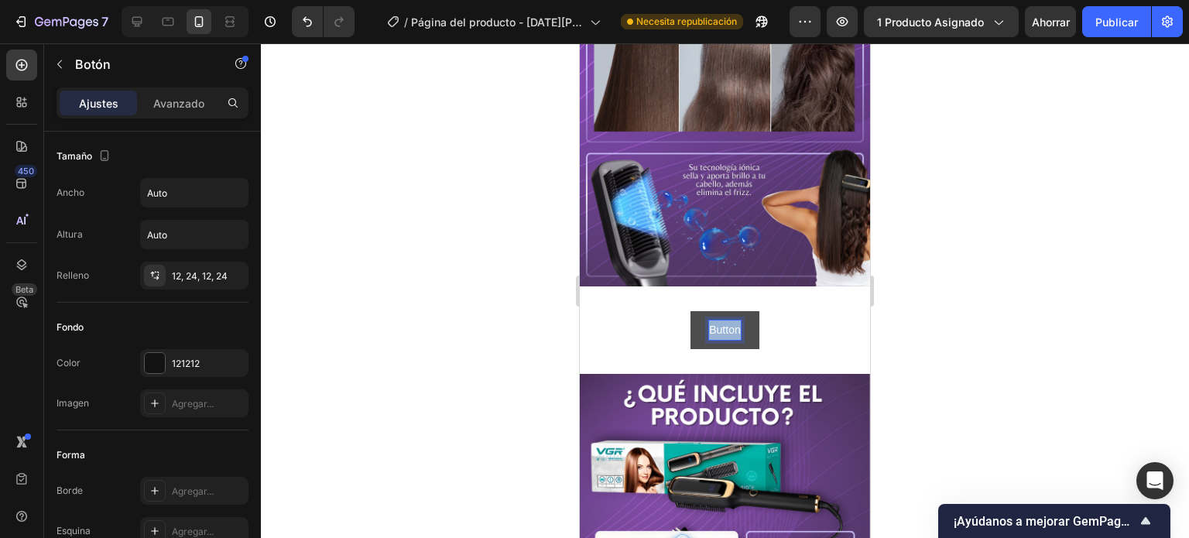
click at [723, 320] on p "Button" at bounding box center [724, 329] width 31 height 19
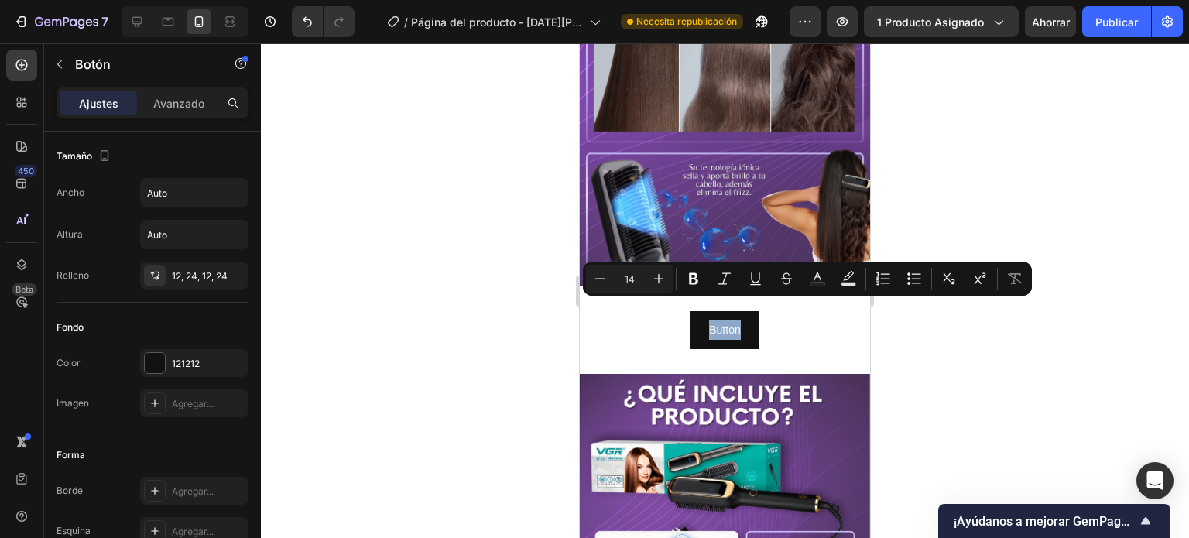
click at [772, 311] on div "Button Button 0" at bounding box center [725, 330] width 290 height 38
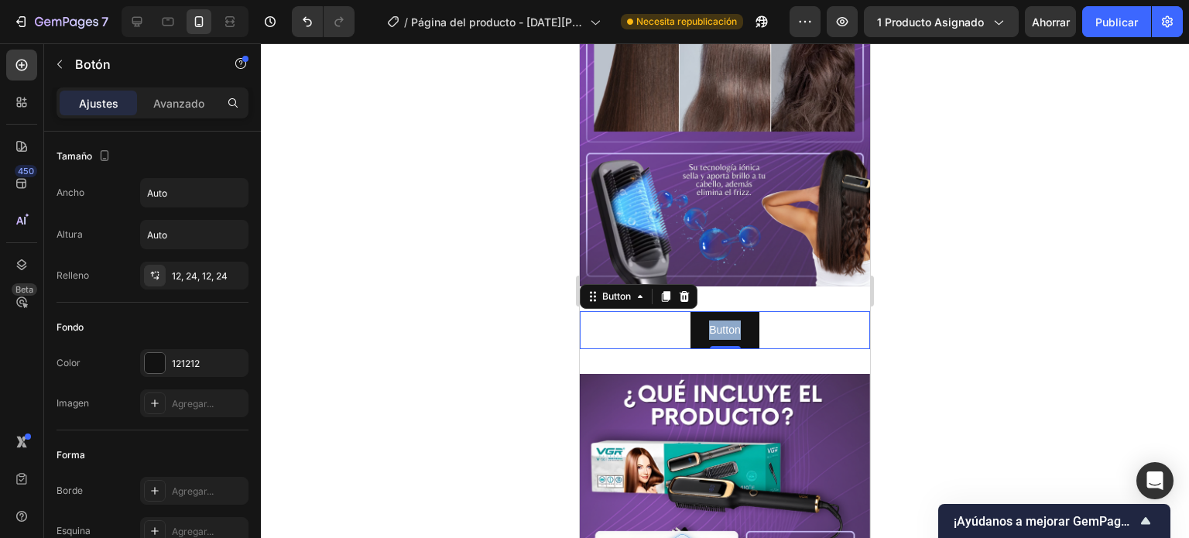
click at [772, 311] on div "Button Button 0" at bounding box center [725, 330] width 290 height 38
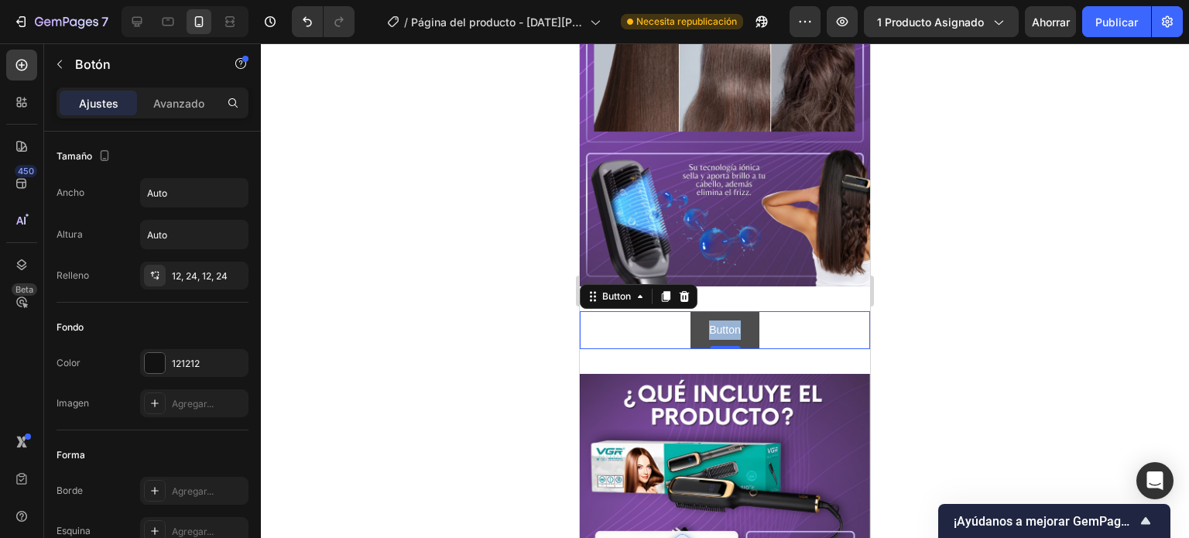
click at [697, 321] on button "Button" at bounding box center [724, 330] width 68 height 38
click at [193, 98] on font "Avanzado" at bounding box center [178, 103] width 51 height 13
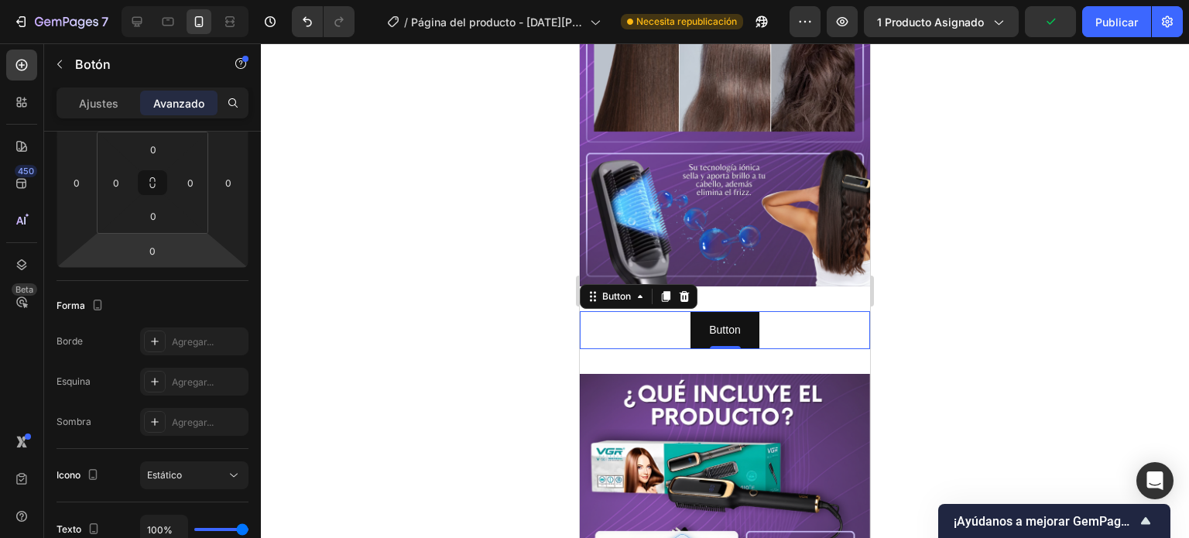
scroll to position [0, 0]
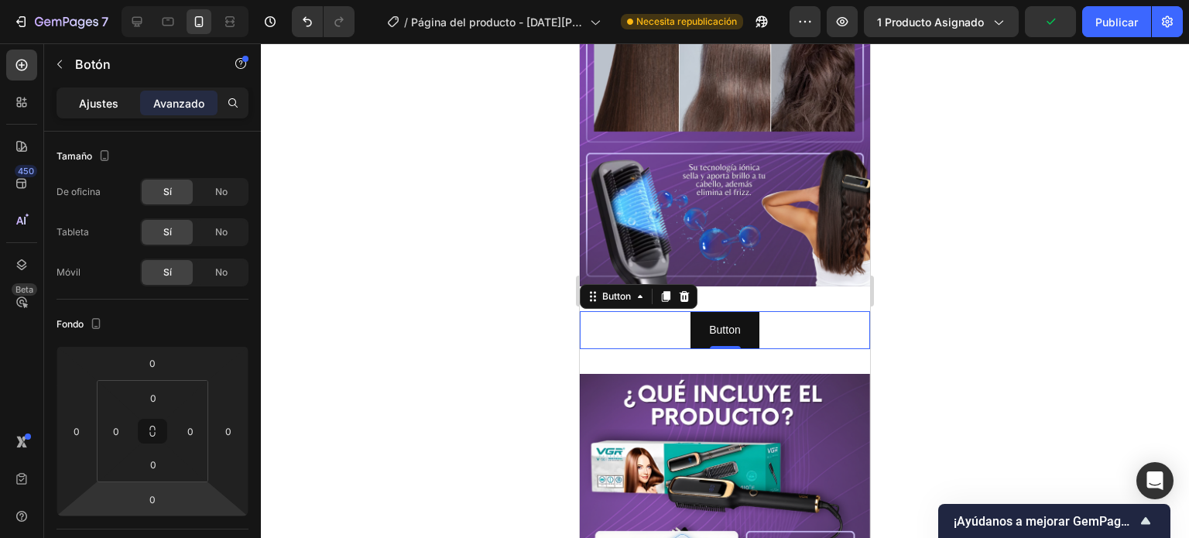
click at [99, 109] on p "Ajustes" at bounding box center [98, 103] width 39 height 16
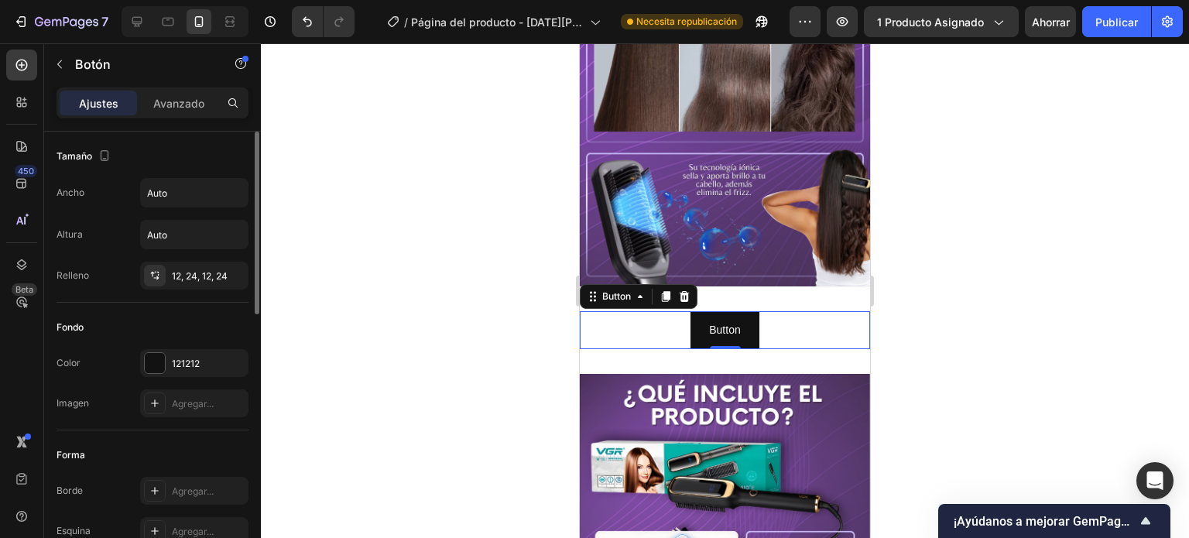
click at [608, 316] on div "Button Button 0" at bounding box center [725, 330] width 290 height 38
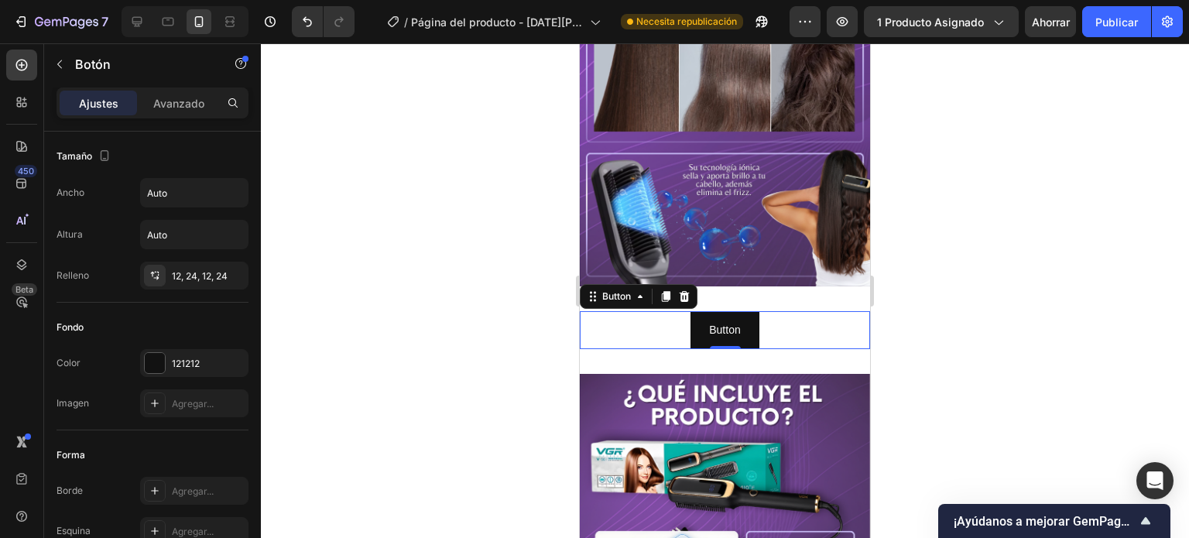
click at [608, 316] on div "Button Button 0" at bounding box center [725, 330] width 290 height 38
click at [306, 28] on icon "Deshacer/Rehacer" at bounding box center [307, 21] width 15 height 15
click at [309, 25] on icon "Deshacer/Rehacer" at bounding box center [307, 21] width 15 height 15
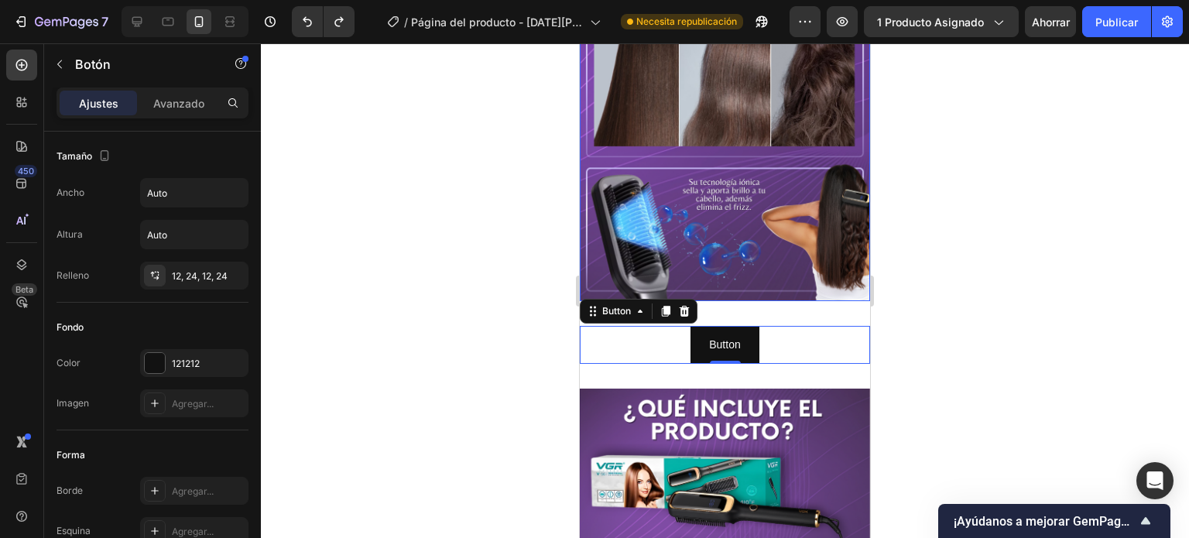
scroll to position [3415, 0]
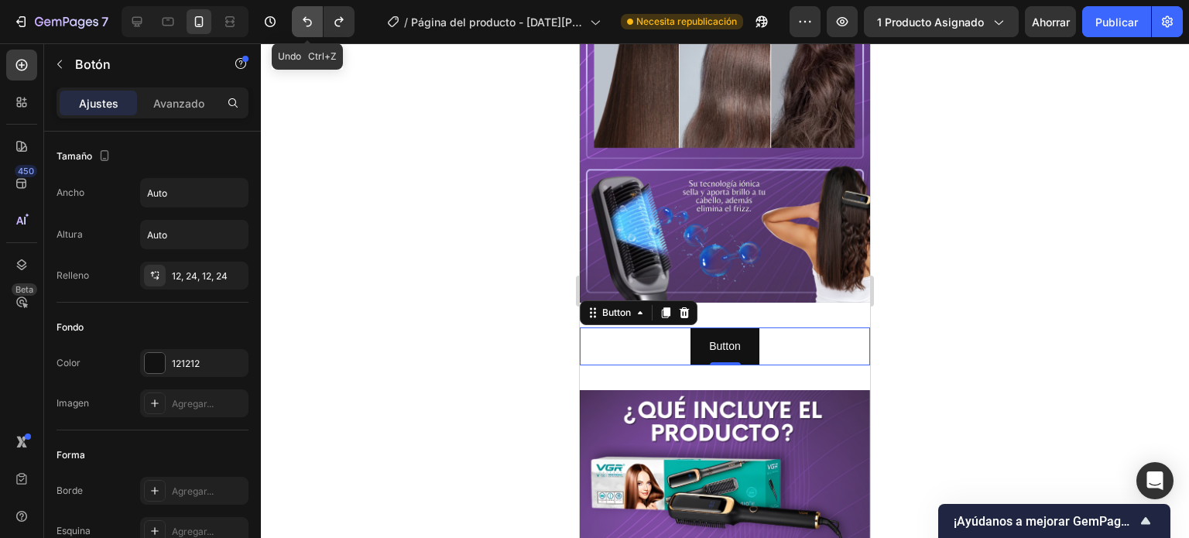
click at [313, 26] on icon "Deshacer/Rehacer" at bounding box center [307, 21] width 15 height 15
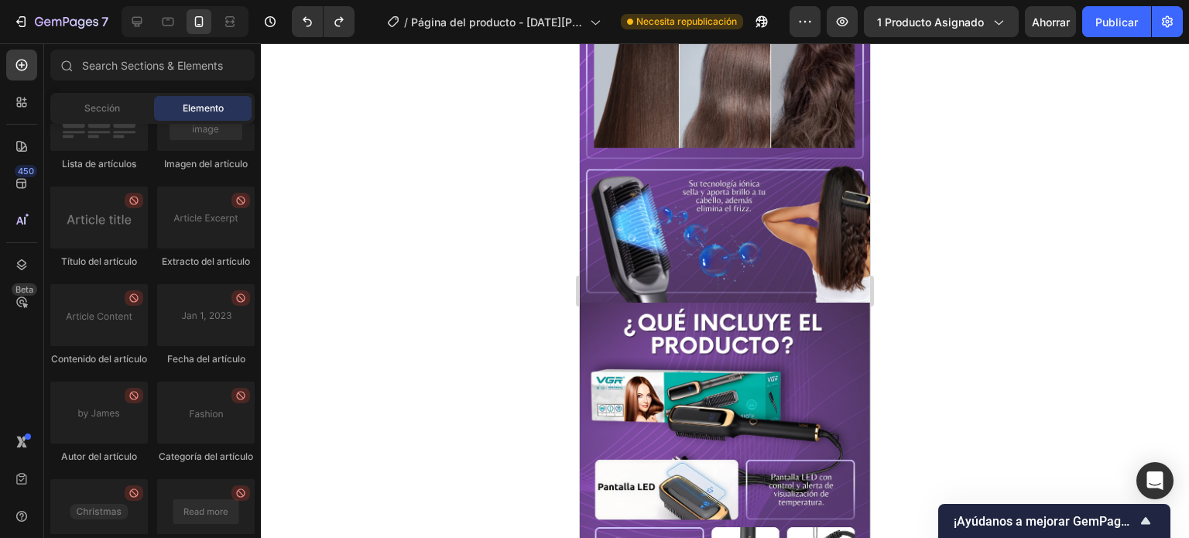
scroll to position [4517, 0]
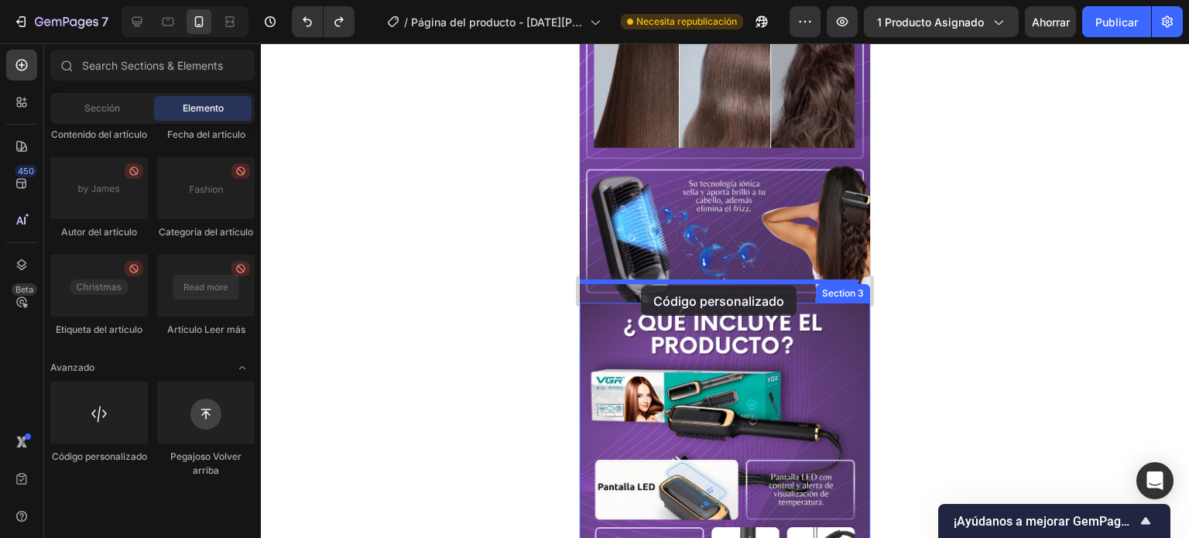
drag, startPoint x: 668, startPoint y: 515, endPoint x: 641, endPoint y: 286, distance: 230.7
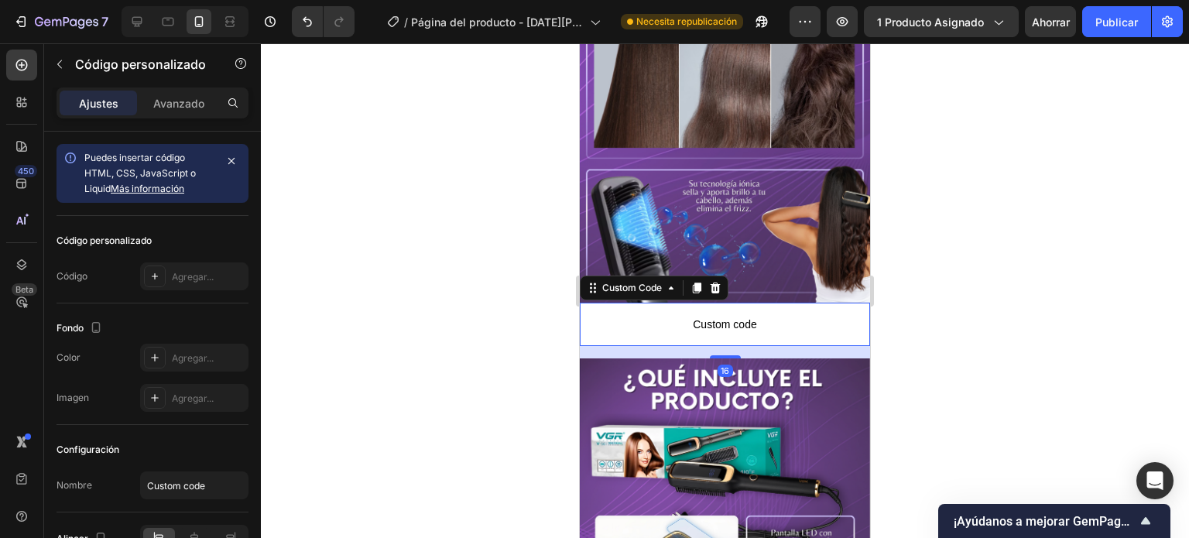
click at [526, 313] on div at bounding box center [725, 290] width 928 height 495
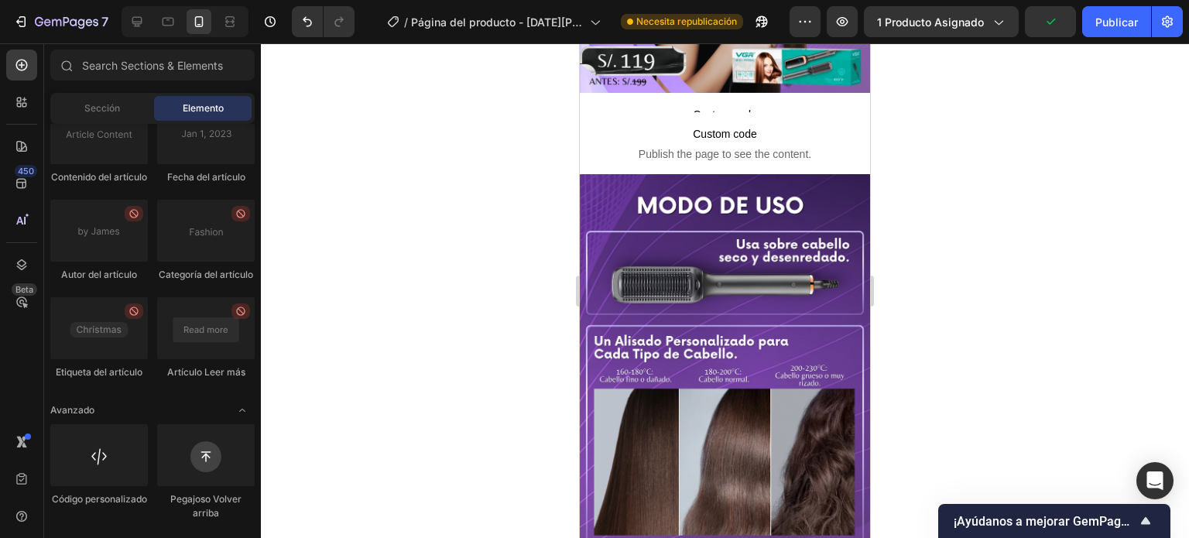
scroll to position [269, 0]
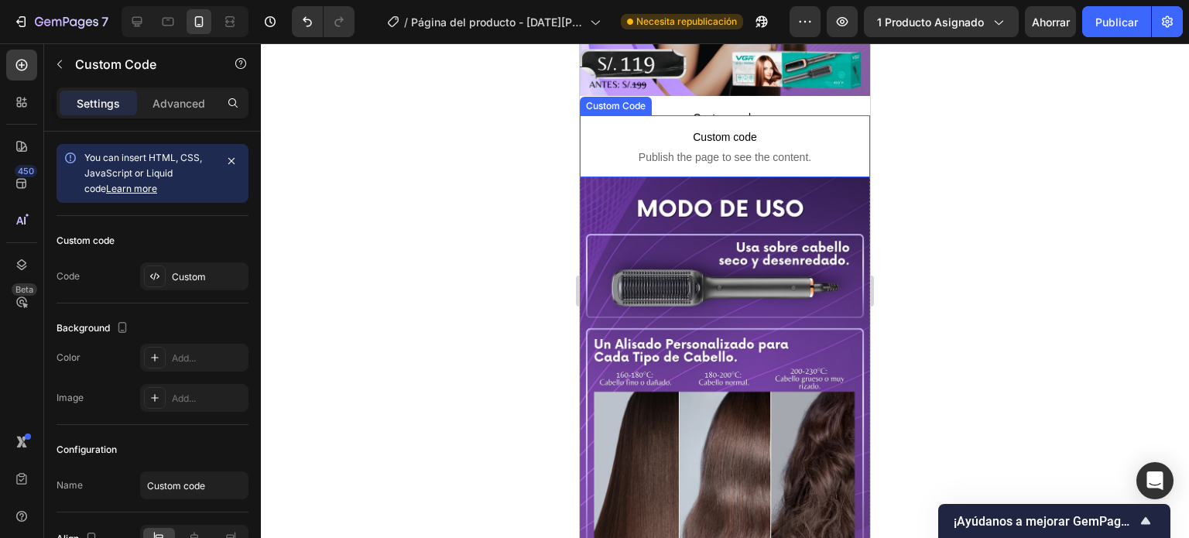
click at [666, 129] on div "Image Custom code Publish the page to see the content. Custom Code Image Custom…" at bounding box center [725, 525] width 290 height 1438
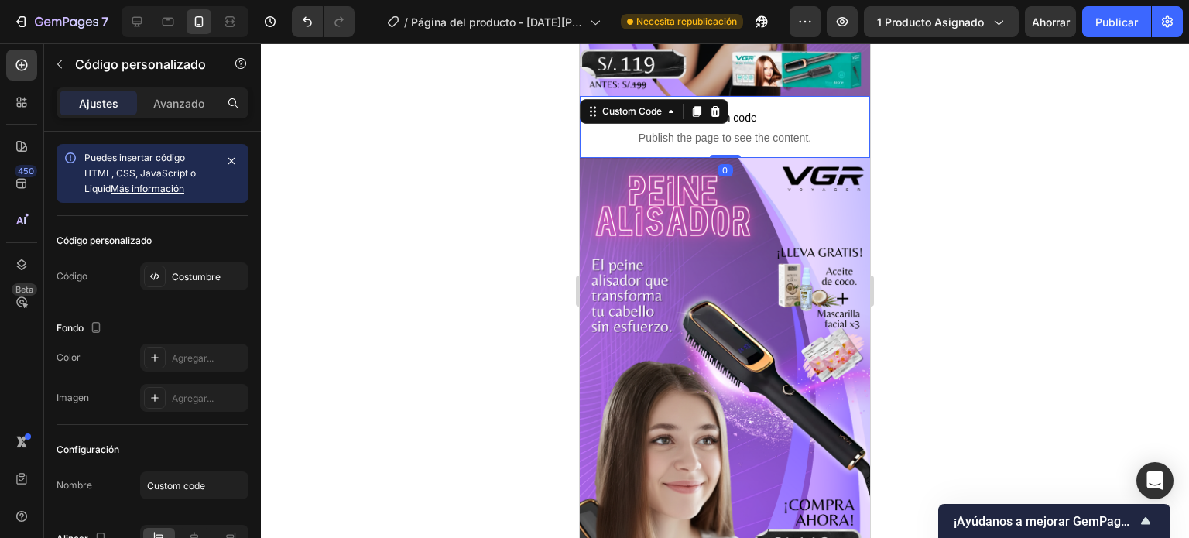
click at [666, 130] on span "Publish the page to see the content." at bounding box center [725, 137] width 290 height 15
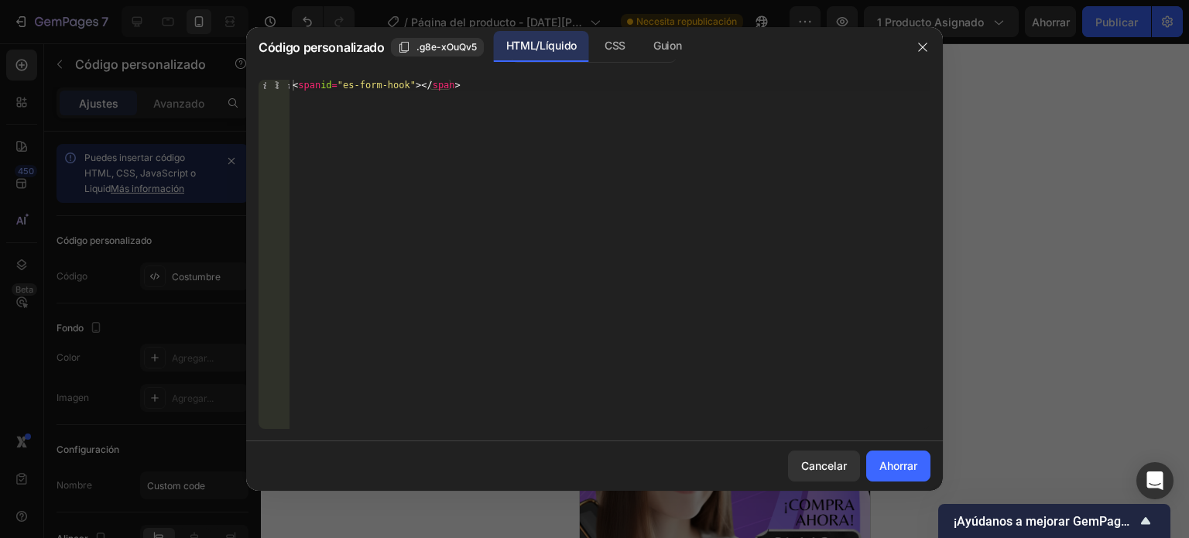
type textarea "<span id="es-form-hook" ></span>"
drag, startPoint x: 508, startPoint y: 82, endPoint x: 366, endPoint y: 82, distance: 141.7
click at [366, 82] on div "< span id = "es-form-hook" > </ span >" at bounding box center [609, 265] width 641 height 371
drag, startPoint x: 291, startPoint y: 84, endPoint x: 492, endPoint y: 84, distance: 201.3
click at [492, 84] on div "< span id = "es-form-hook" > </ span >" at bounding box center [609, 265] width 641 height 371
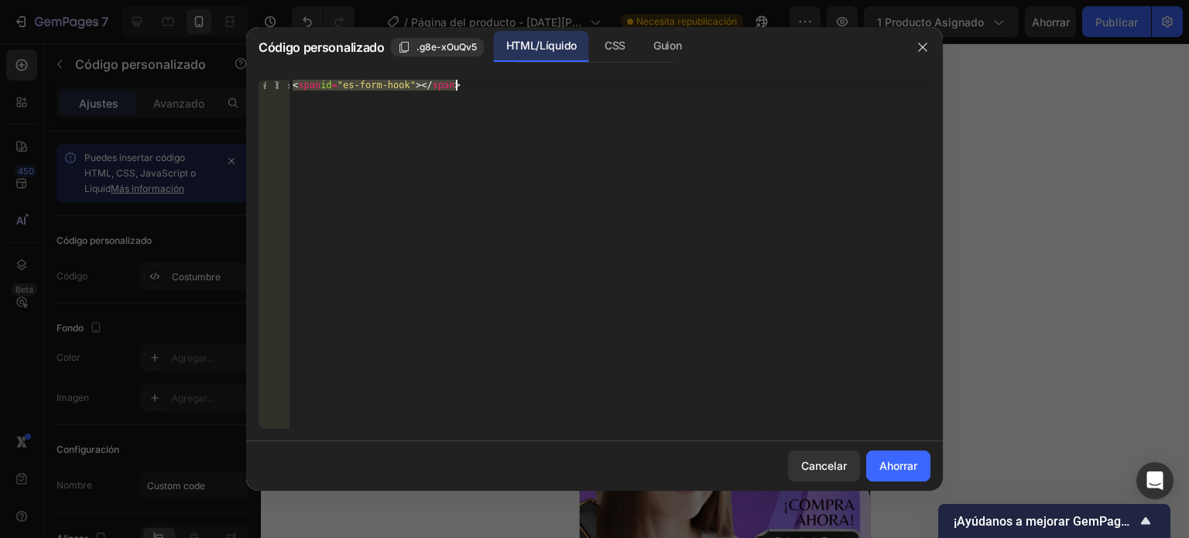
click at [492, 84] on div "< span id = "es-form-hook" > </ span >" at bounding box center [609, 254] width 641 height 349
click at [492, 84] on div "< span id = "es-form-hook" > </ span >" at bounding box center [609, 265] width 641 height 371
click at [916, 52] on icon "button" at bounding box center [922, 47] width 12 height 12
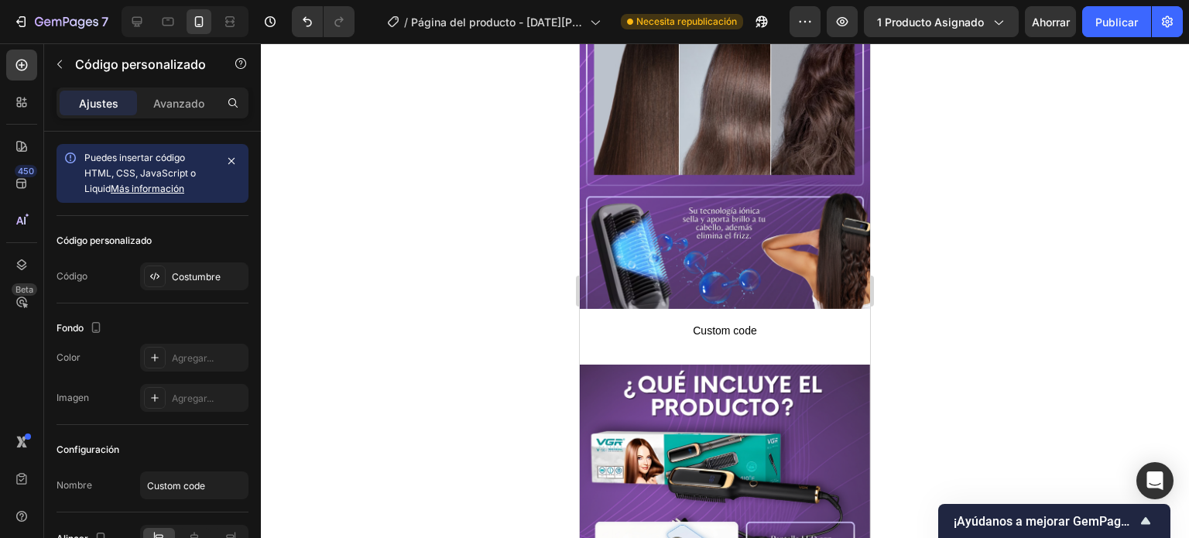
scroll to position [3345, 0]
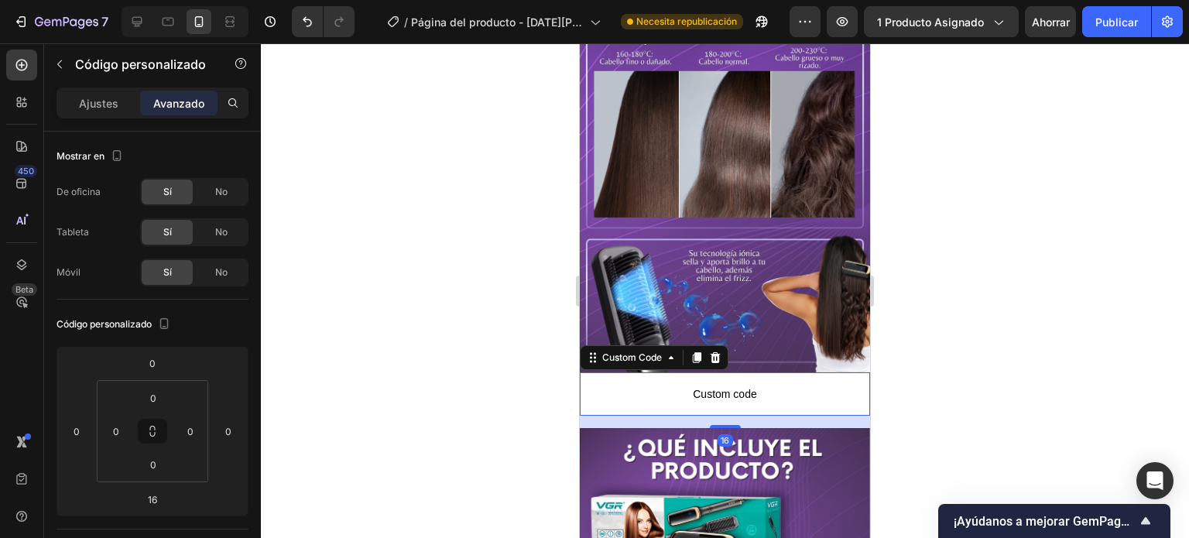
click at [686, 385] on span "Custom code" at bounding box center [725, 394] width 290 height 19
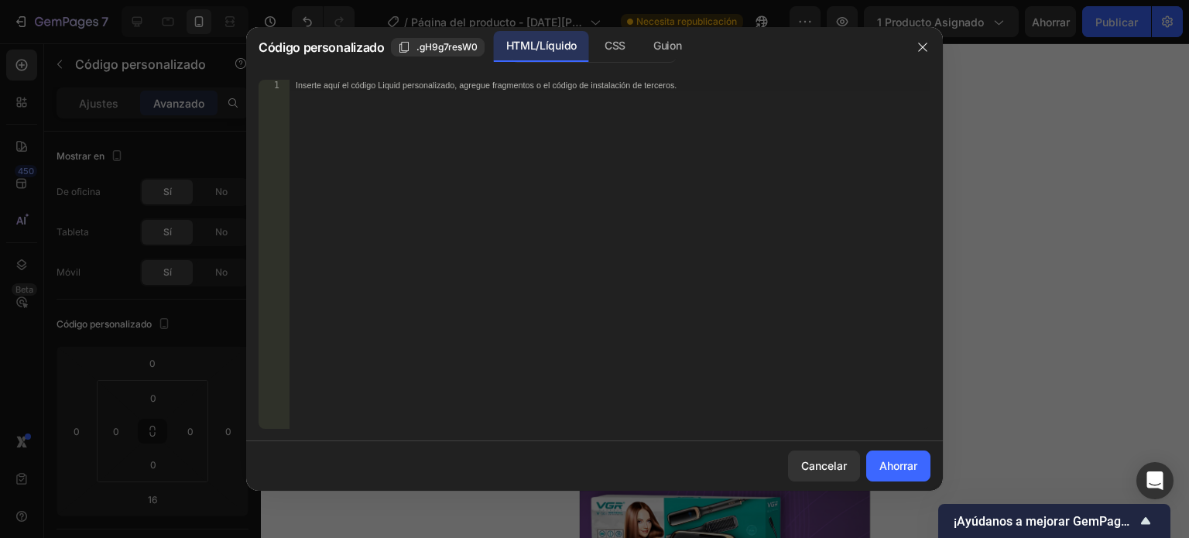
click at [567, 99] on div "Inserte aquí el código Liquid personalizado, agregue fragmentos o el código de …" at bounding box center [609, 265] width 641 height 371
type textarea "<span id="es-form-hook" ></span>"
click at [881, 459] on font "Ahorrar" at bounding box center [898, 465] width 38 height 13
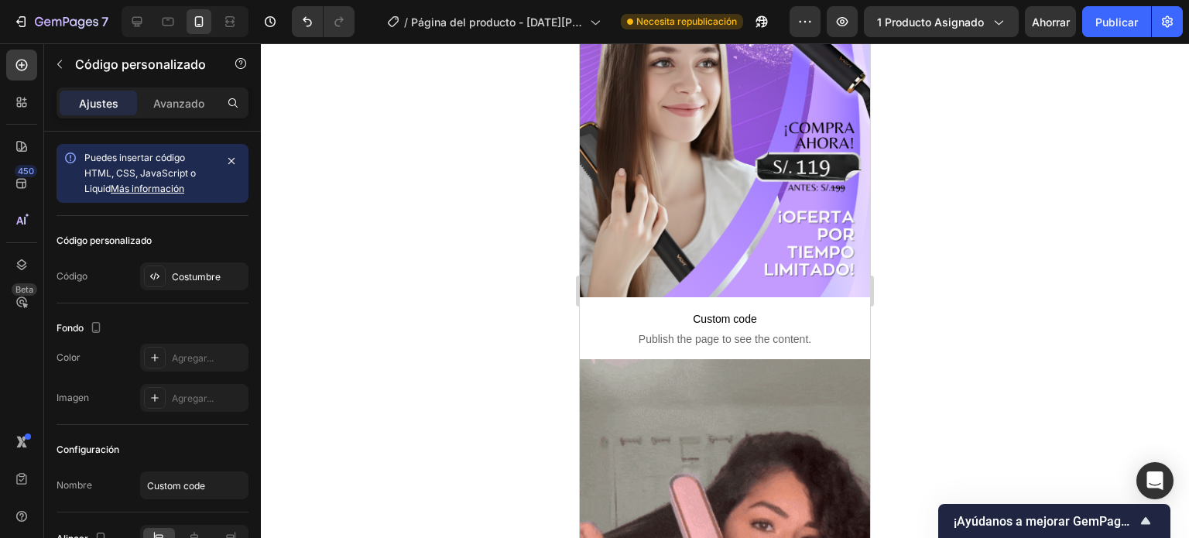
scroll to position [0, 0]
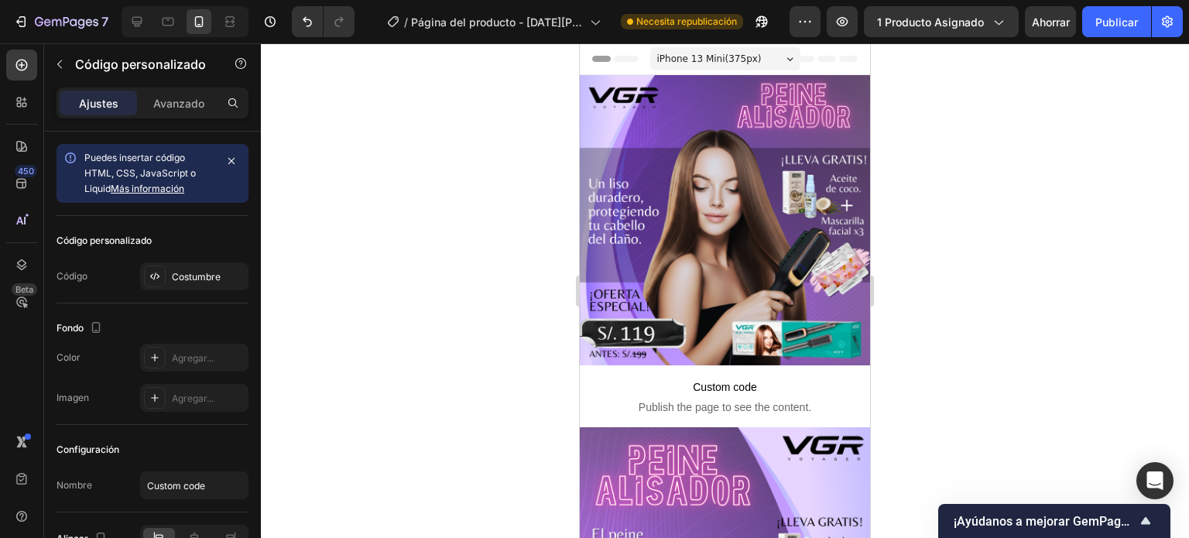
click at [1107, 39] on div "7 Version history / Página del producto - [DATE][PERSON_NAME] 12:50:45 Necesita…" at bounding box center [594, 22] width 1189 height 44
click at [1107, 34] on button "Publicar" at bounding box center [1116, 21] width 69 height 31
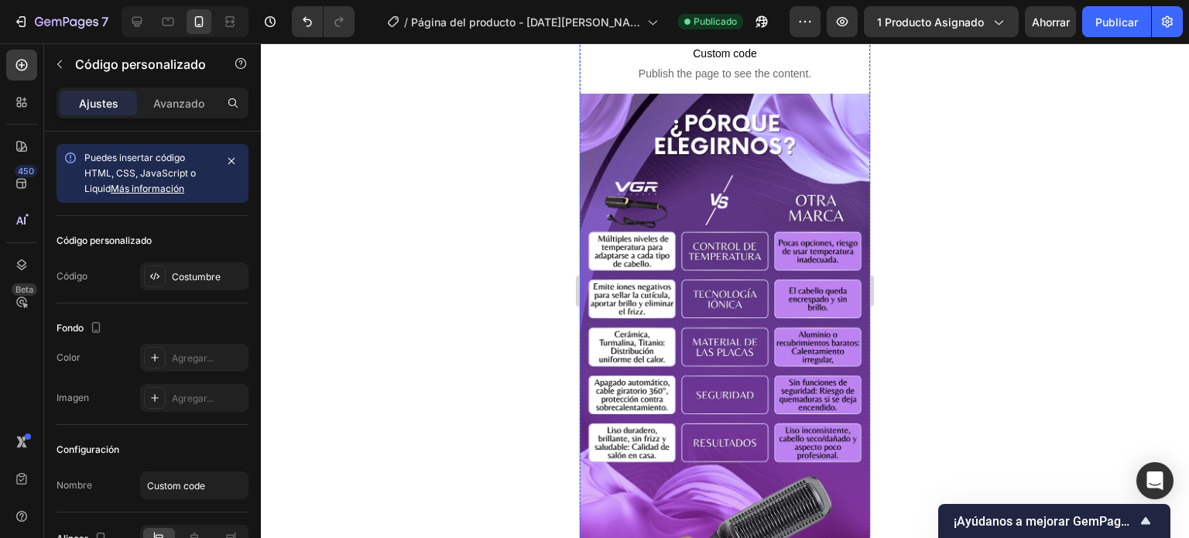
scroll to position [1457, 0]
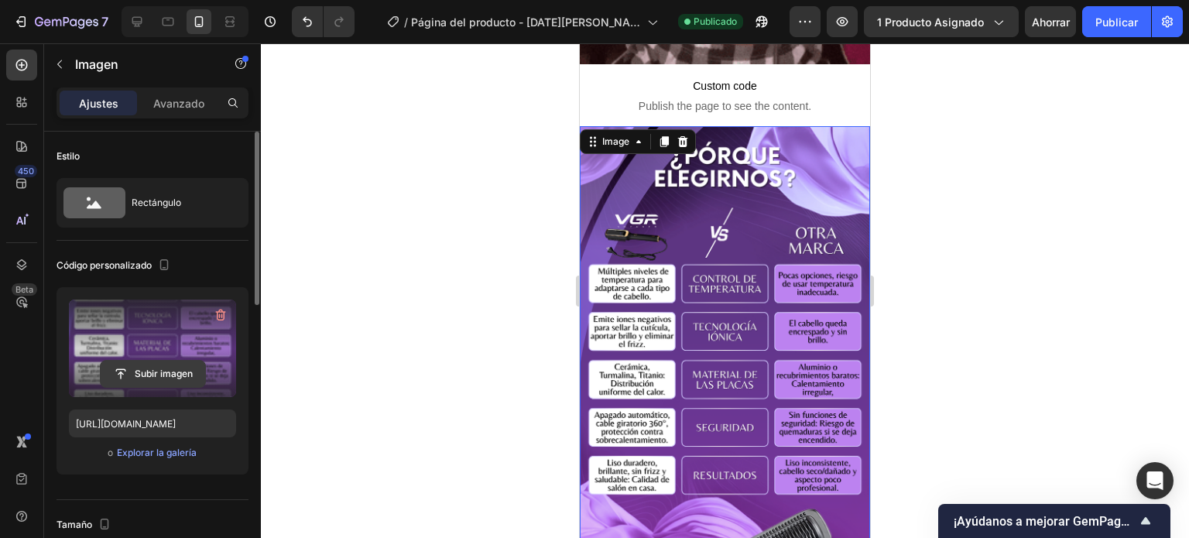
click at [141, 371] on input "file" at bounding box center [153, 374] width 104 height 26
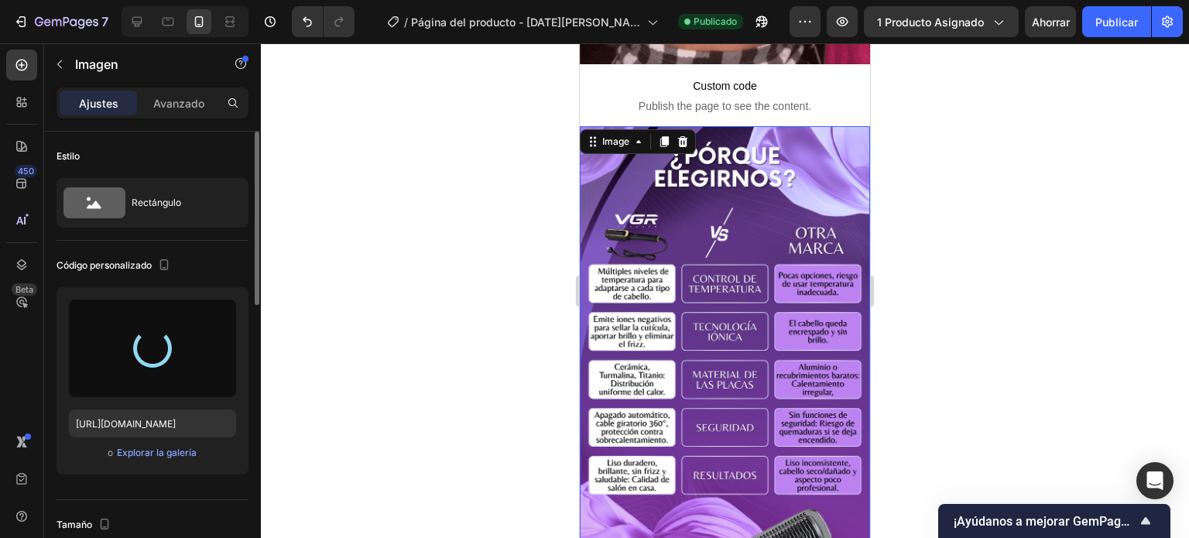
type input "[URL][DOMAIN_NAME]"
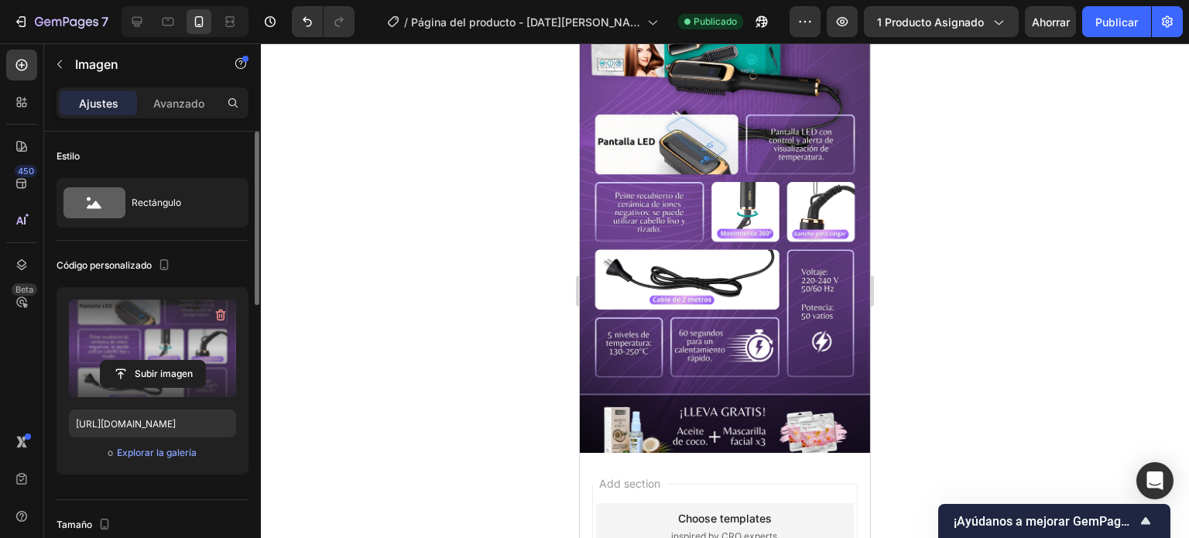
scroll to position [3845, 0]
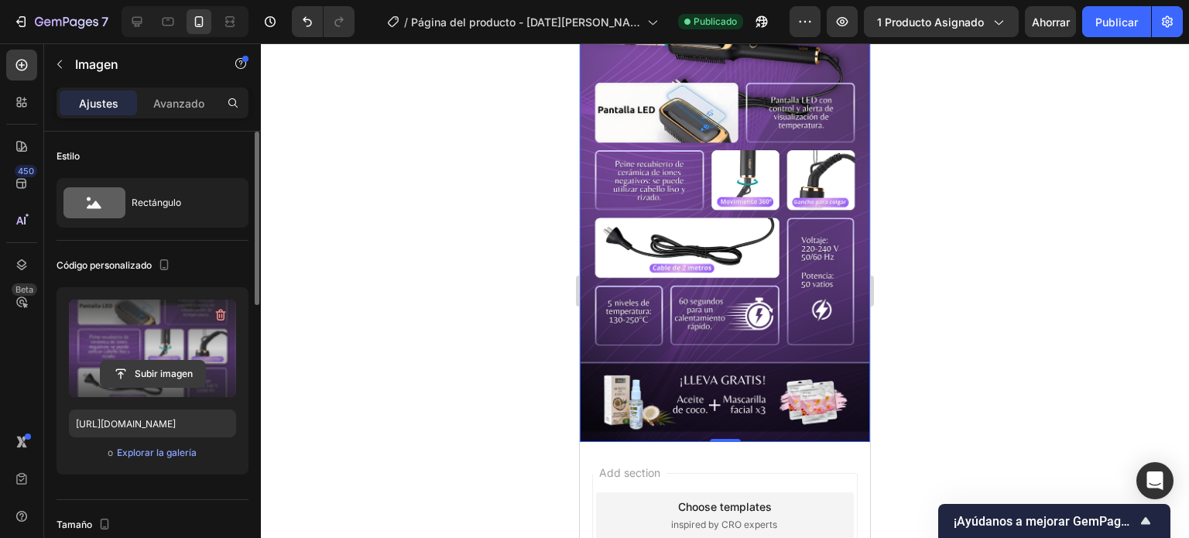
click at [161, 371] on input "file" at bounding box center [153, 374] width 104 height 26
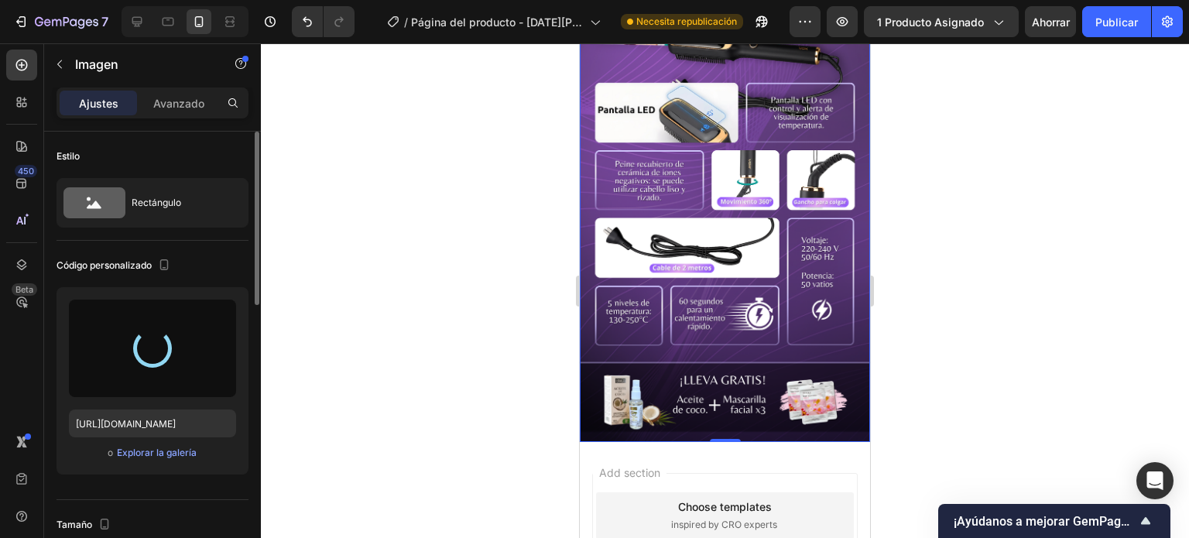
type input "[URL][DOMAIN_NAME]"
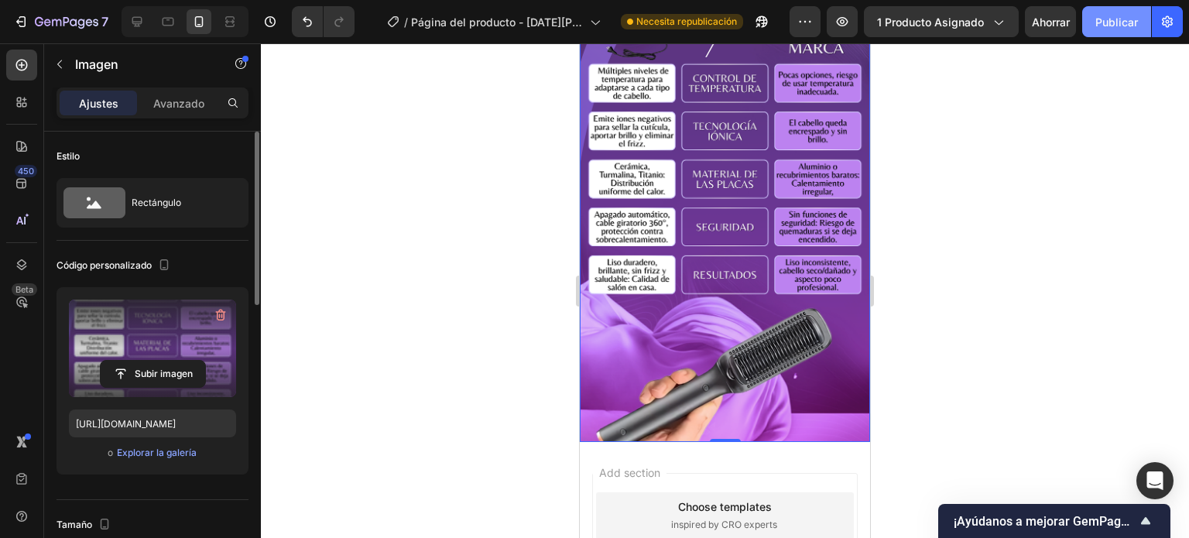
click at [1103, 27] on font "Publicar" at bounding box center [1116, 21] width 43 height 13
